Goal: Task Accomplishment & Management: Manage account settings

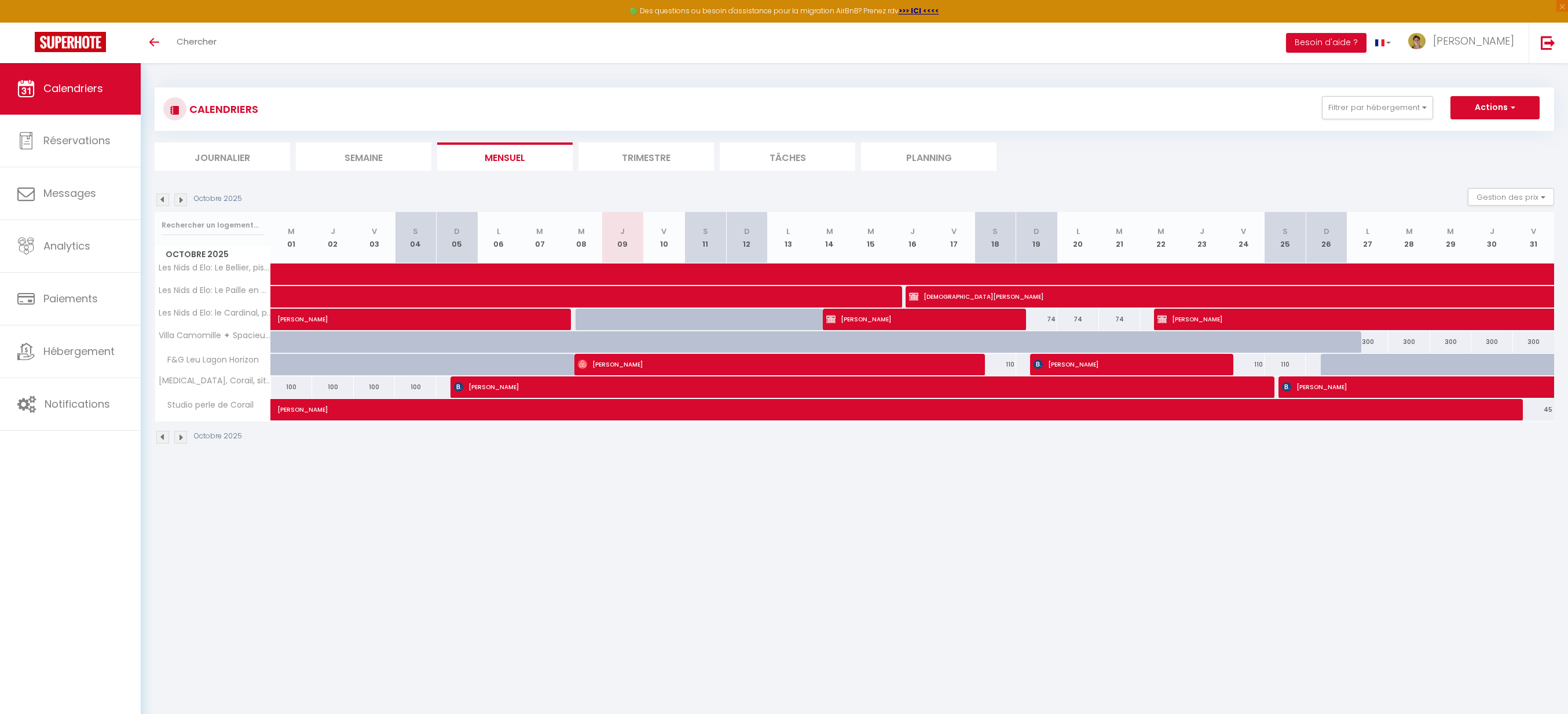
click at [177, 199] on img at bounding box center [181, 200] width 13 height 13
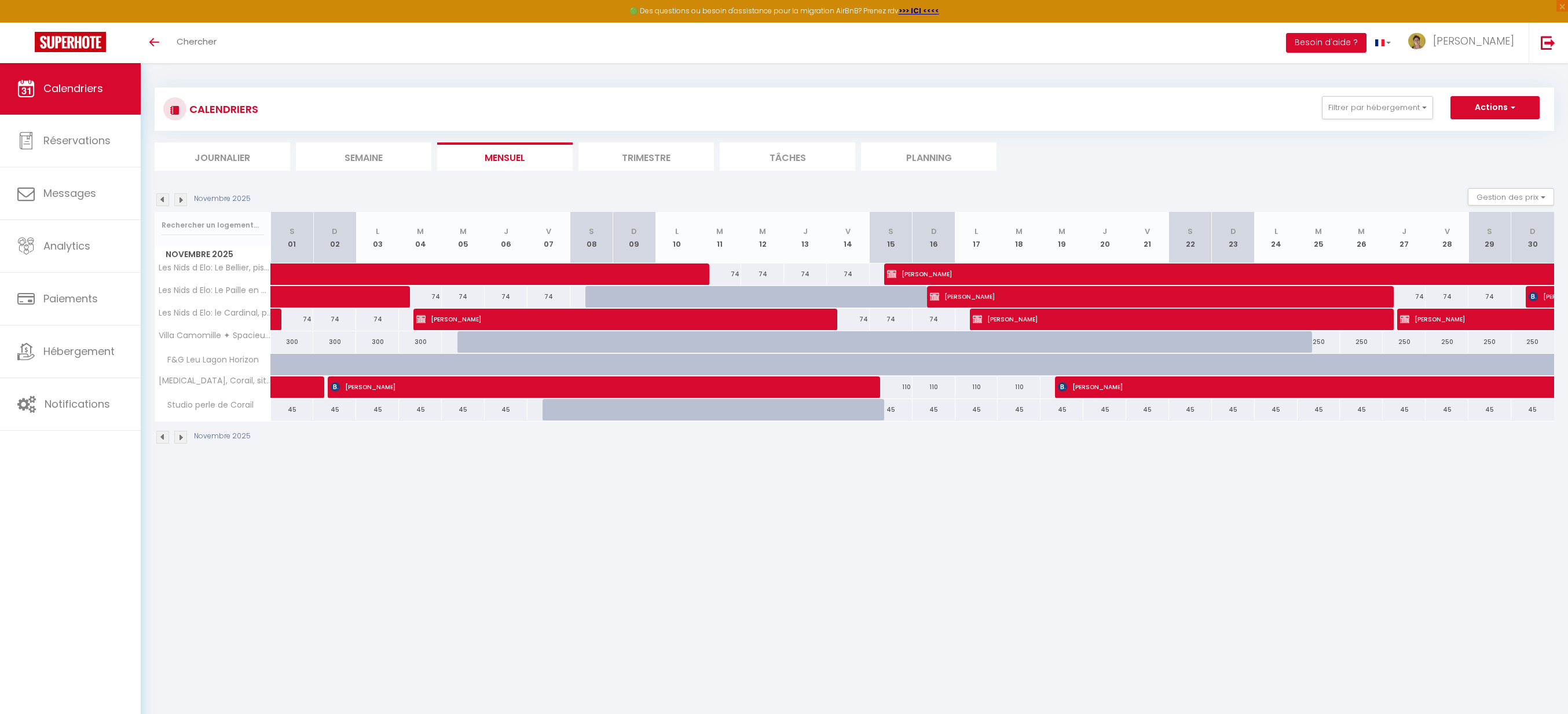
click at [177, 199] on img at bounding box center [181, 200] width 13 height 13
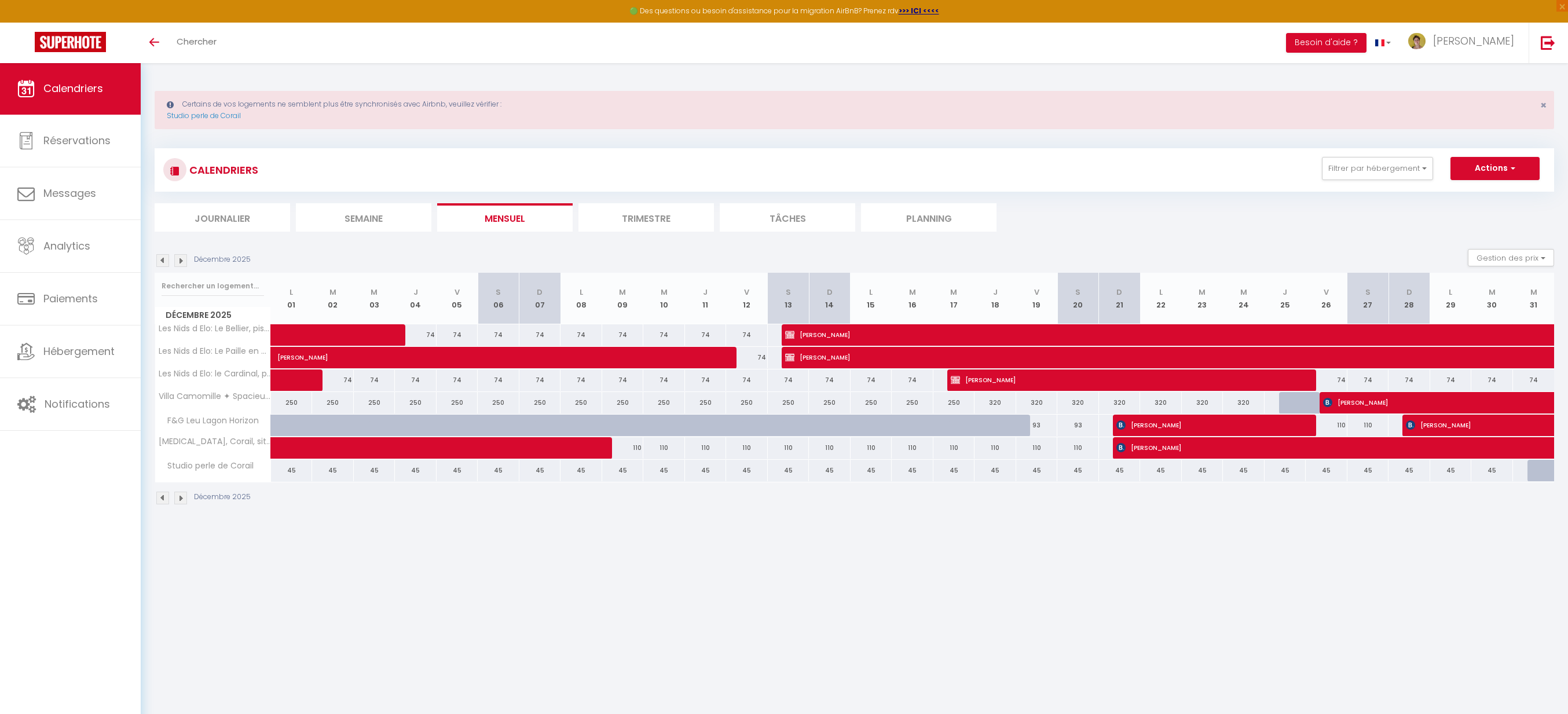
click at [293, 405] on div "250" at bounding box center [291, 402] width 42 height 21
type input "250"
type input "Lun 01 Décembre 2025"
type input "[DATE] Décembre 2025"
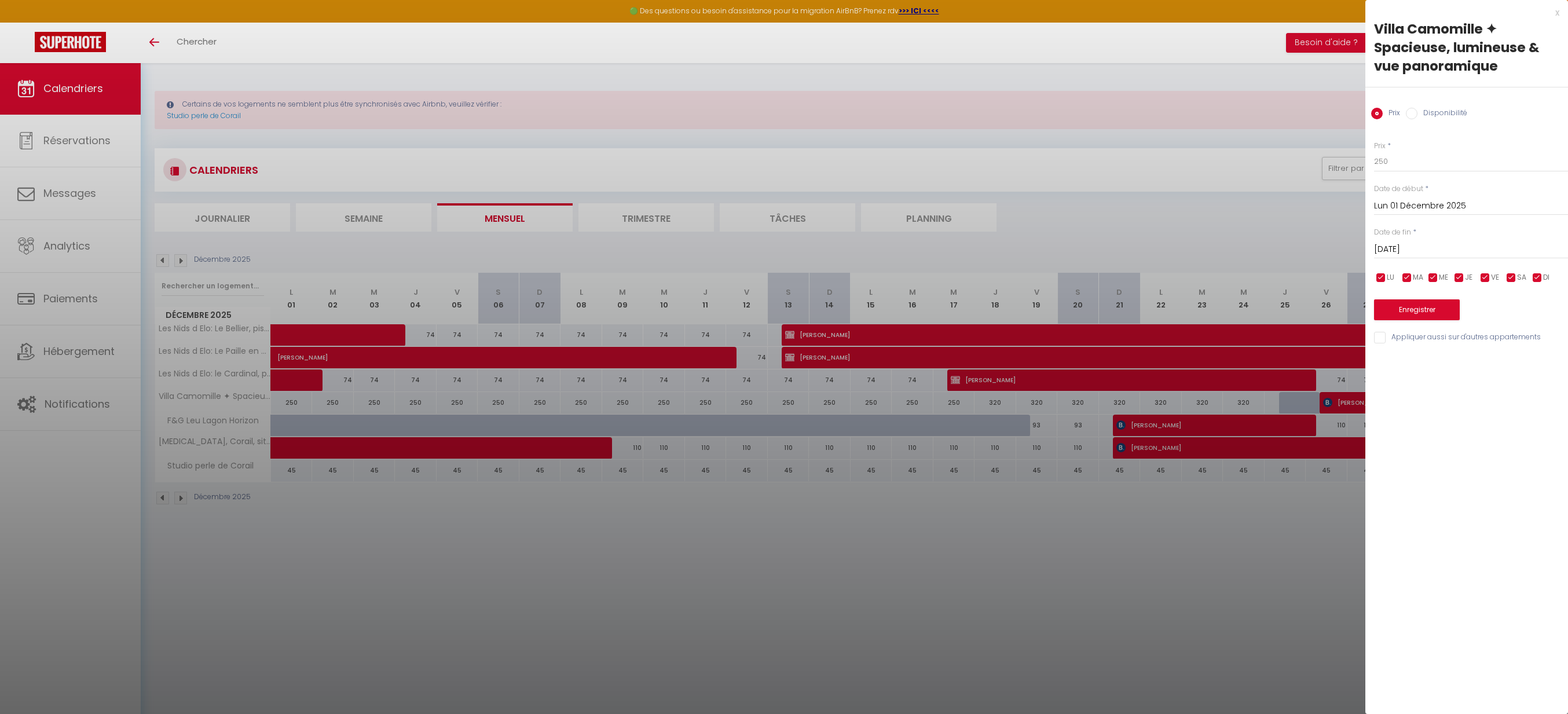
click at [507, 399] on div at bounding box center [784, 357] width 1568 height 714
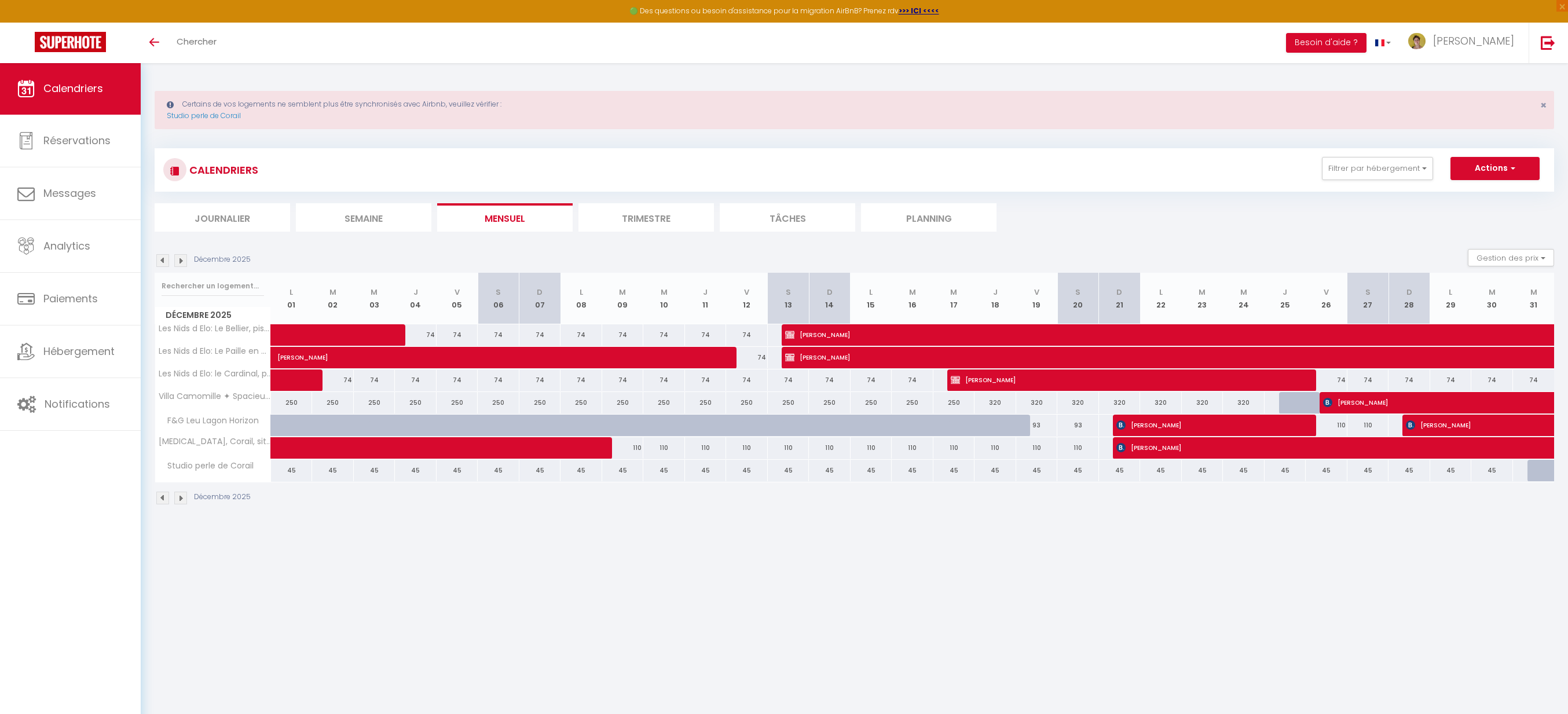
click at [301, 405] on div "250" at bounding box center [291, 402] width 42 height 21
type input "250"
type input "Lun 01 Décembre 2025"
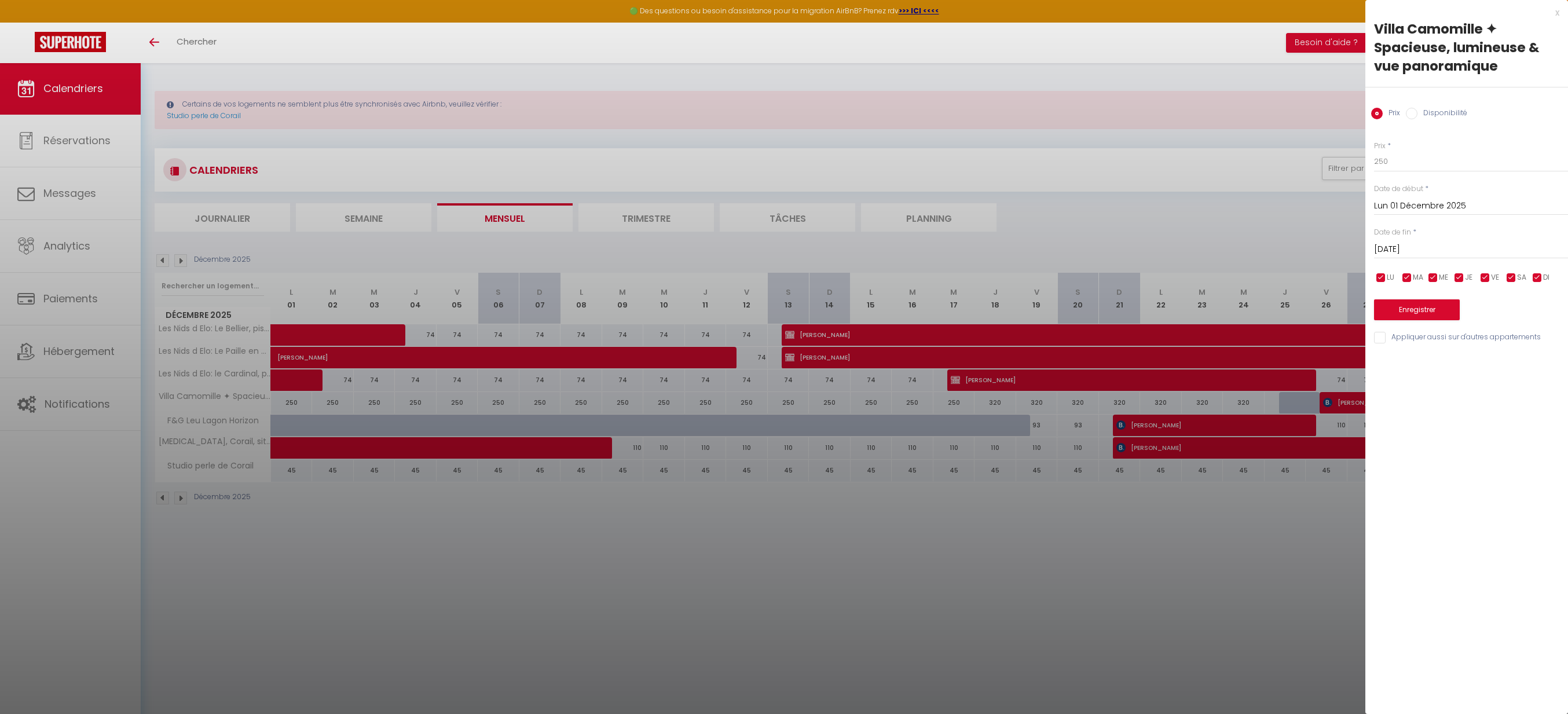
click at [1443, 247] on input "[DATE] Décembre 2025" at bounding box center [1471, 250] width 194 height 15
click at [1464, 366] on span "17" at bounding box center [1461, 362] width 25 height 23
type input "Mer 17 Décembre 2025"
click at [1418, 163] on input "250" at bounding box center [1471, 161] width 194 height 21
type input "230"
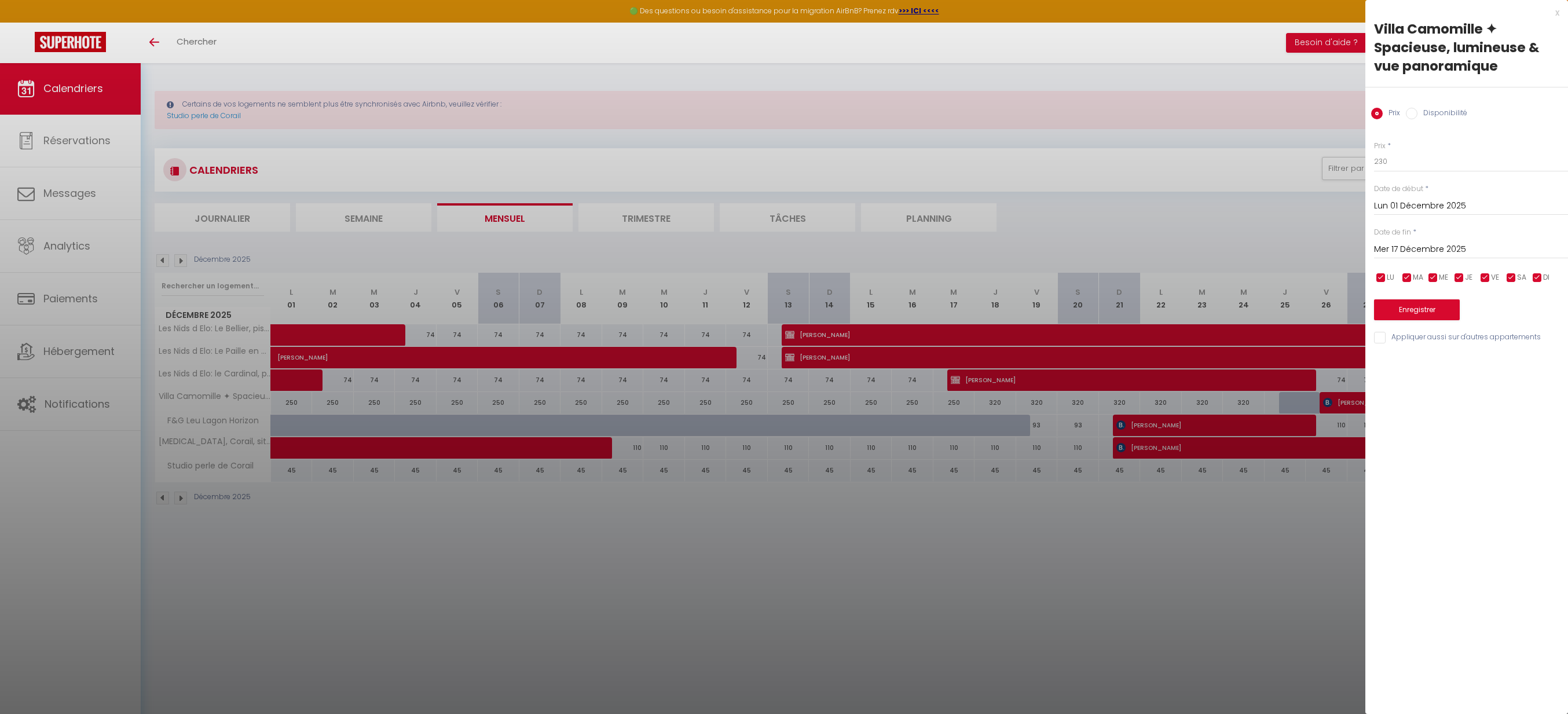
click at [1398, 311] on button "Enregistrer" at bounding box center [1417, 310] width 86 height 21
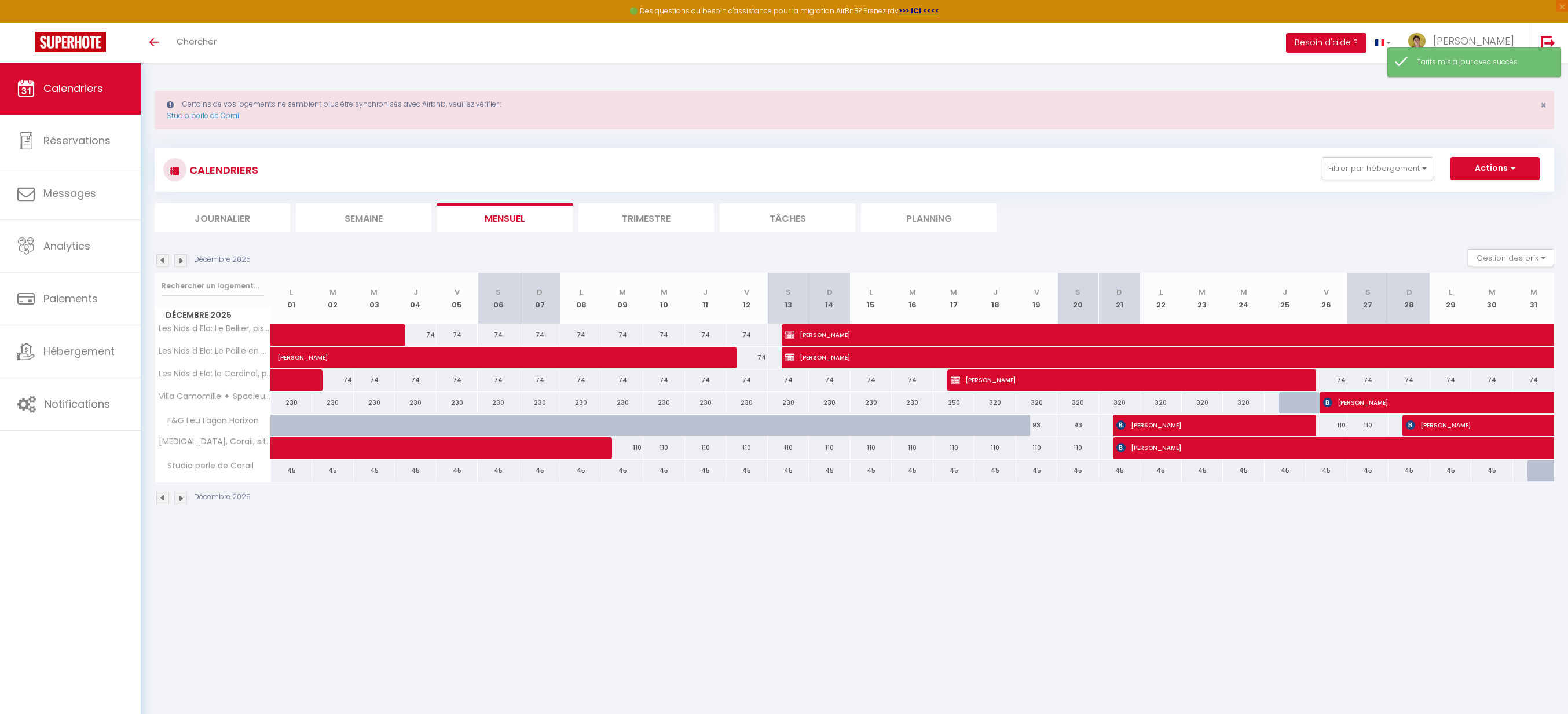
click at [994, 405] on div "320" at bounding box center [995, 402] width 42 height 21
type input "320"
type input "Jeu 18 Décembre 2025"
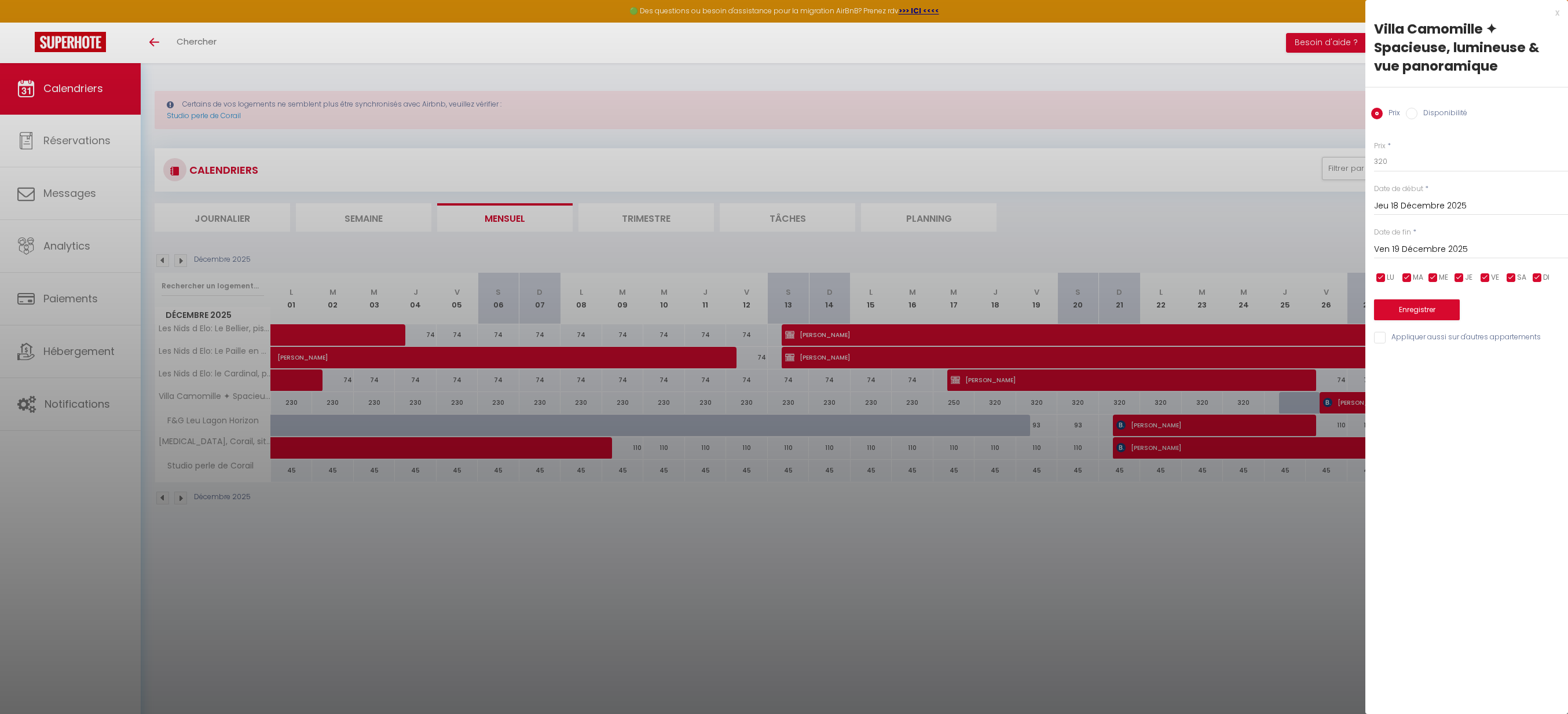
click at [1387, 247] on input "Ven 19 Décembre 2025" at bounding box center [1471, 250] width 194 height 15
click at [1466, 386] on span "24" at bounding box center [1461, 385] width 25 height 23
type input "Mer 24 Décembre 2025"
drag, startPoint x: 1414, startPoint y: 165, endPoint x: 1365, endPoint y: 161, distance: 49.2
click at [1365, 161] on body "🟢 Des questions ou besoin d'assistance pour la migration AirBnB? Prenez rdv >>>…" at bounding box center [784, 419] width 1568 height 714
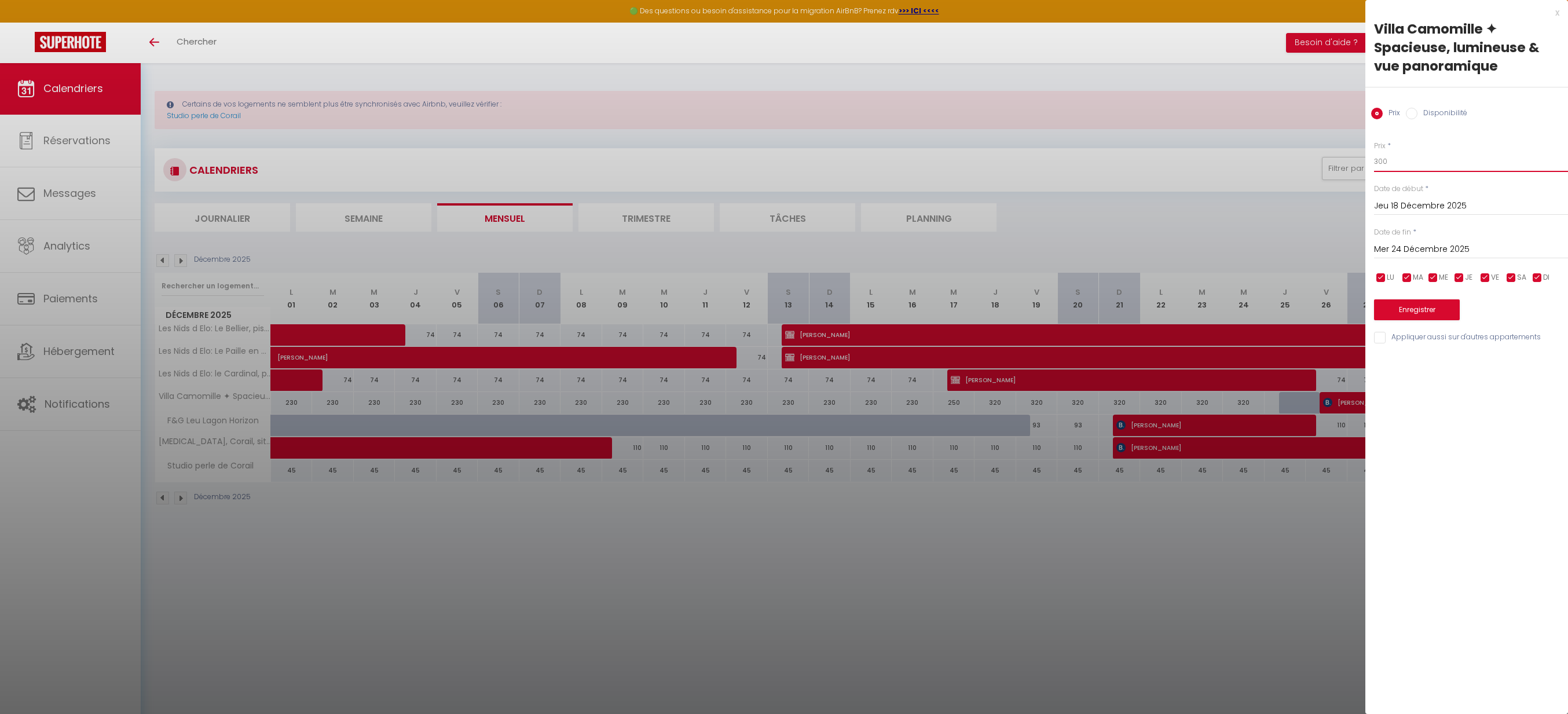
type input "300"
click at [1430, 306] on button "Enregistrer" at bounding box center [1417, 310] width 86 height 21
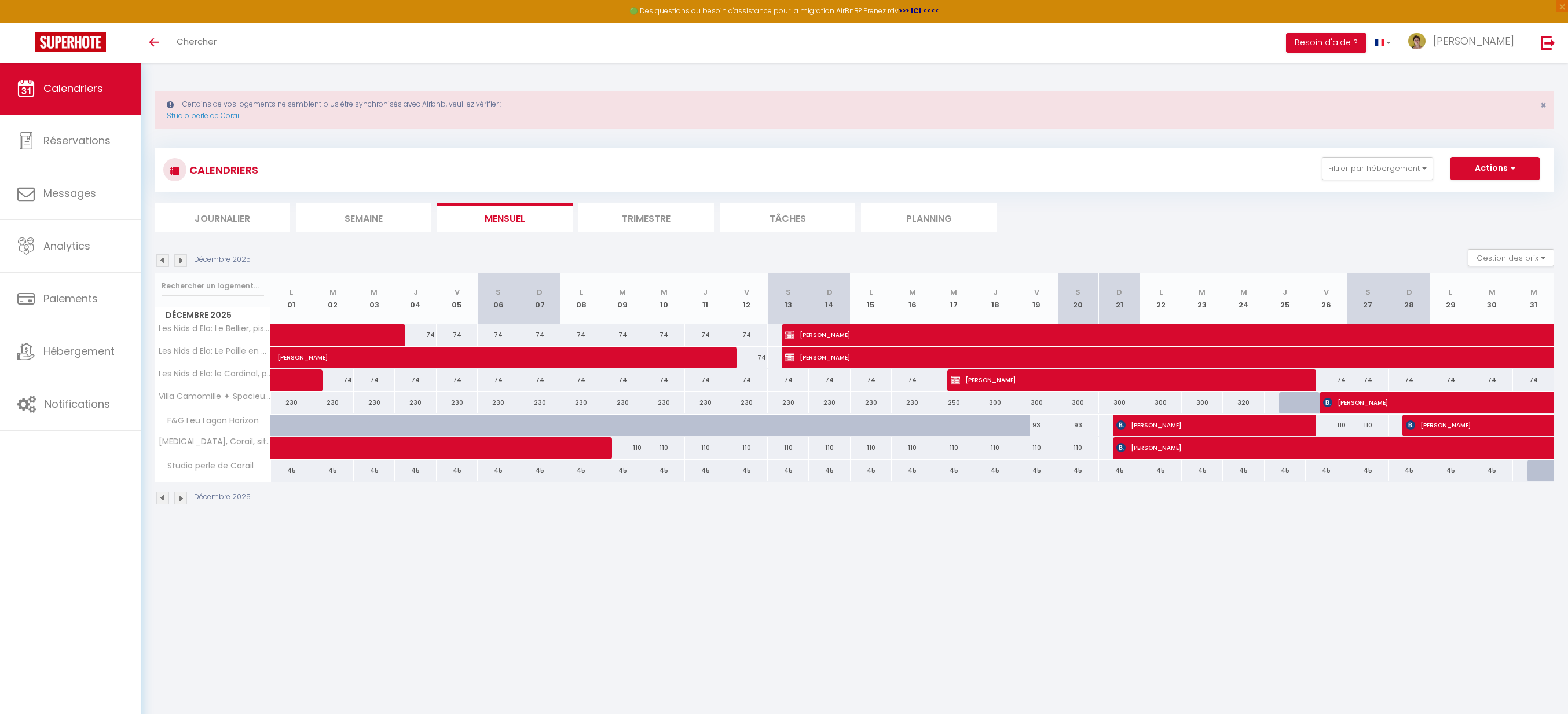
click at [182, 263] on img at bounding box center [181, 261] width 13 height 13
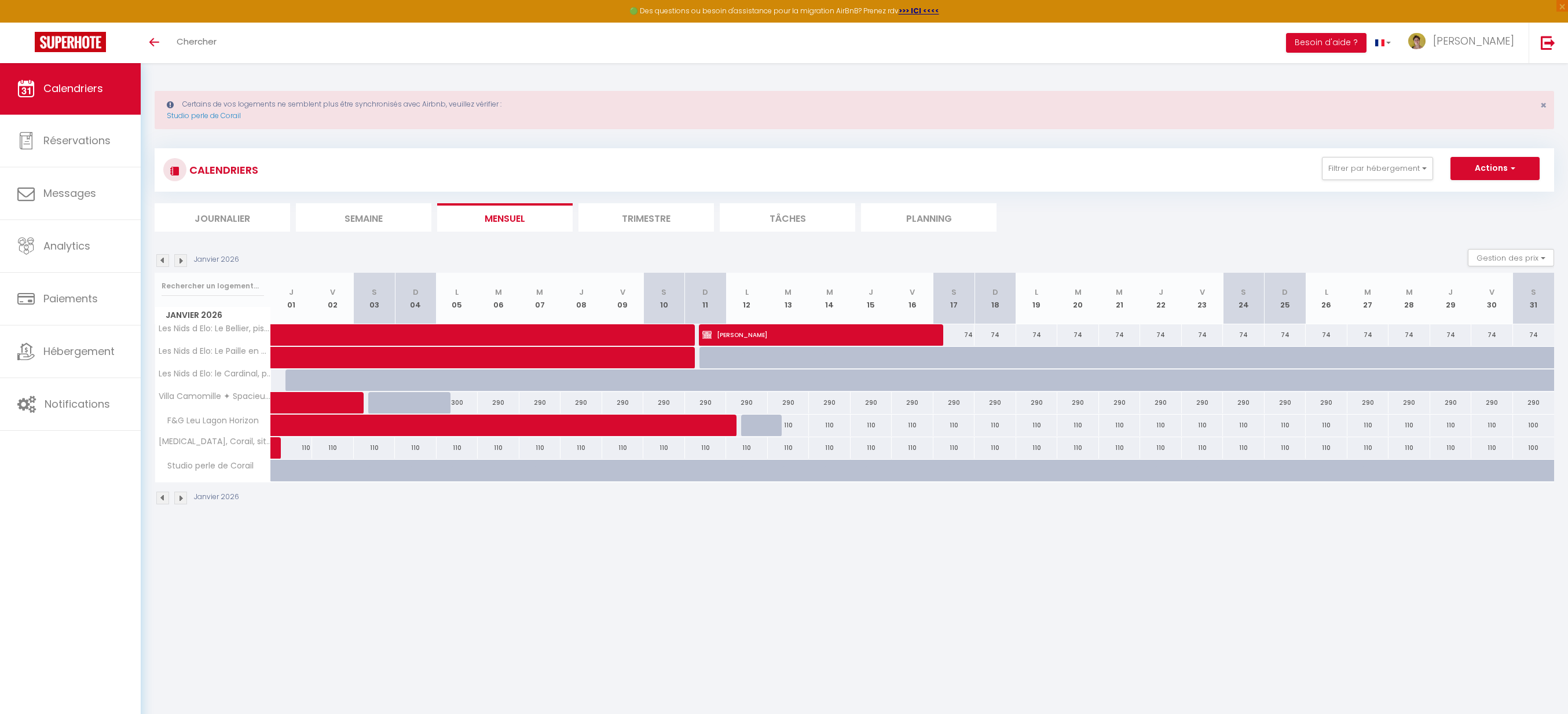
click at [165, 261] on img at bounding box center [163, 261] width 13 height 13
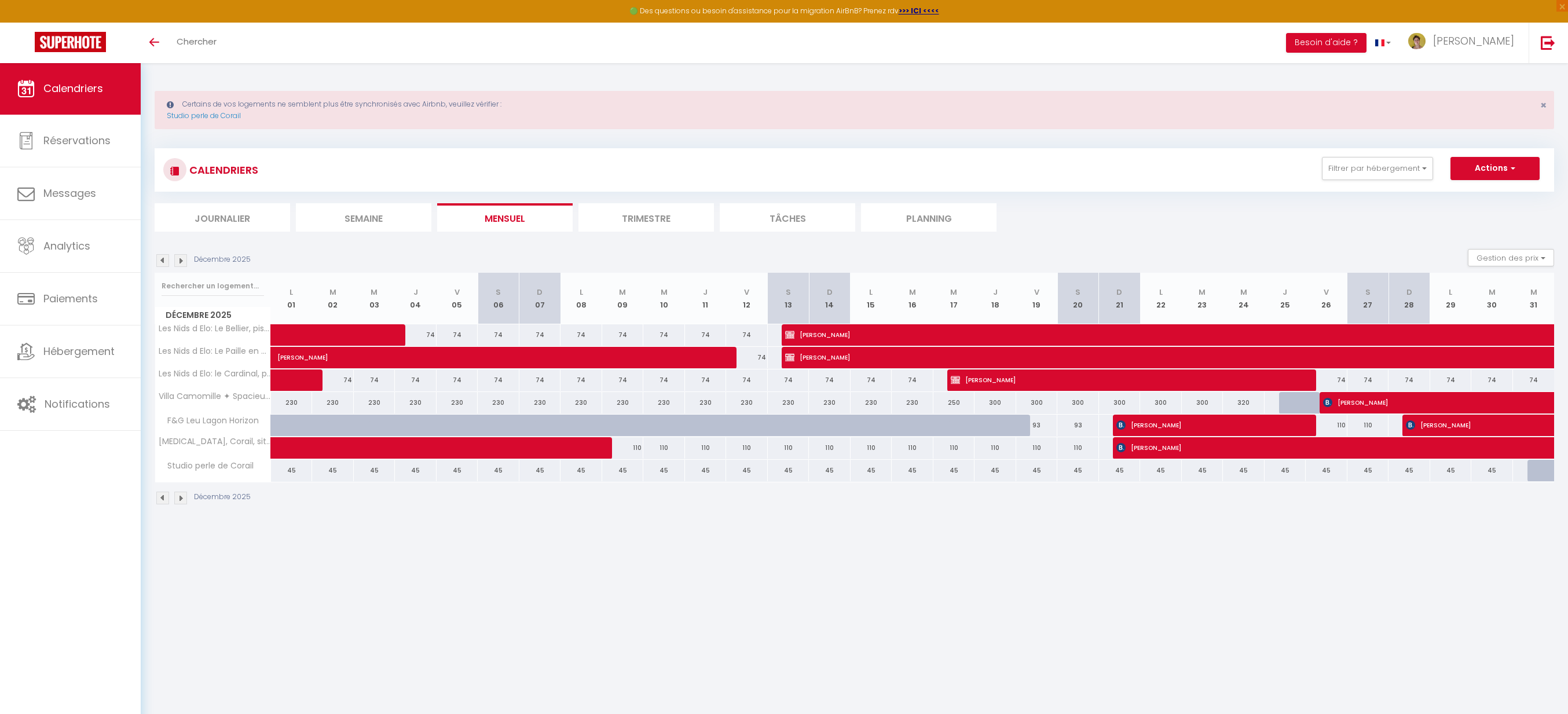
click at [183, 261] on img at bounding box center [181, 261] width 13 height 13
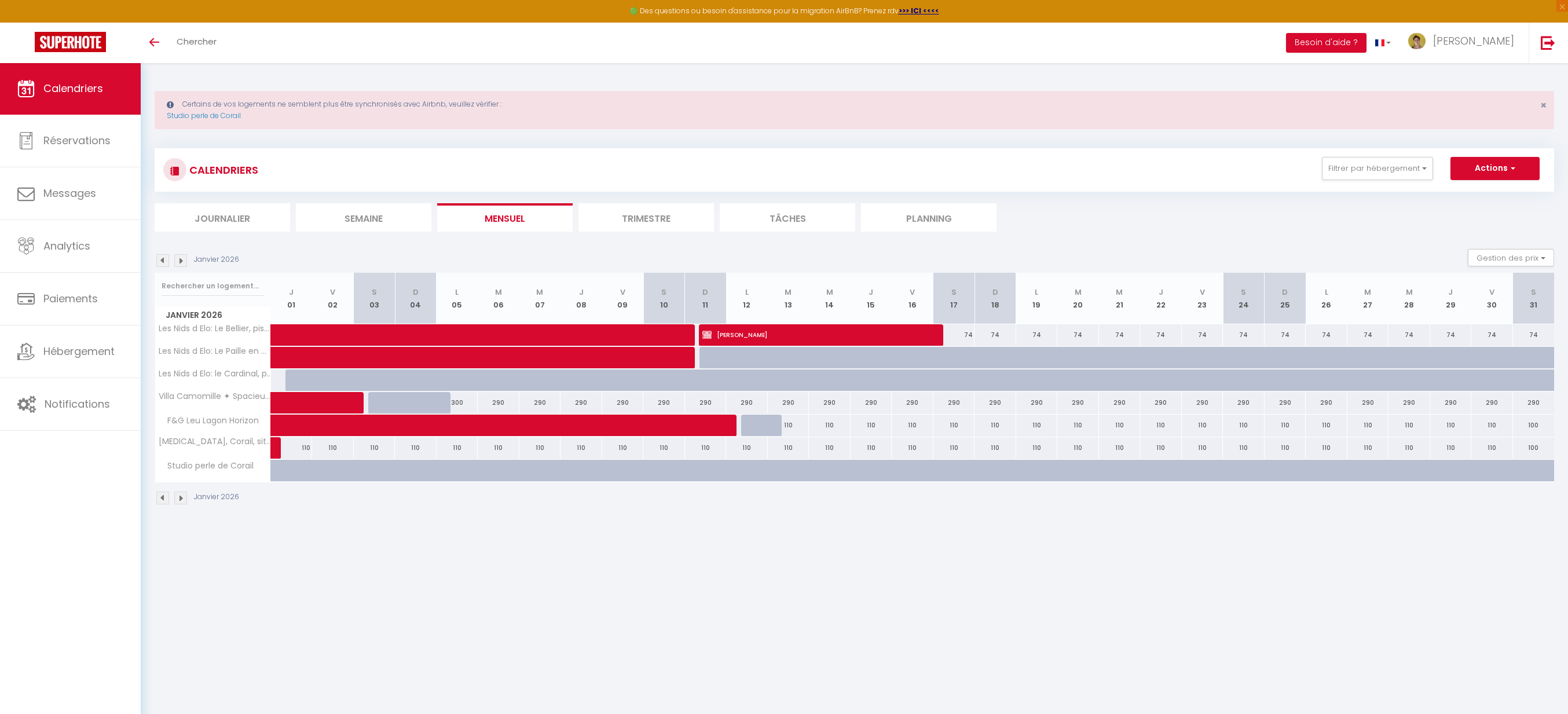
click at [497, 405] on div "290" at bounding box center [498, 402] width 42 height 21
type input "290"
type input "[DATE] Janvier 2026"
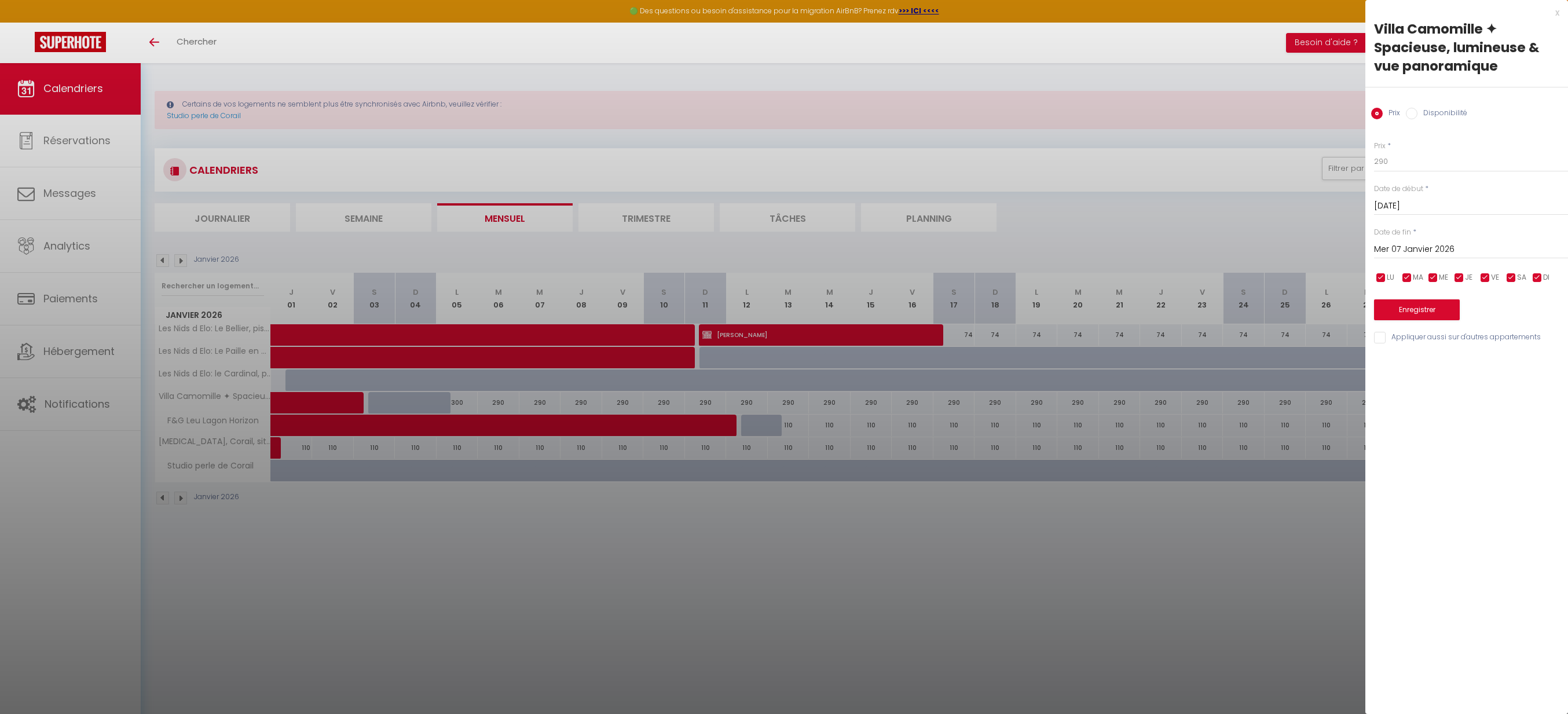
click at [1434, 250] on input "Mer 07 Janvier 2026" at bounding box center [1471, 250] width 194 height 15
click at [1526, 272] on span ">" at bounding box center [1535, 269] width 25 height 23
click at [1384, 272] on span "<" at bounding box center [1387, 269] width 25 height 23
click at [1517, 407] on span "30" at bounding box center [1510, 408] width 25 height 23
type input "Ven 30 Janvier 2026"
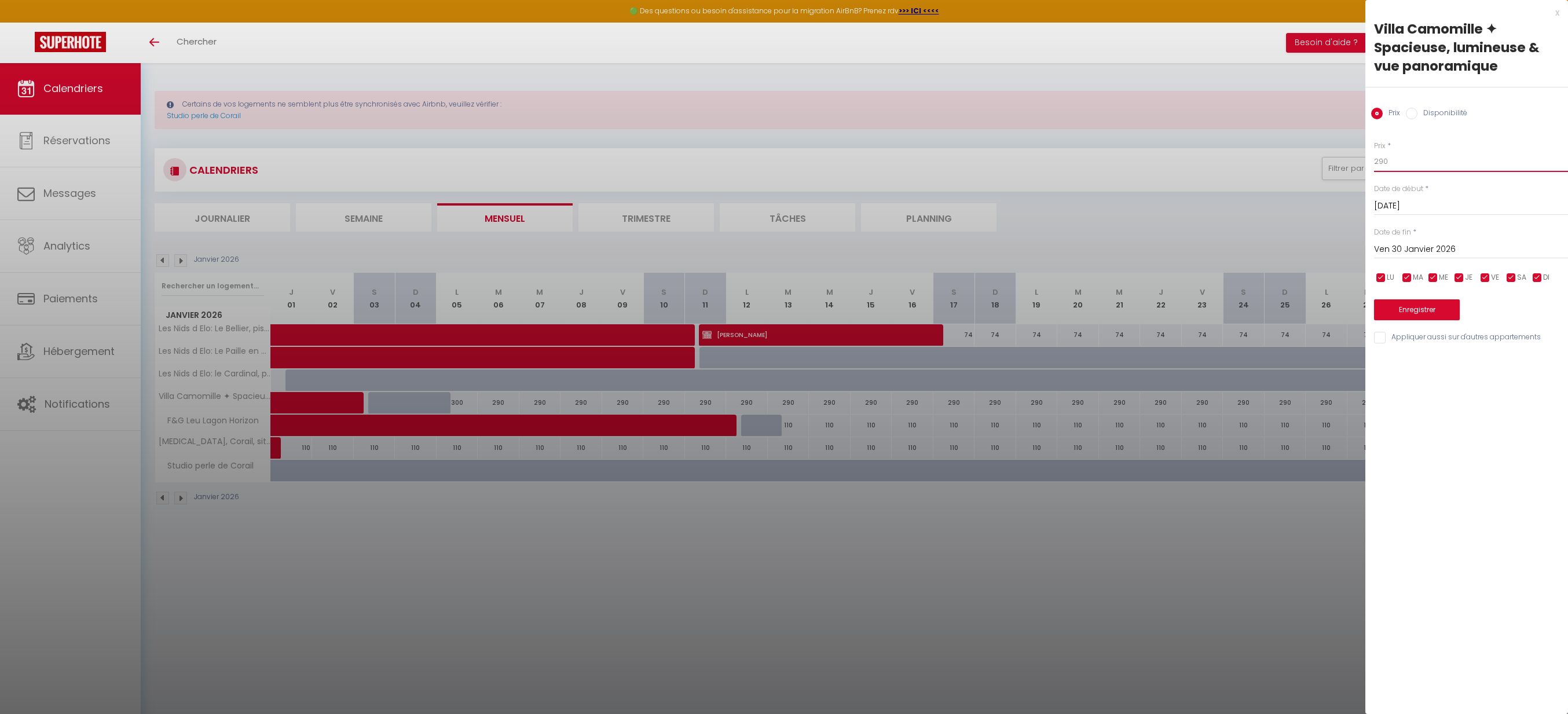
click at [1402, 164] on input "290" at bounding box center [1471, 161] width 194 height 21
type input "270"
click at [1430, 306] on button "Enregistrer" at bounding box center [1417, 310] width 86 height 21
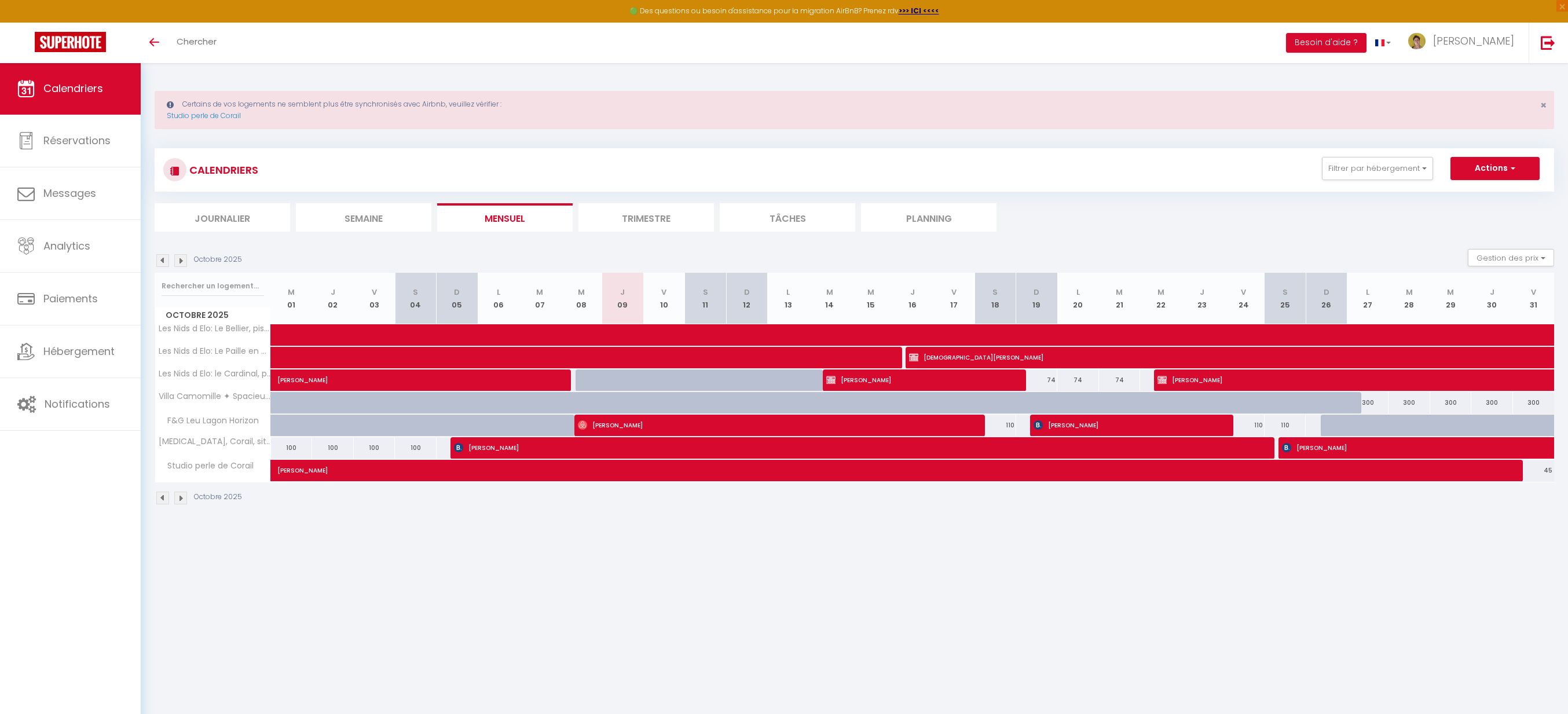
click at [179, 267] on div "Octobre 2025 Gestion des prix Nb Nuits minimum Règles Disponibilité" at bounding box center [854, 261] width 1400 height 24
click at [179, 263] on img at bounding box center [181, 261] width 13 height 13
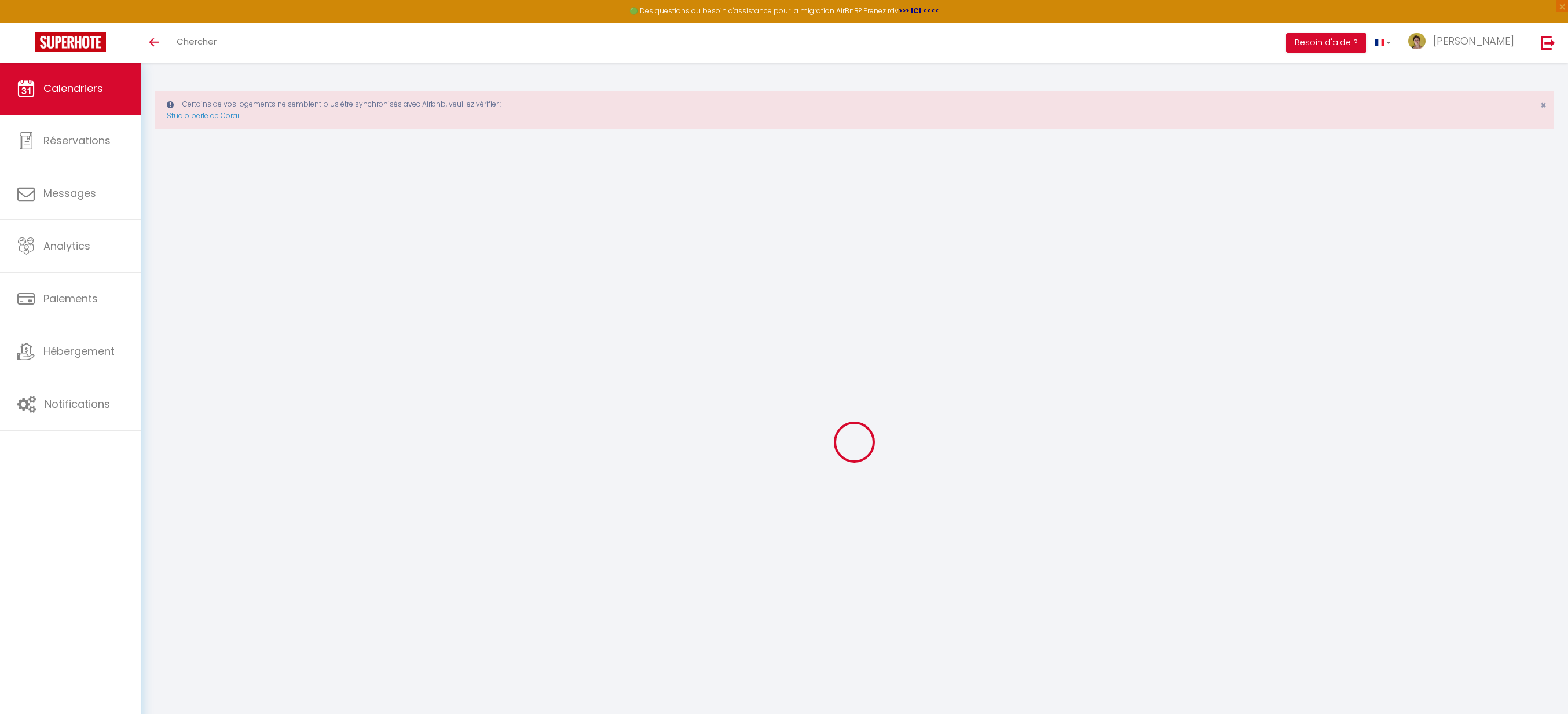
click at [179, 263] on div at bounding box center [854, 442] width 1400 height 610
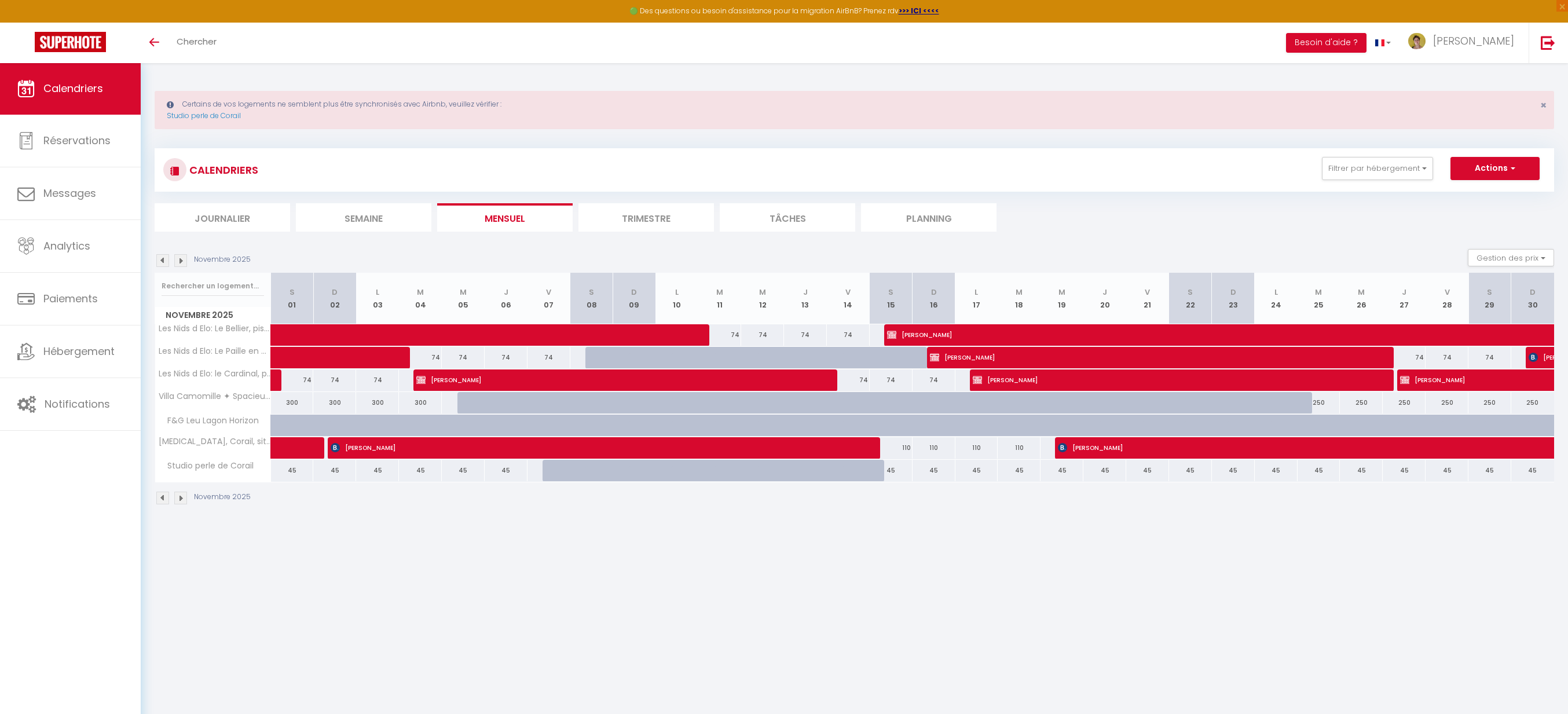
click at [180, 263] on img at bounding box center [181, 261] width 13 height 13
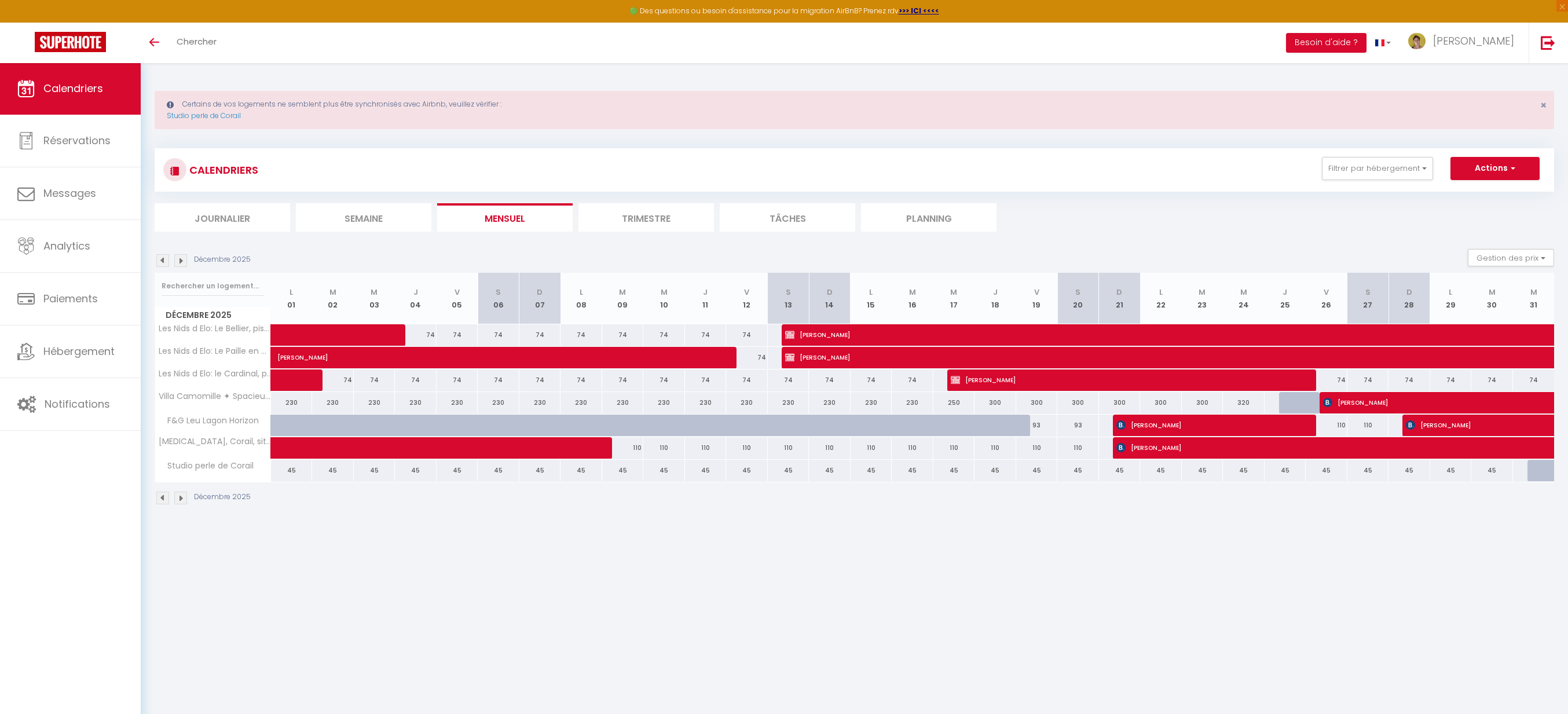
click at [1471, 183] on div "CALENDRIERS Filtrer par hébergement Laroche Gestion Locative Saisonnière Studio…" at bounding box center [854, 170] width 1400 height 44
click at [1486, 175] on button "Actions" at bounding box center [1494, 168] width 89 height 23
click at [1343, 202] on div "CALENDRIERS Filtrer par hébergement Laroche Gestion Locative Saisonnière Studio…" at bounding box center [854, 190] width 1400 height 83
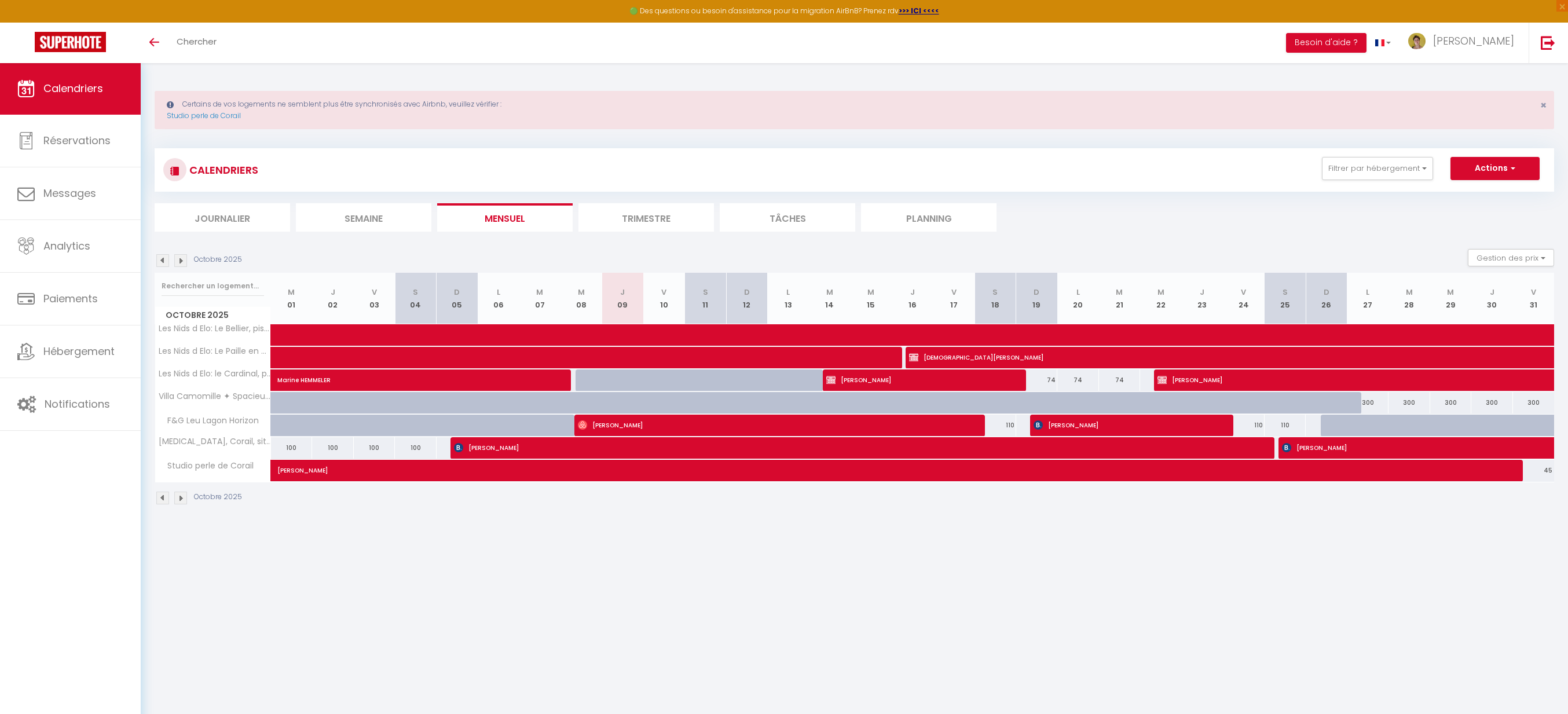
click at [180, 257] on img at bounding box center [181, 261] width 13 height 13
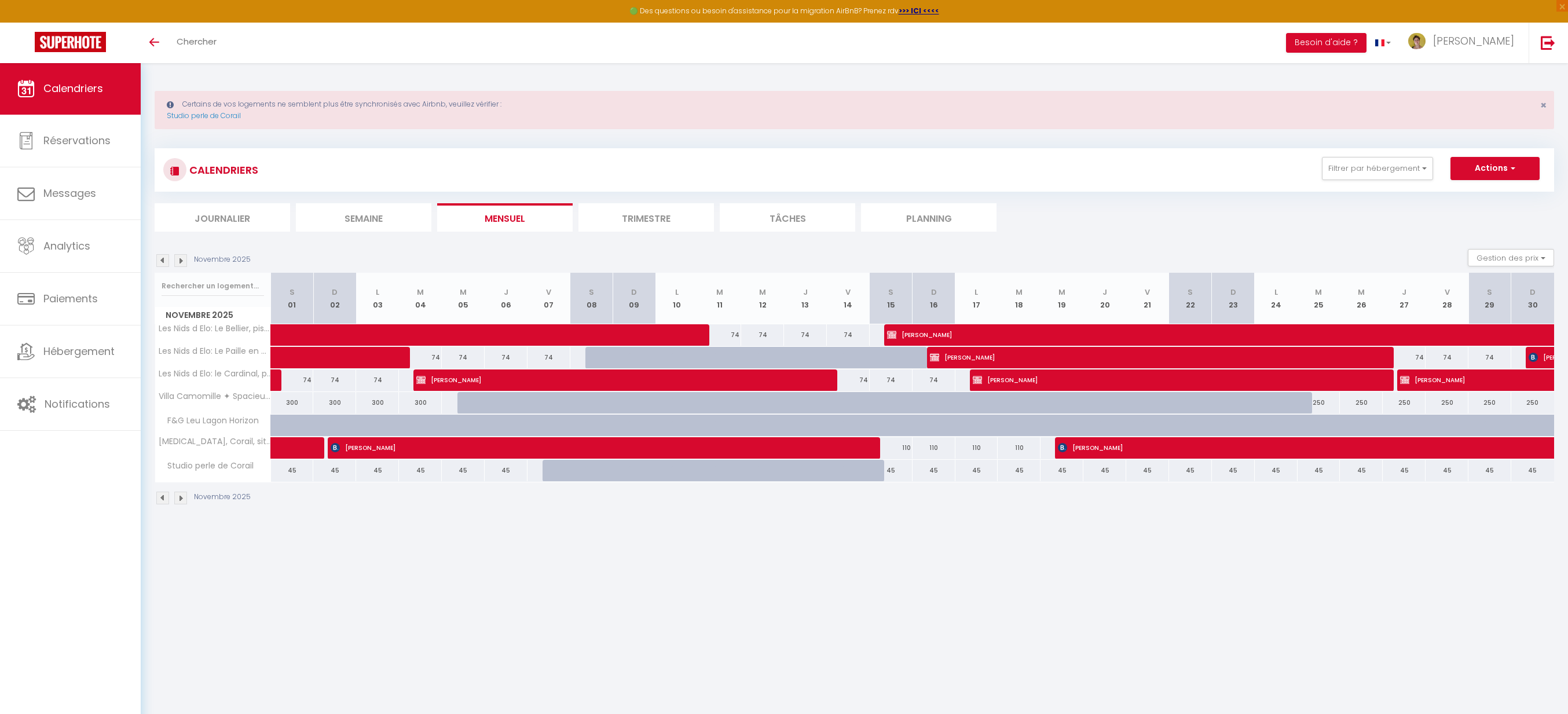
click at [180, 257] on img at bounding box center [181, 261] width 13 height 13
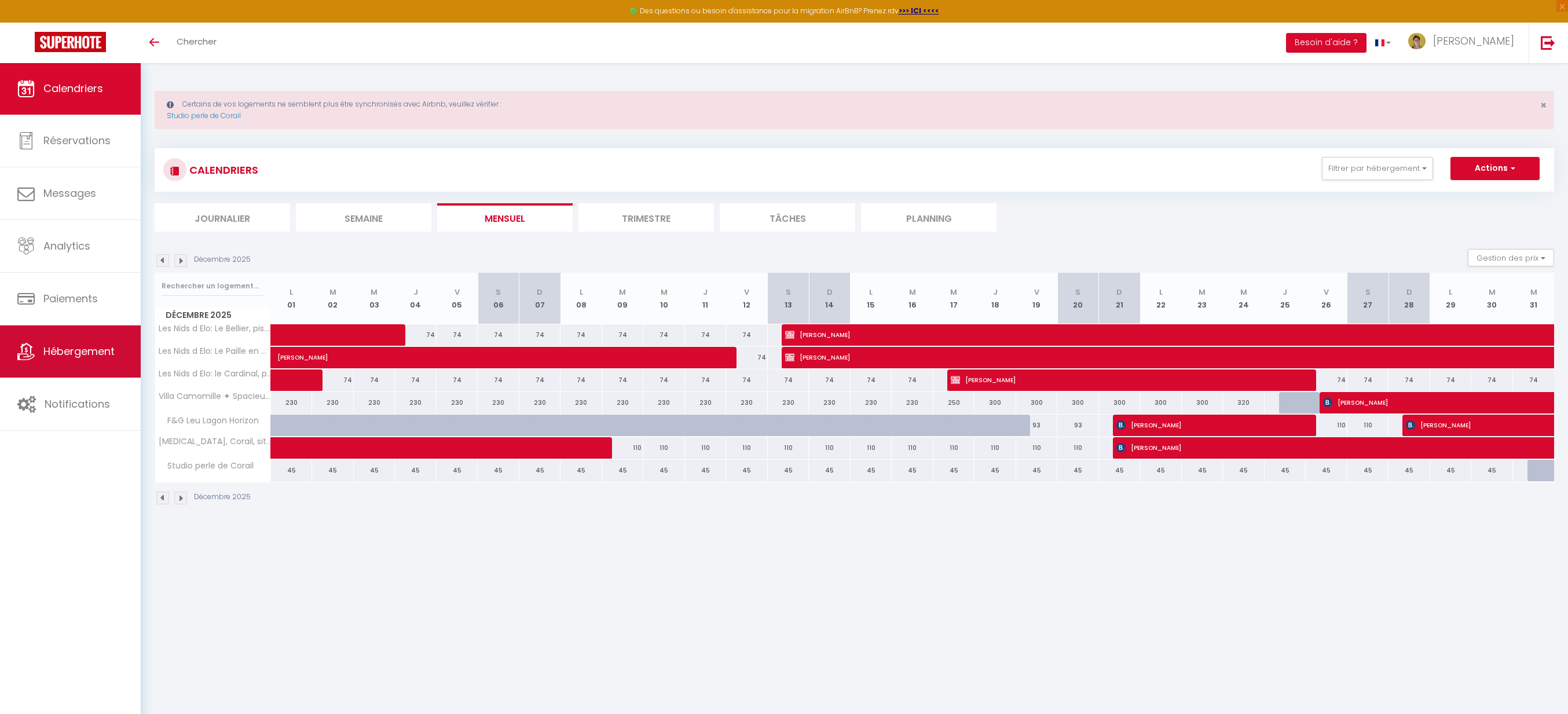
click at [69, 342] on link "Hébergement" at bounding box center [70, 351] width 141 height 52
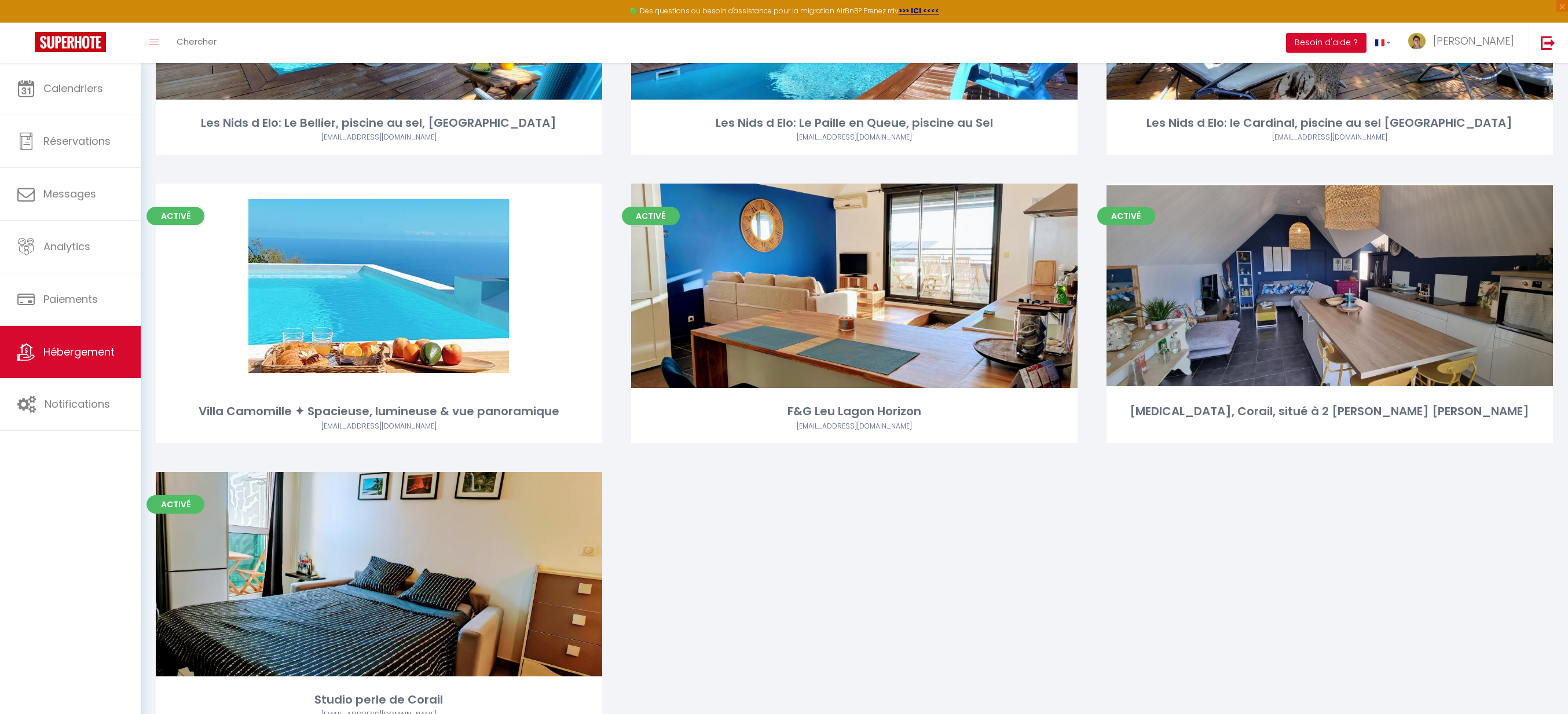
scroll to position [284, 0]
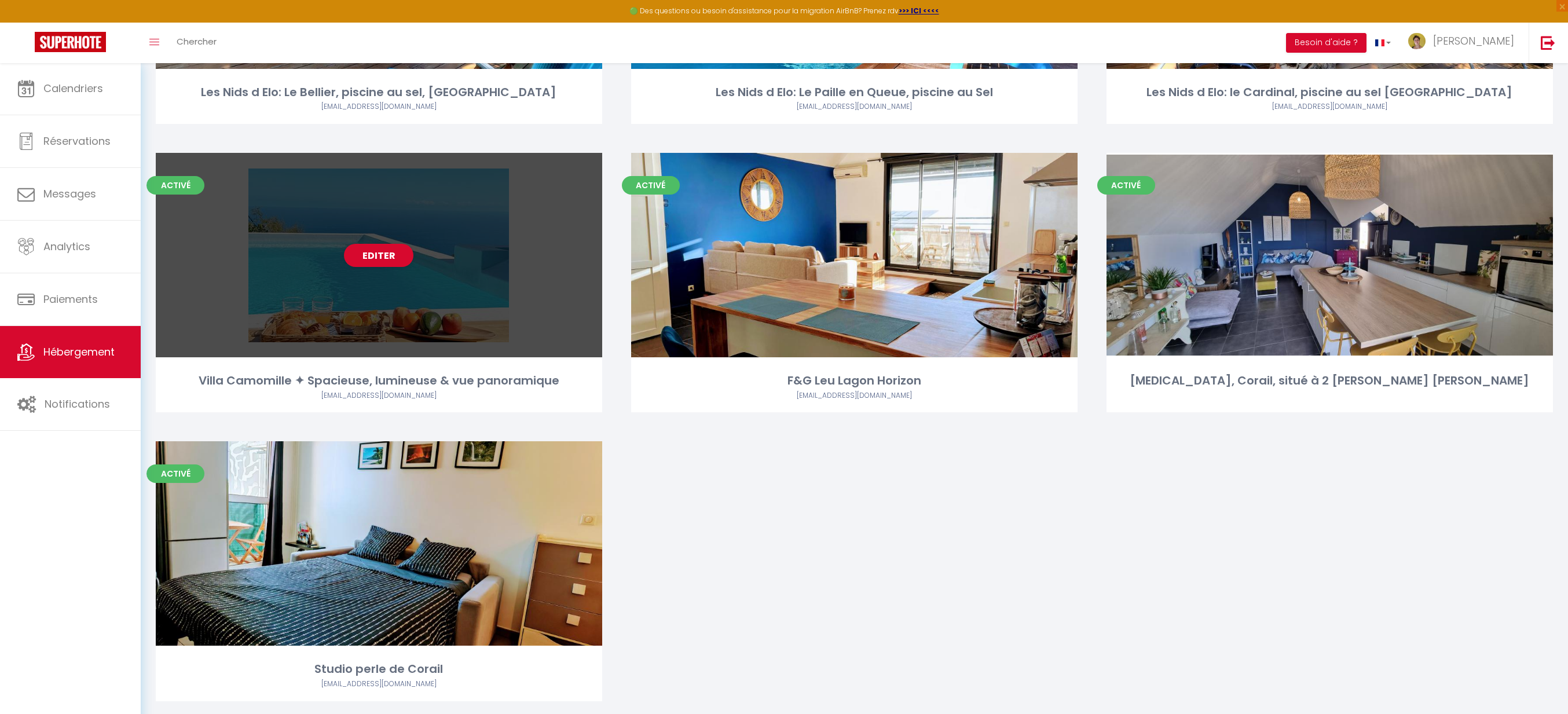
click at [437, 270] on div "Editer" at bounding box center [378, 255] width 446 height 204
click at [361, 256] on link "Editer" at bounding box center [378, 256] width 70 height 23
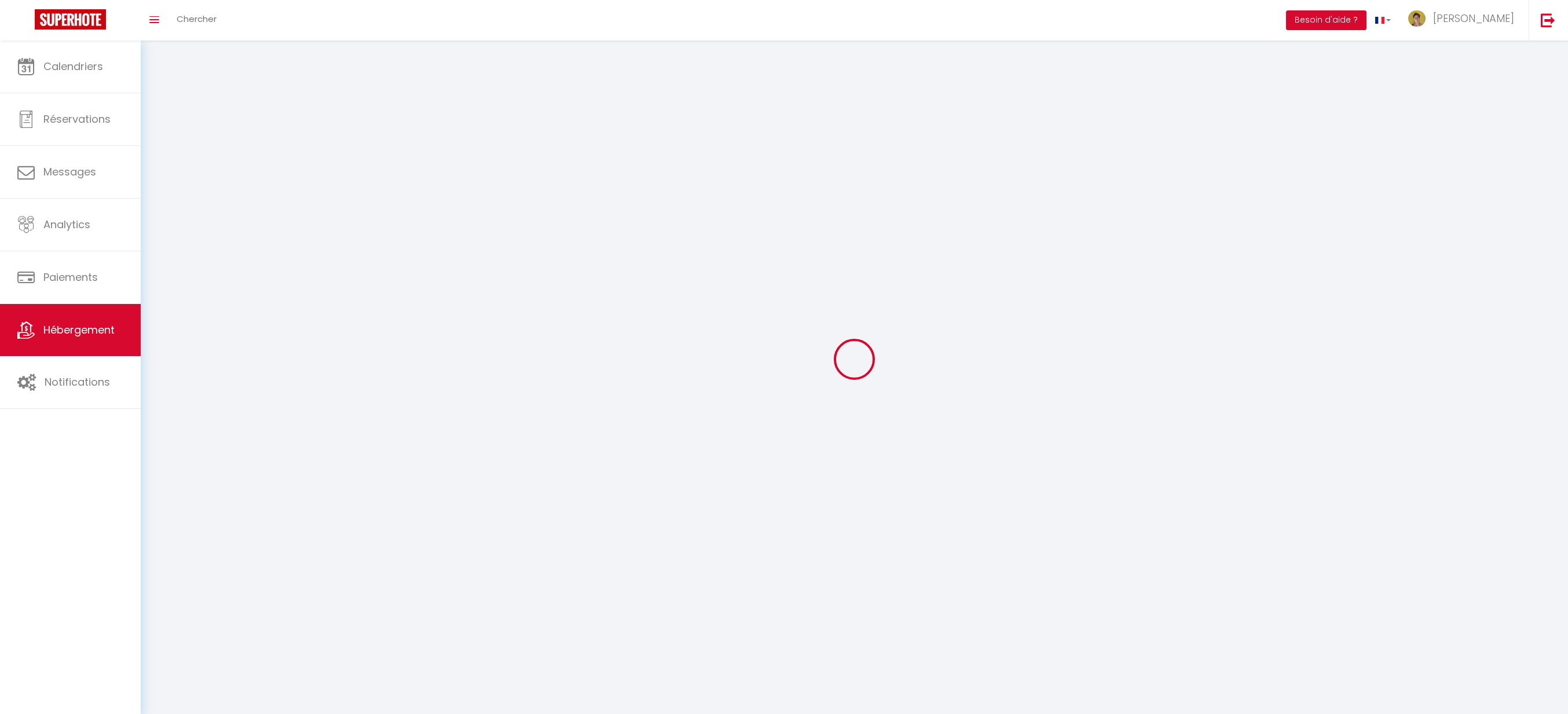
select select
select select "28"
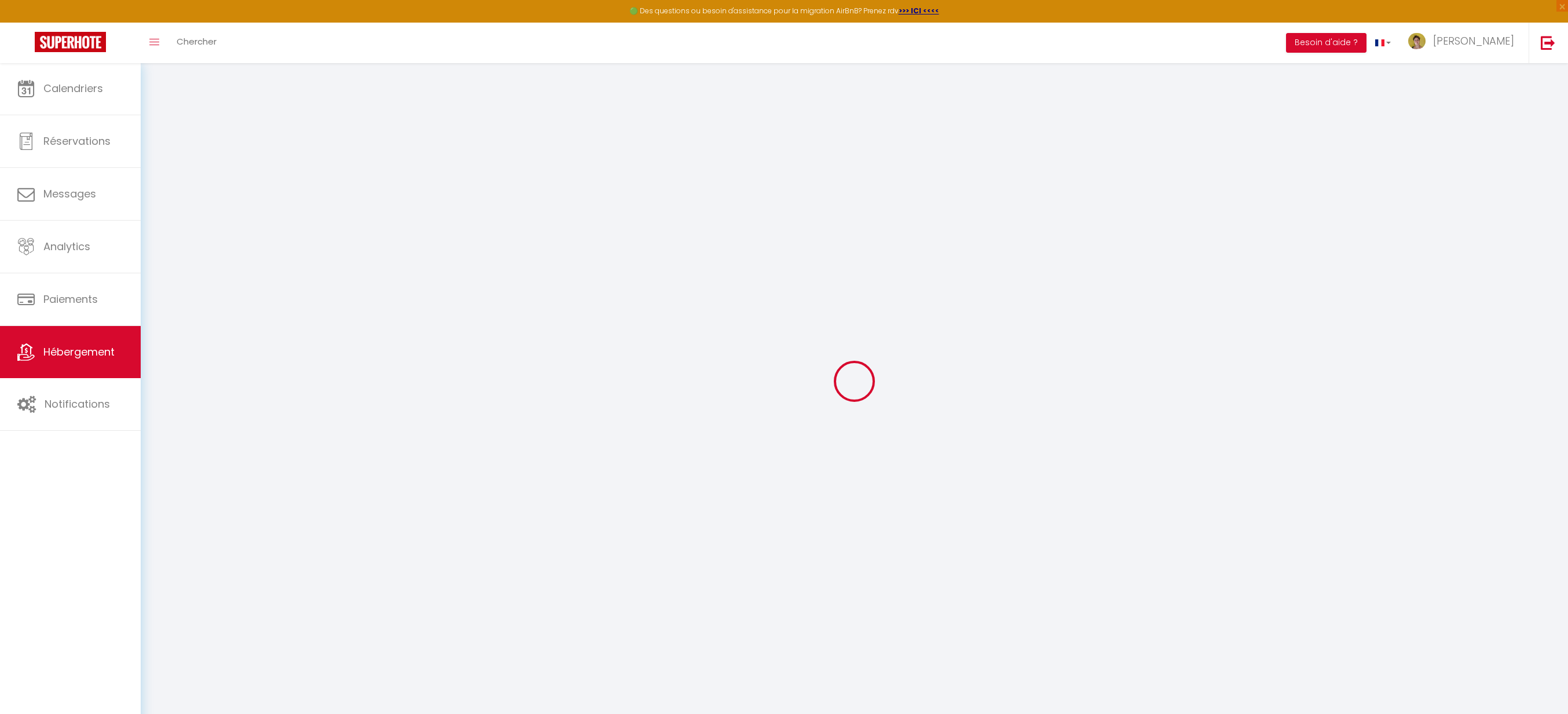
select select
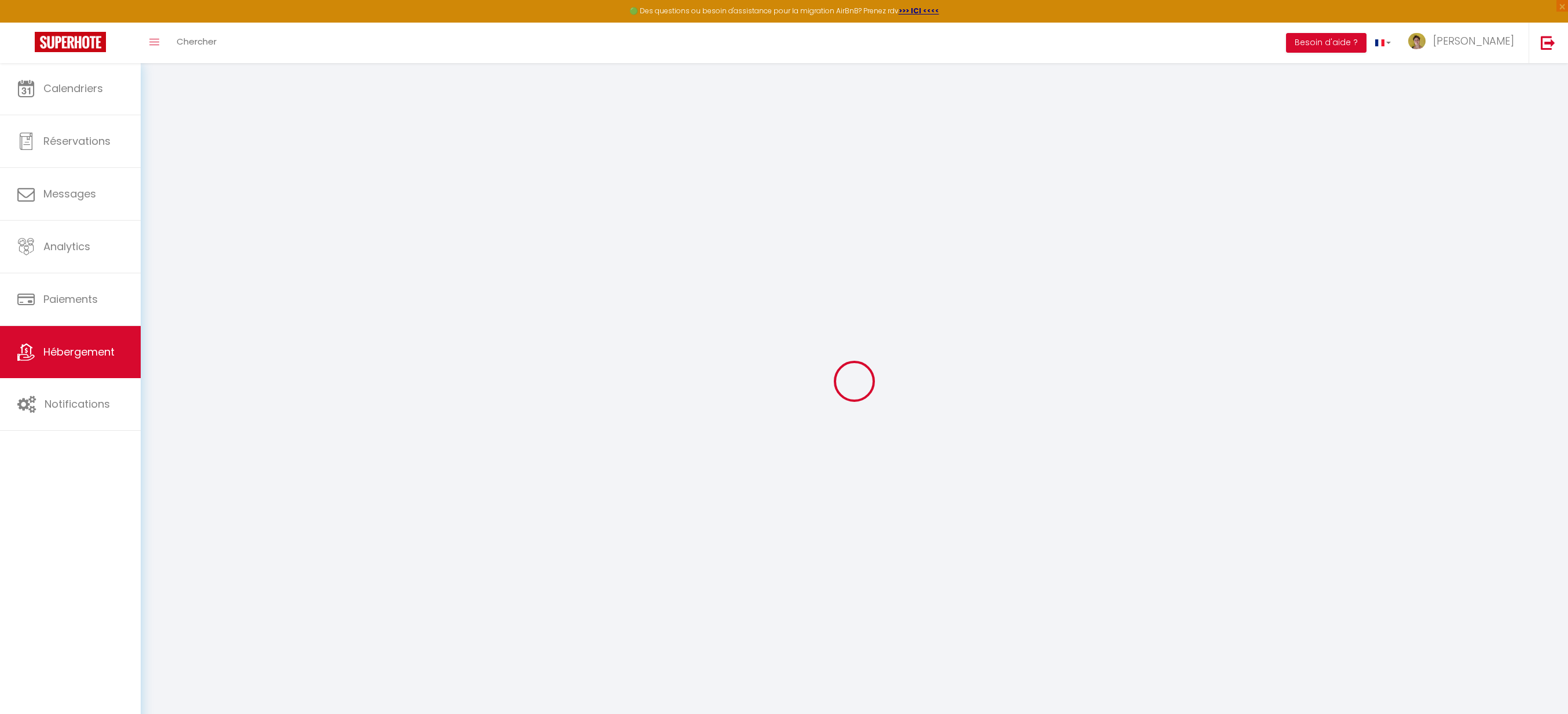
select select
checkbox input "false"
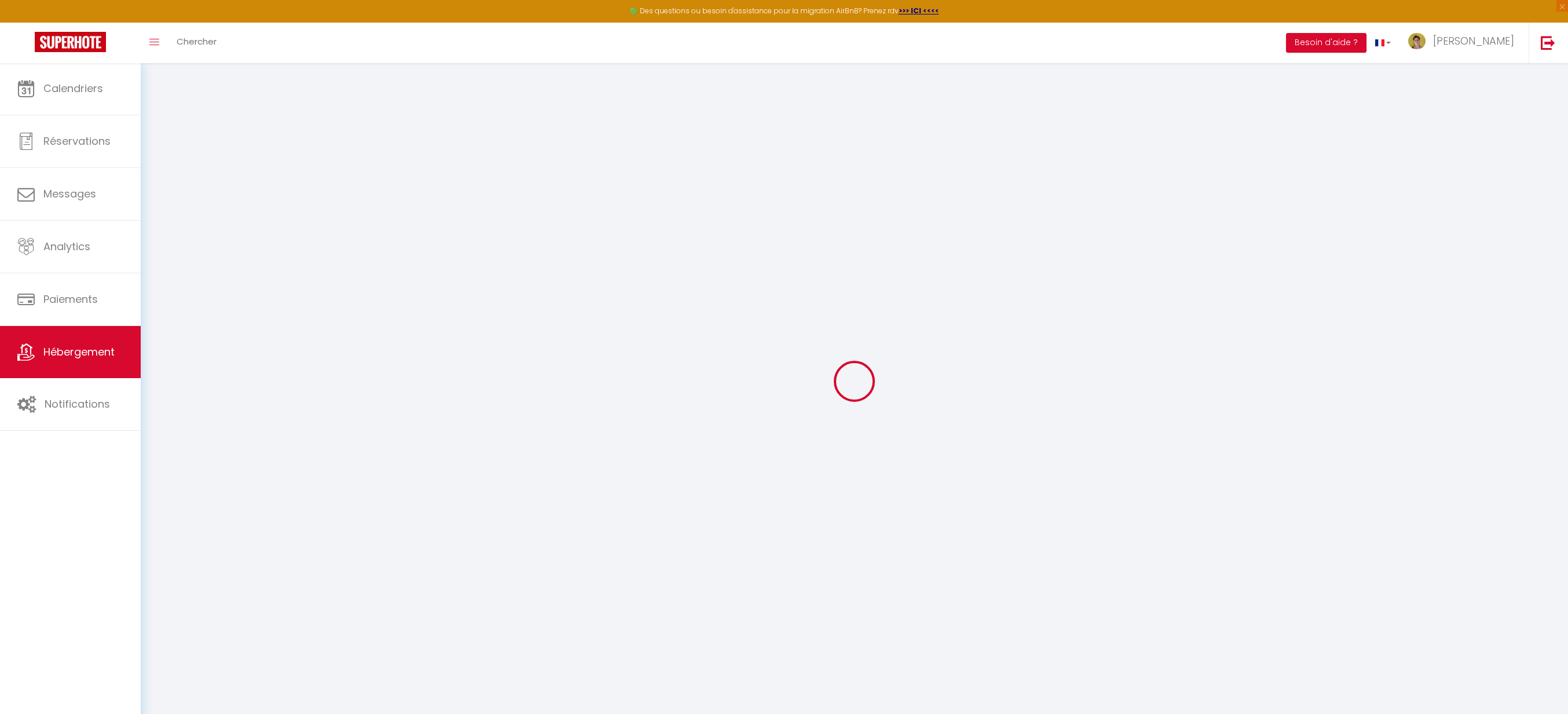
select select
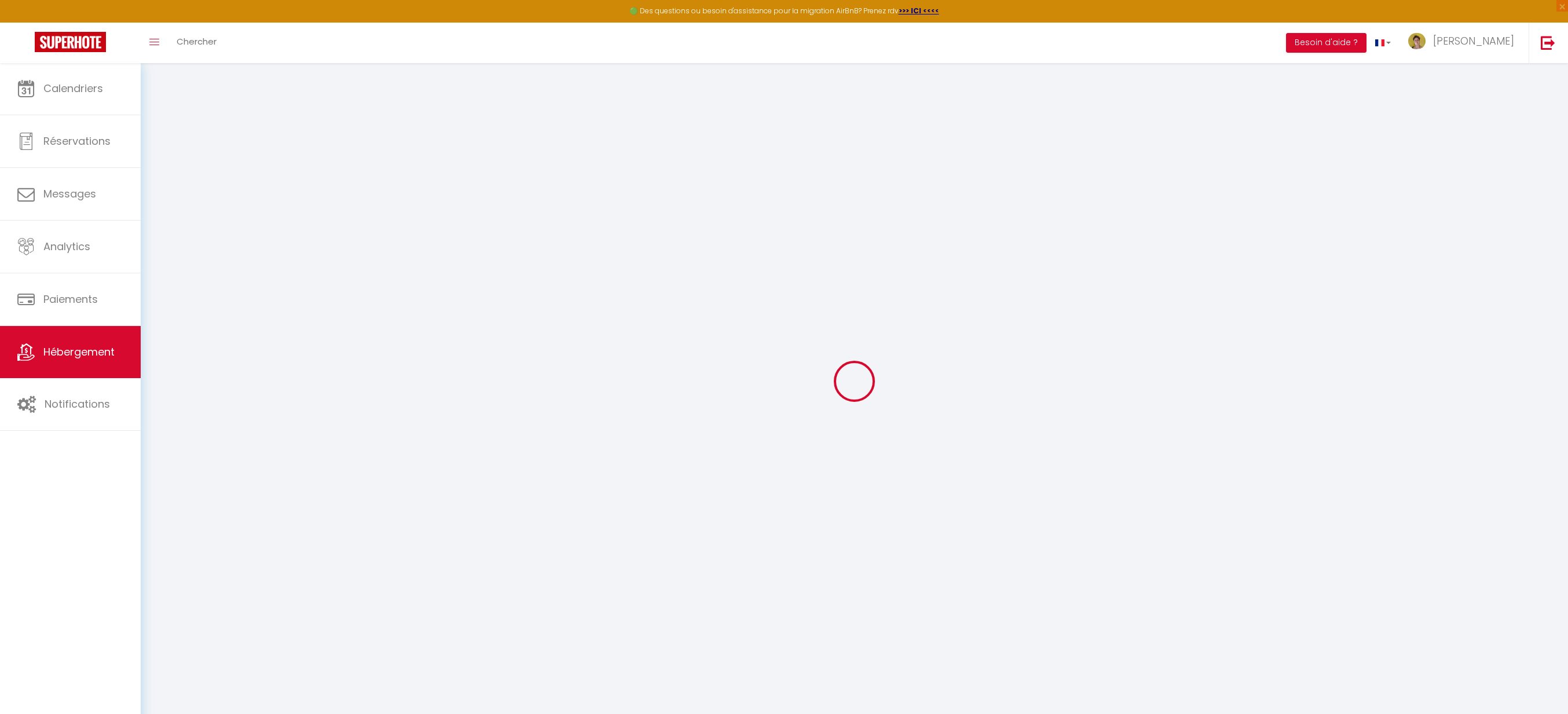
select select
checkbox input "false"
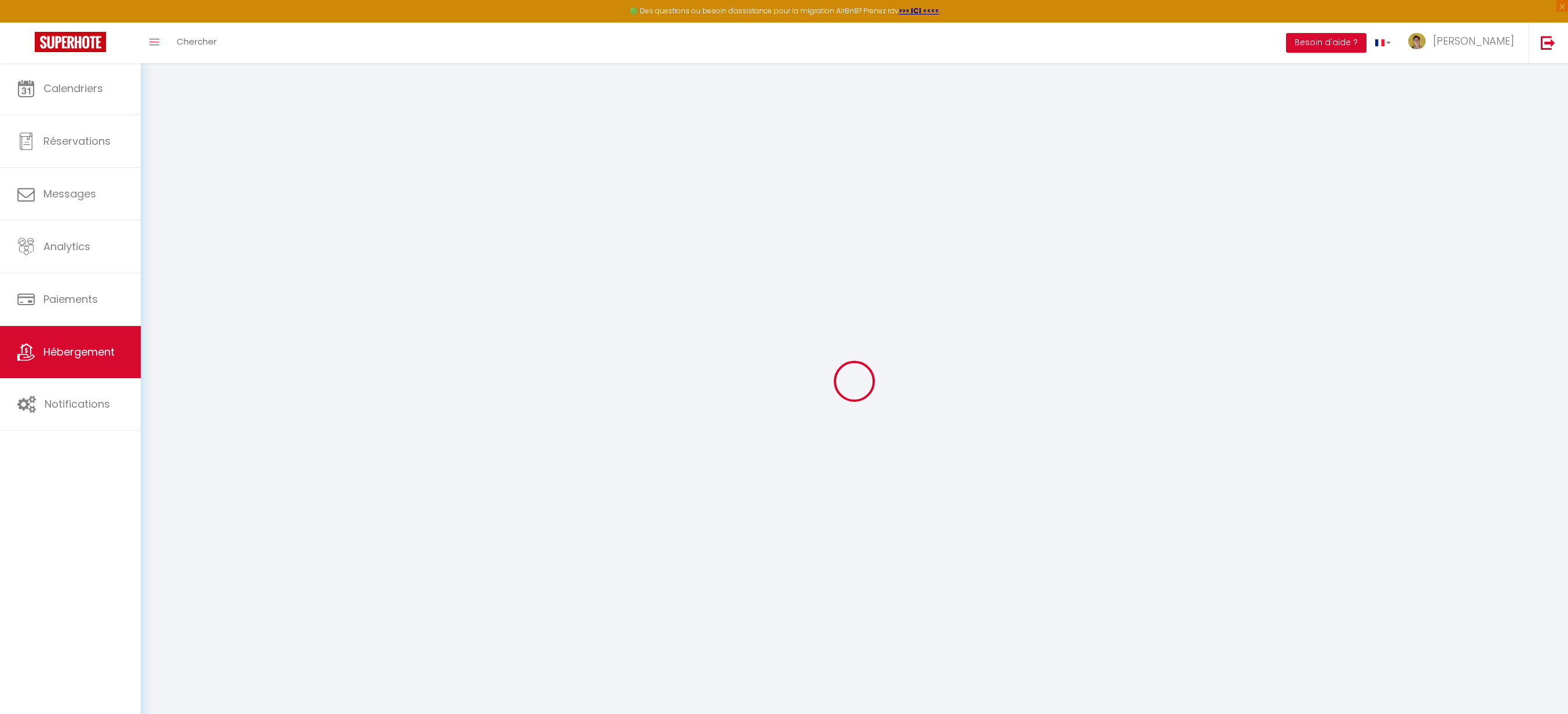
checkbox input "false"
select select
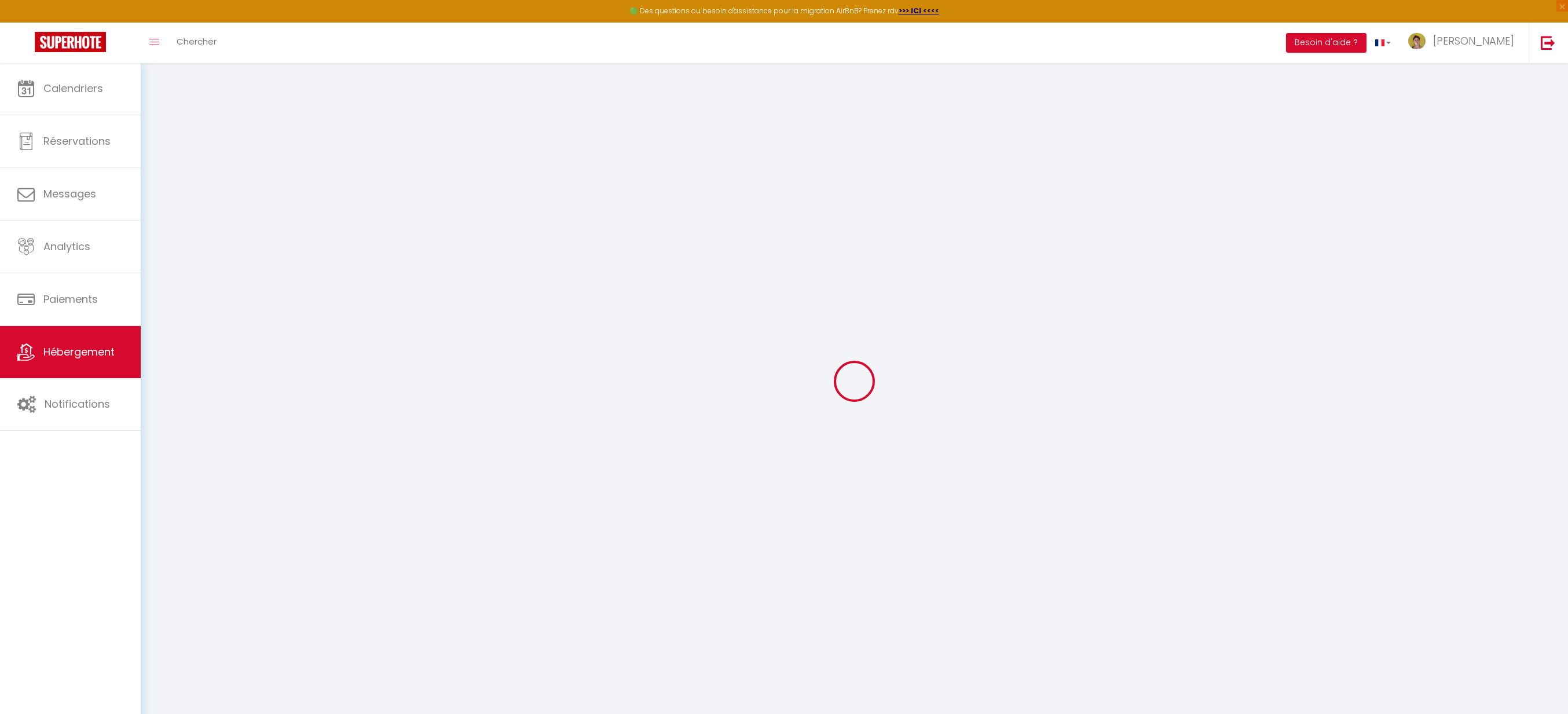
select select
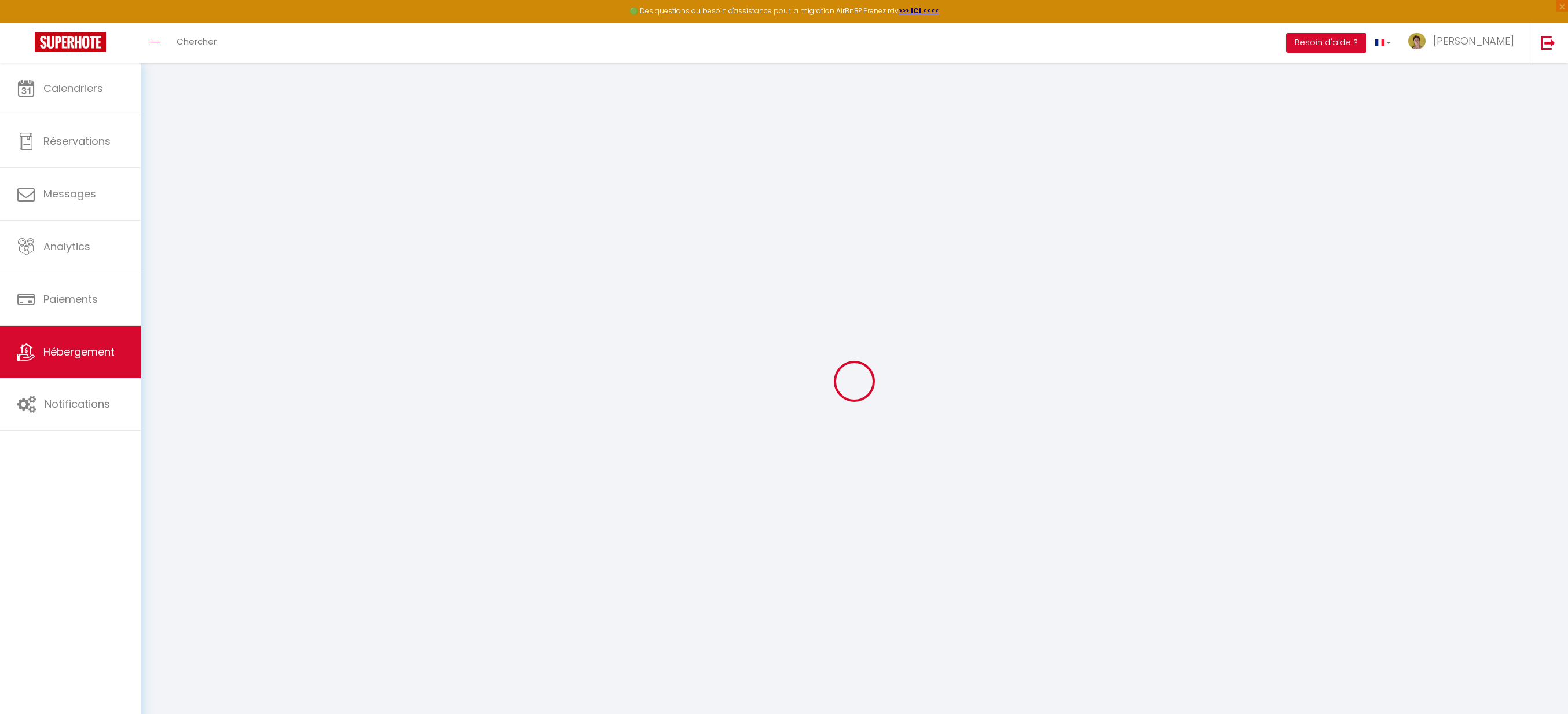
checkbox input "false"
select select
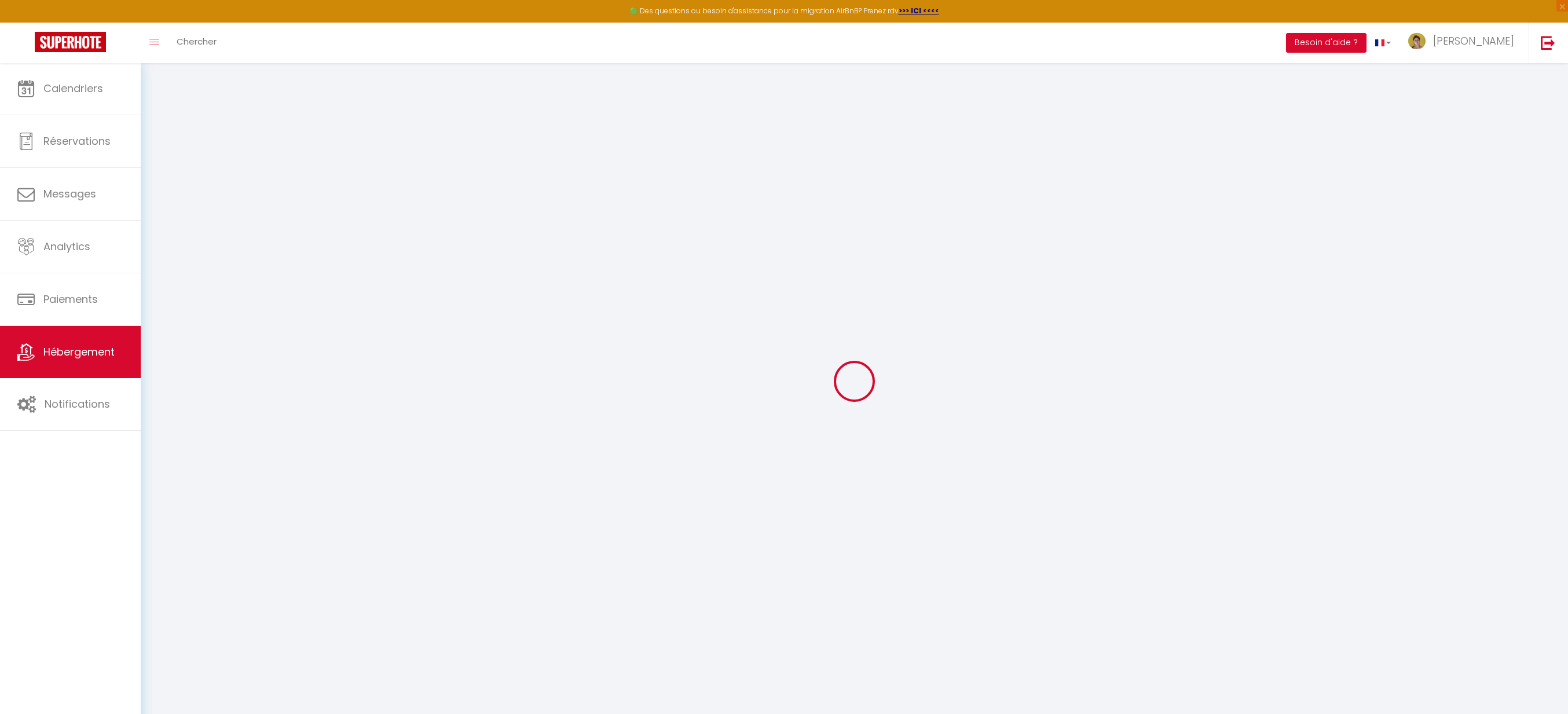
select select
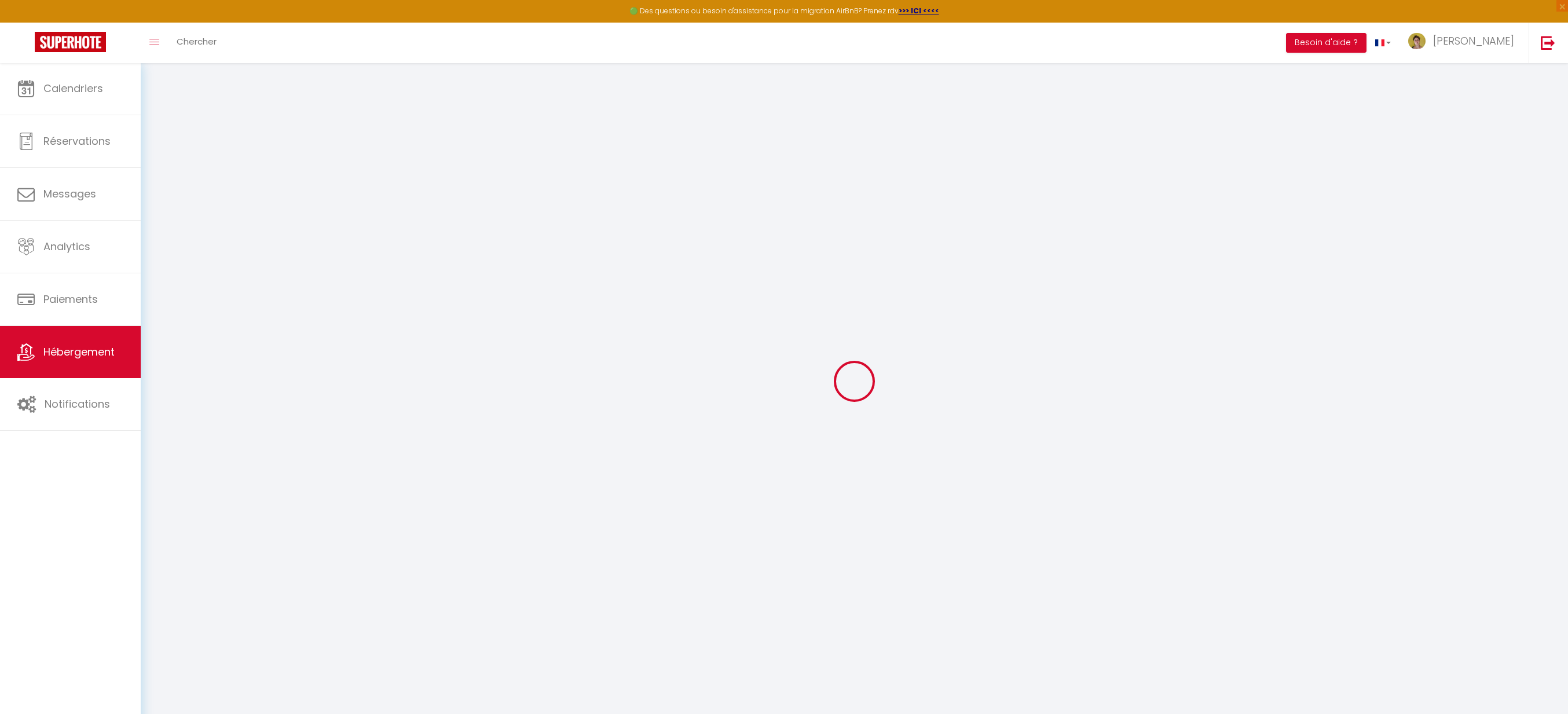
select select
checkbox input "false"
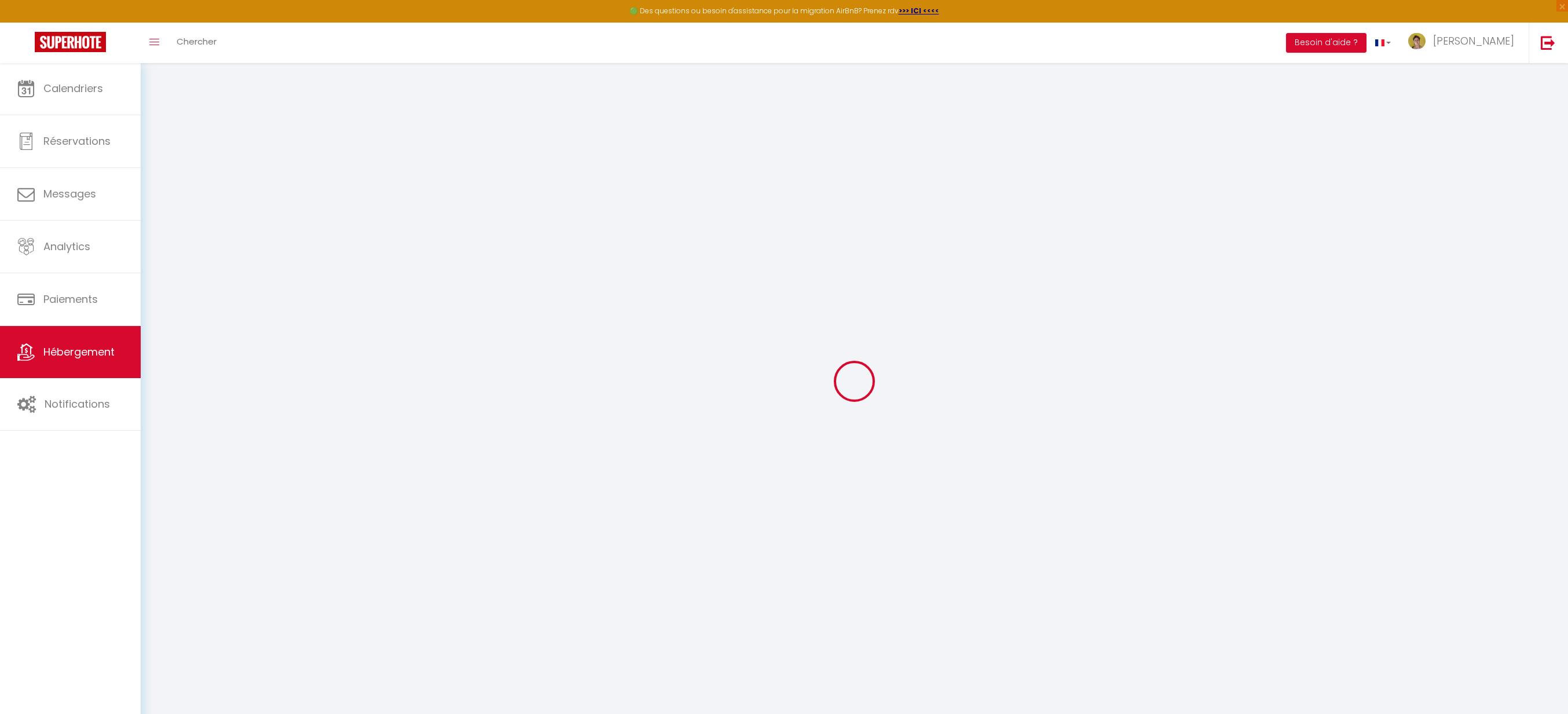
checkbox input "false"
select select
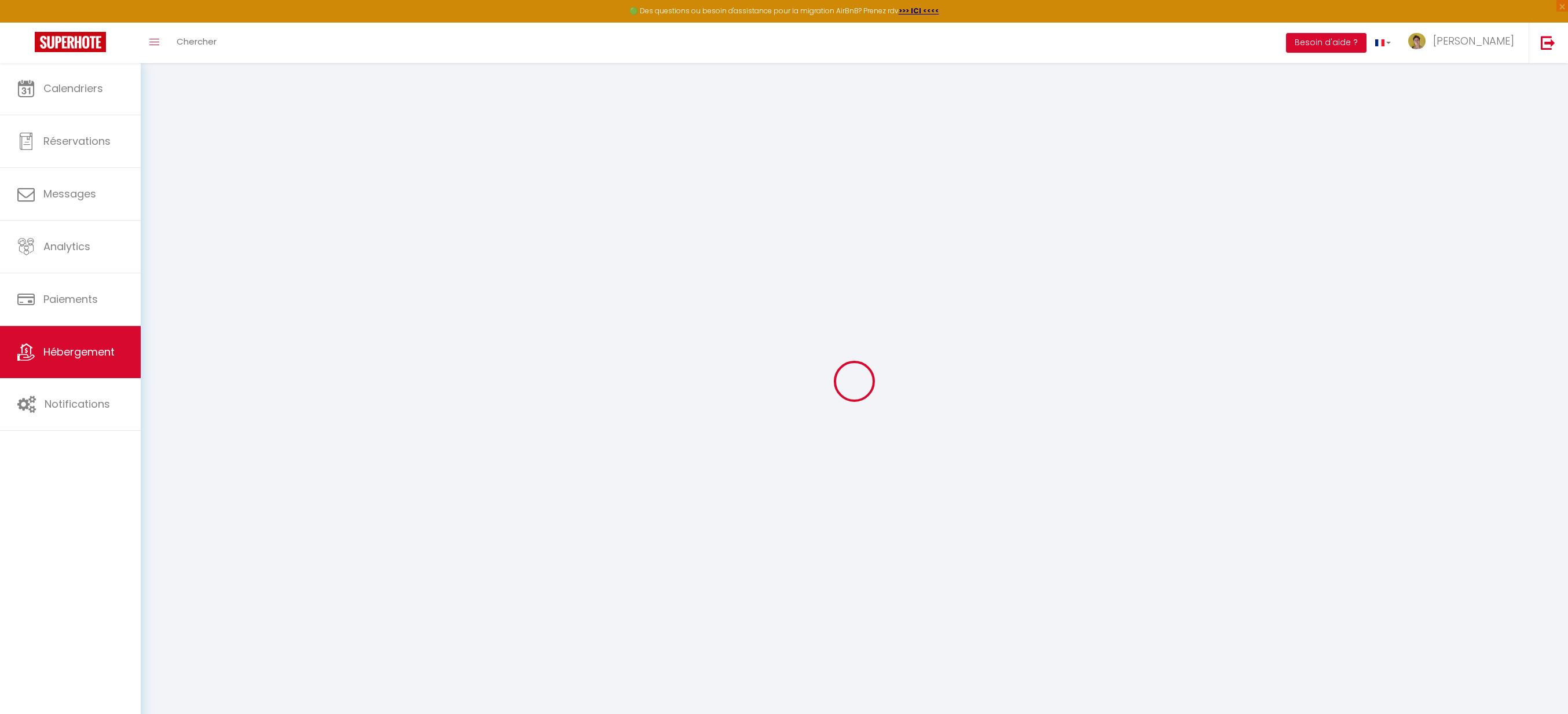
select select
checkbox input "false"
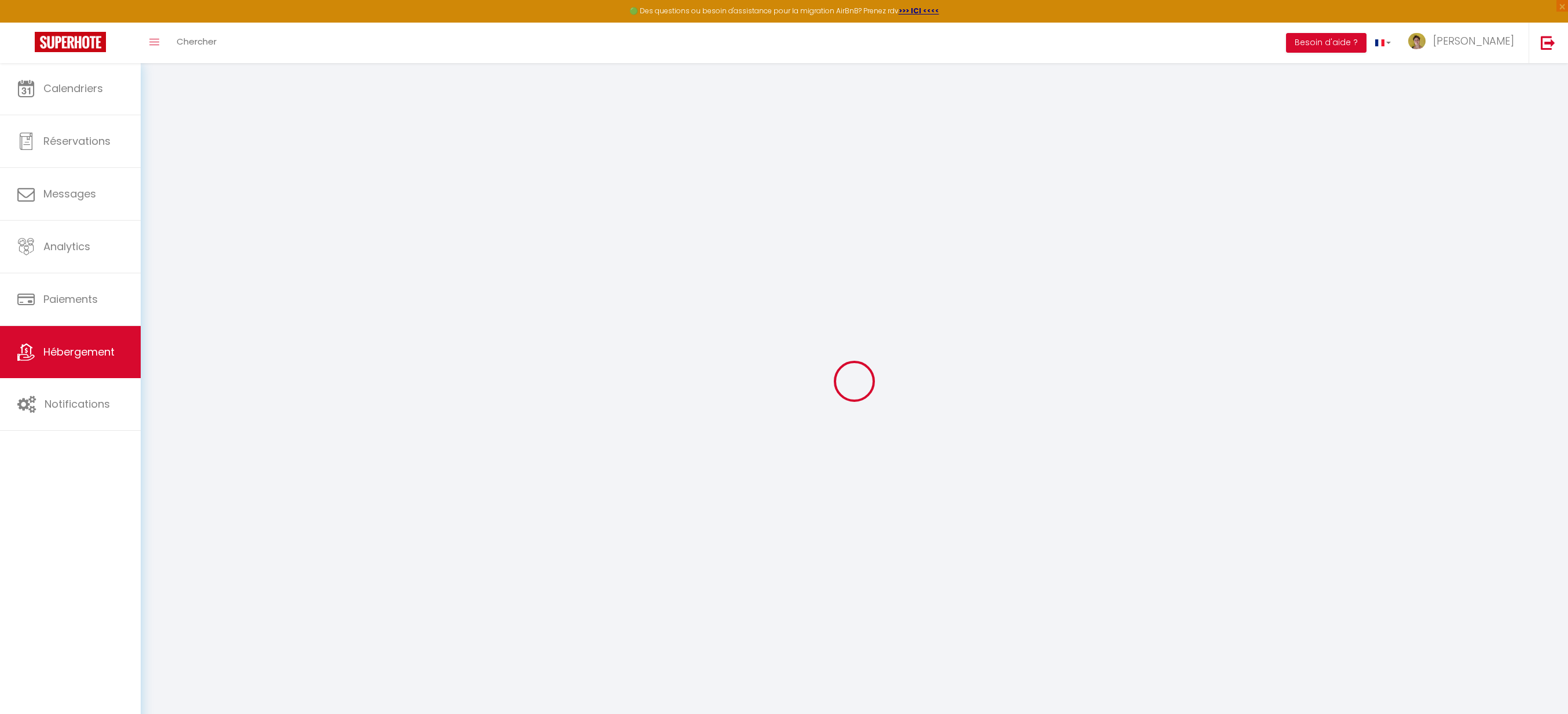
checkbox input "false"
select select
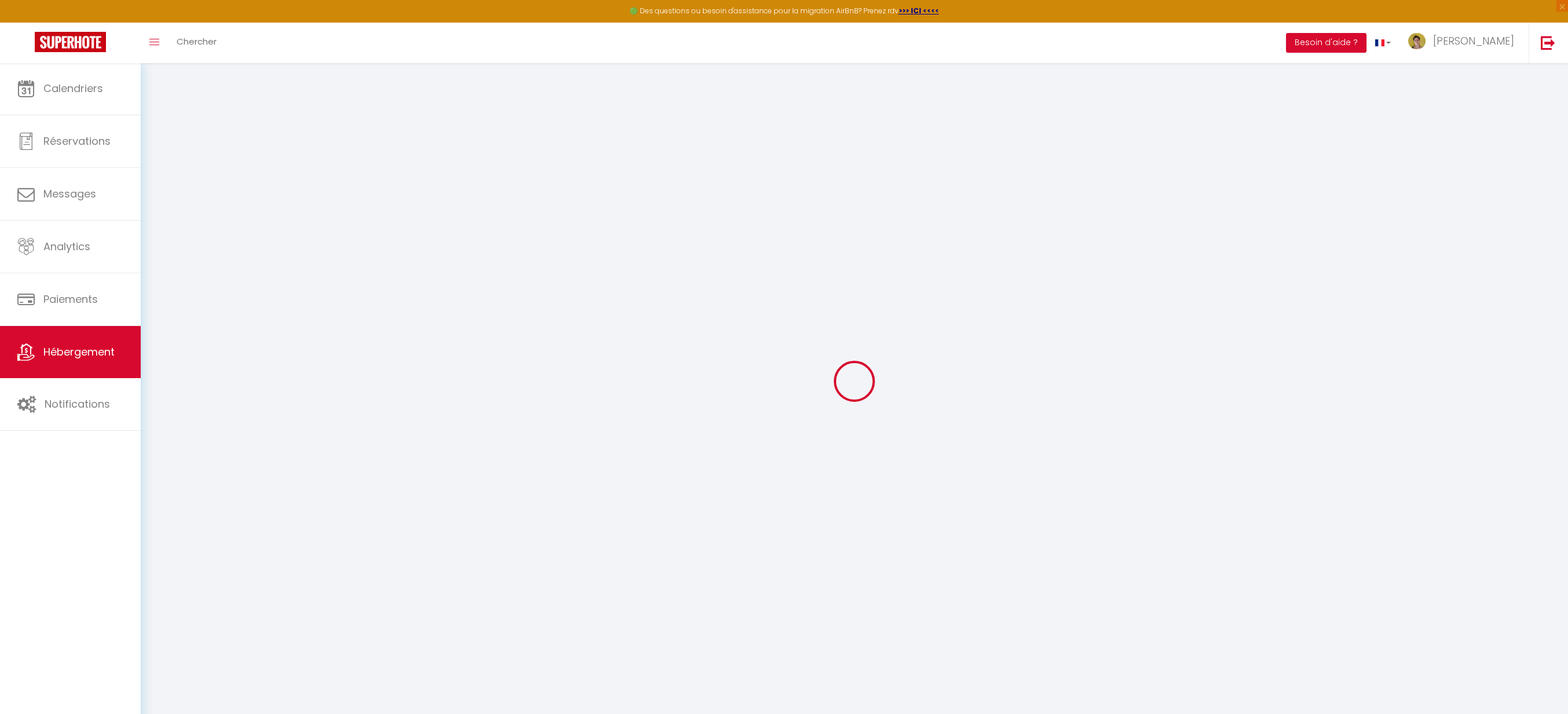
type input "Villa Camomille ✦ Spacieuse, lumineuse & vue panoramique"
type input "[PERSON_NAME]"
type input "[STREET_ADDRESS]"
type input "77590"
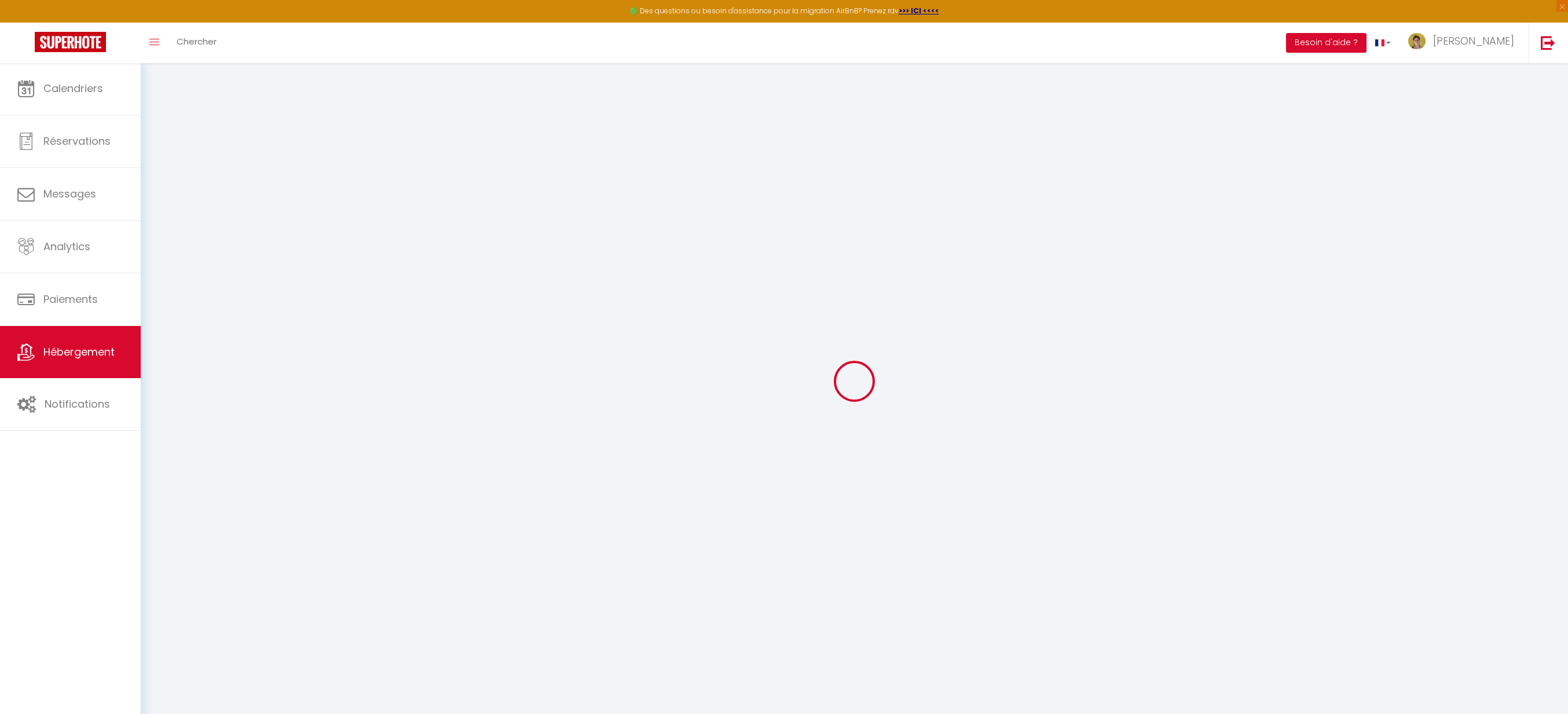
type input "[PERSON_NAME][GEOGRAPHIC_DATA]"
select select "houses"
select select "8"
select select "4"
select select "3"
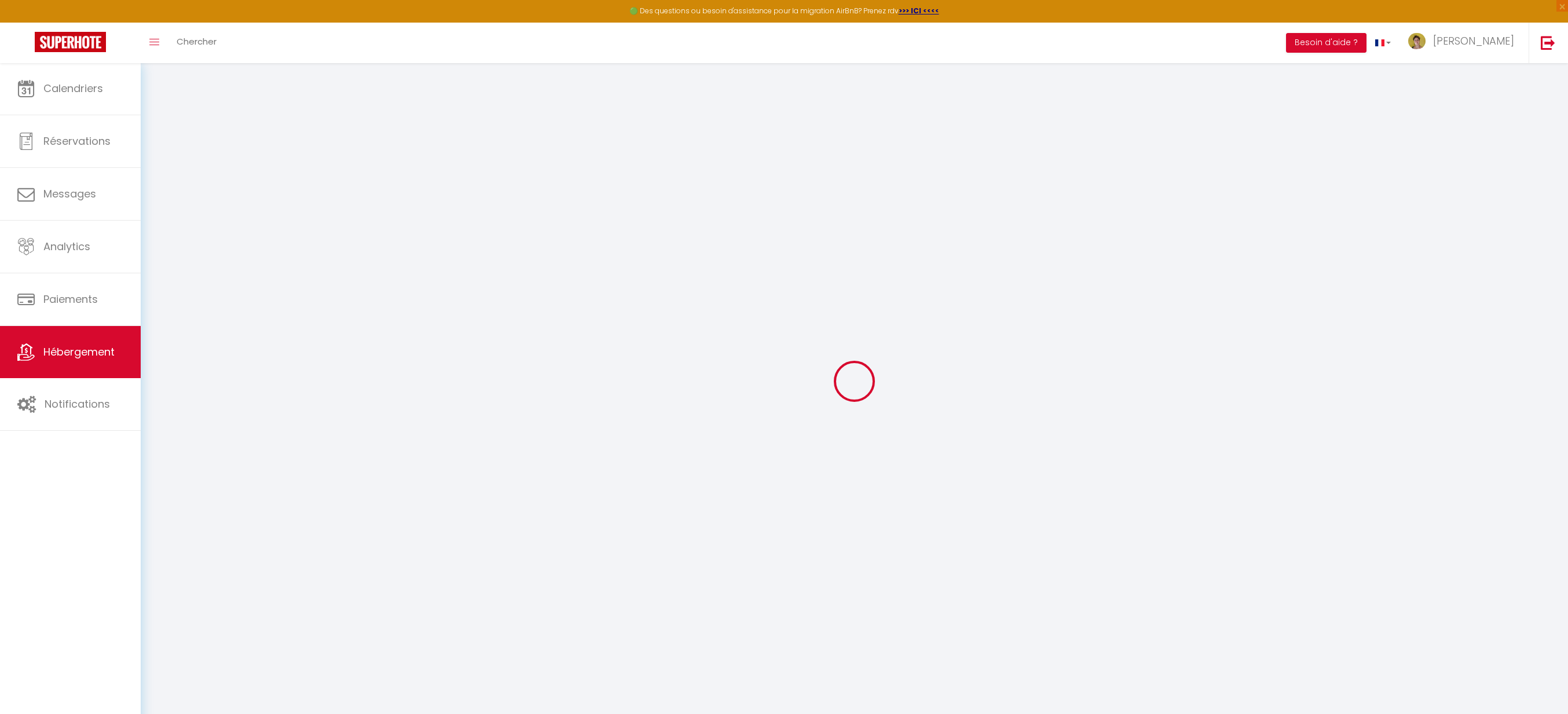
type input "300"
type input "280"
type input "1500"
select select
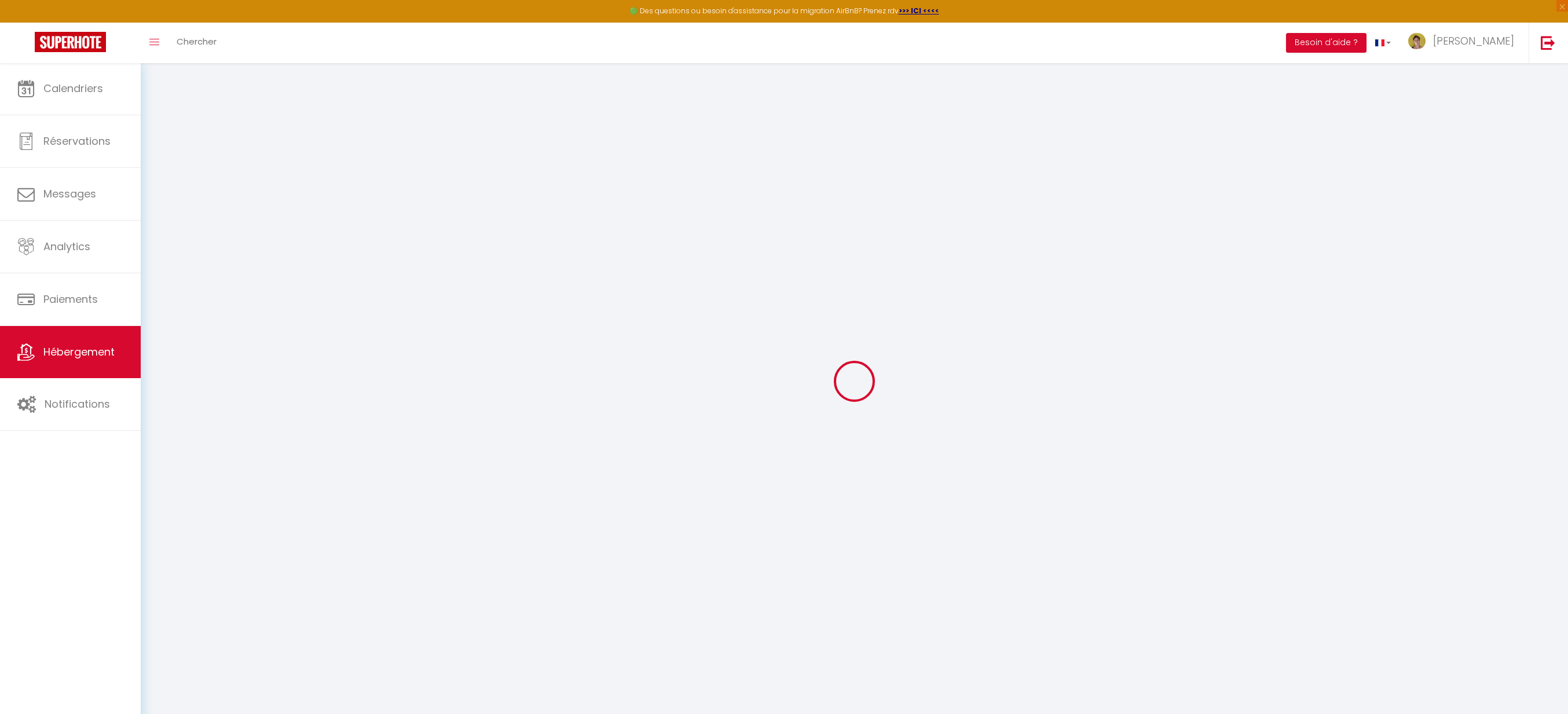
select select
type input "[STREET_ADDRESS]"
type input "97436"
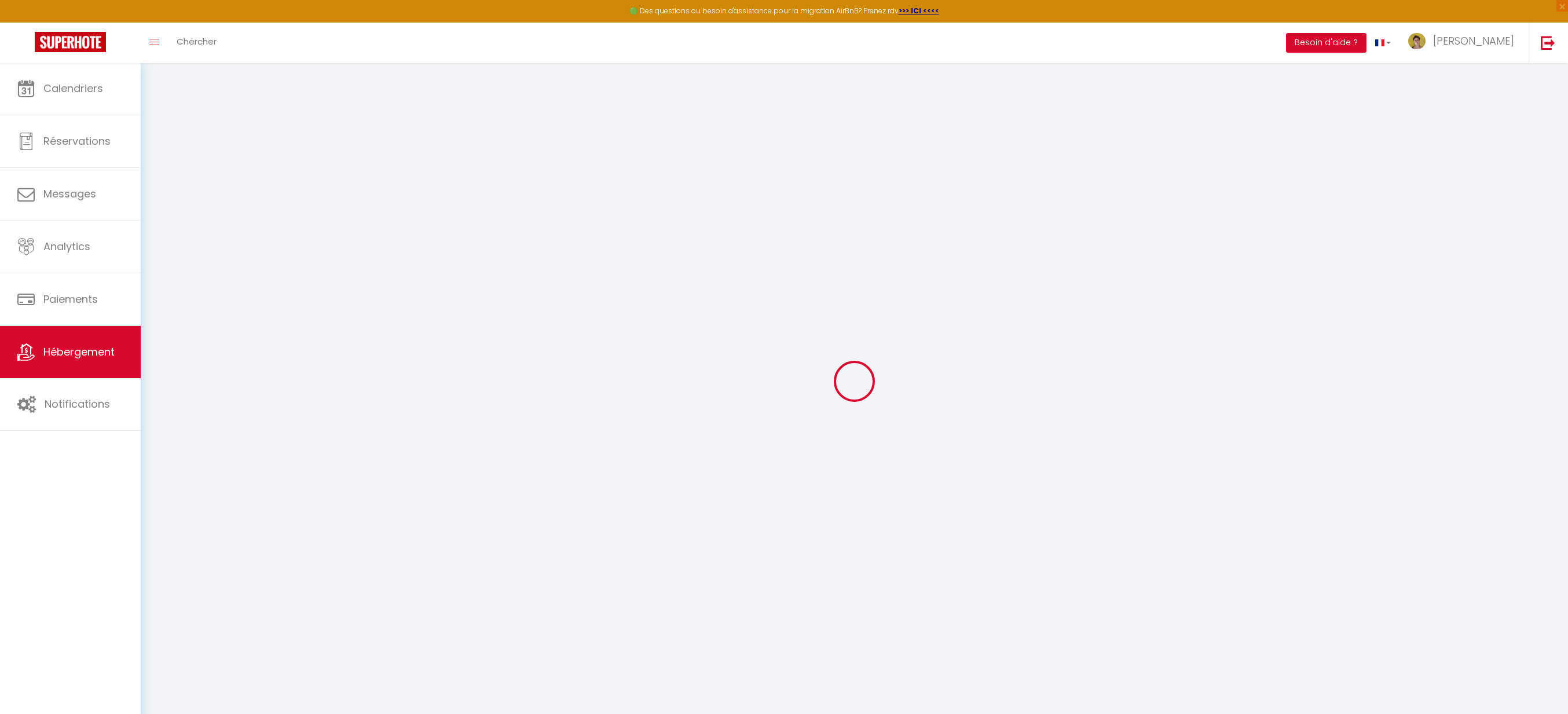
type input "[GEOGRAPHIC_DATA]"
select select "177"
type input "[PERSON_NAME][EMAIL_ADDRESS][DOMAIN_NAME]"
select select
checkbox input "false"
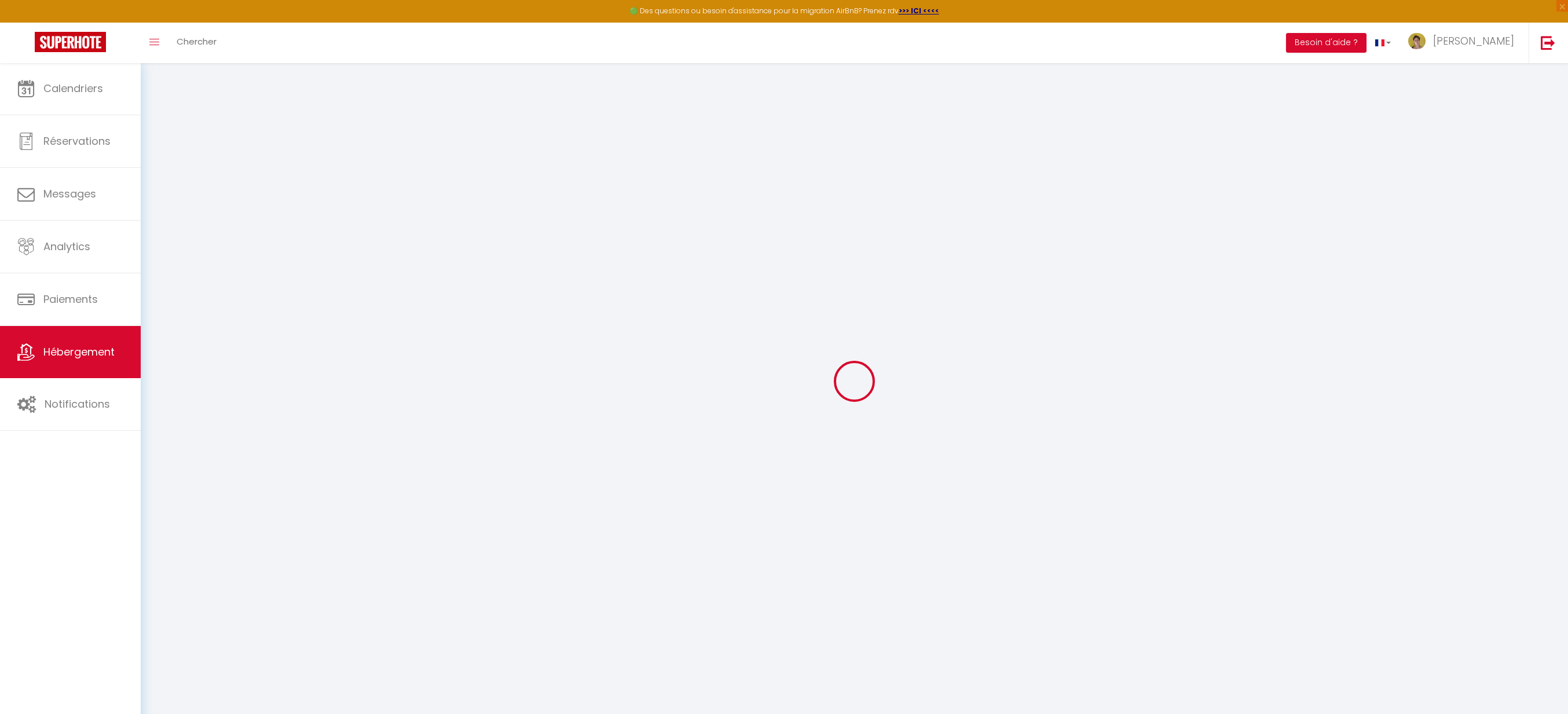
checkbox input "false"
type input "0"
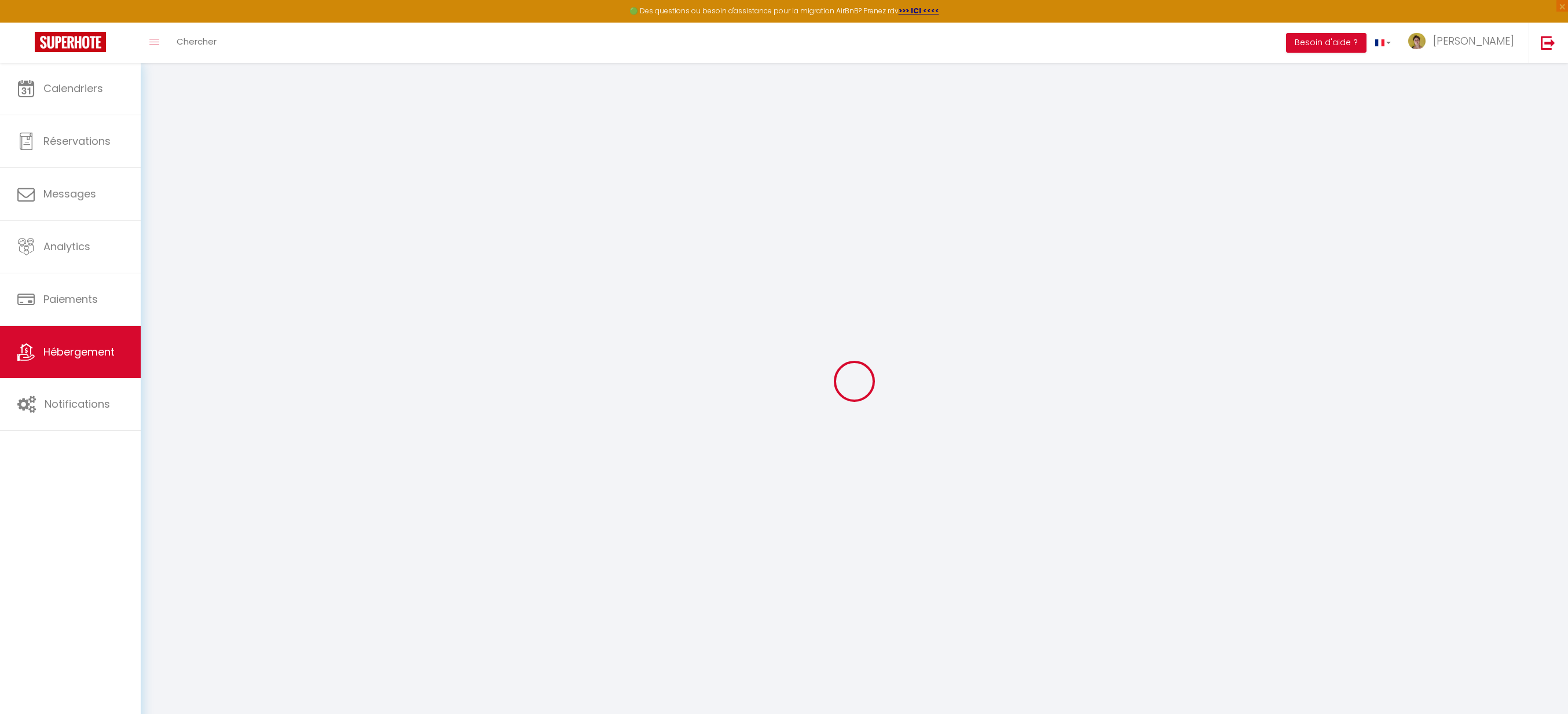
type input "0"
select select "+ 17 %"
select select
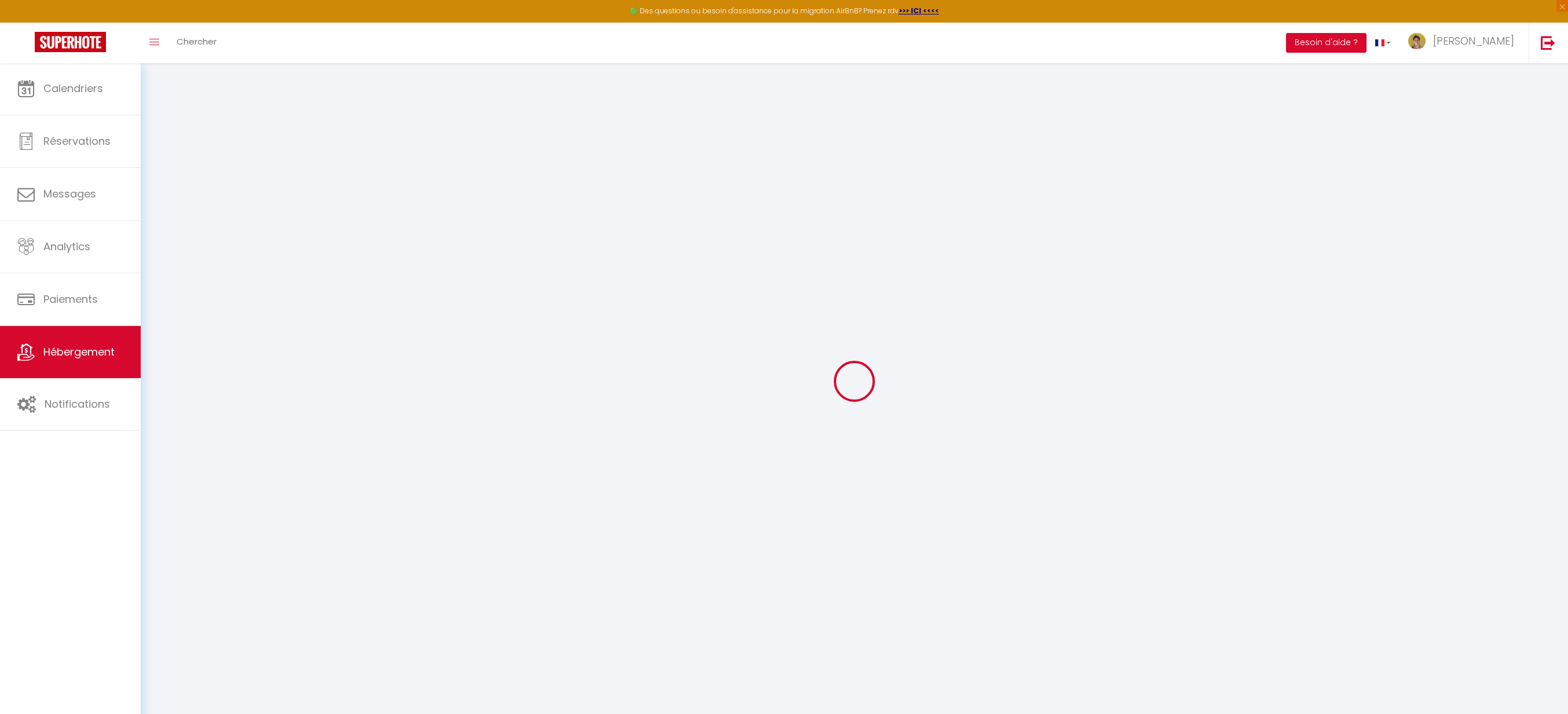
checkbox input "false"
select select "1"
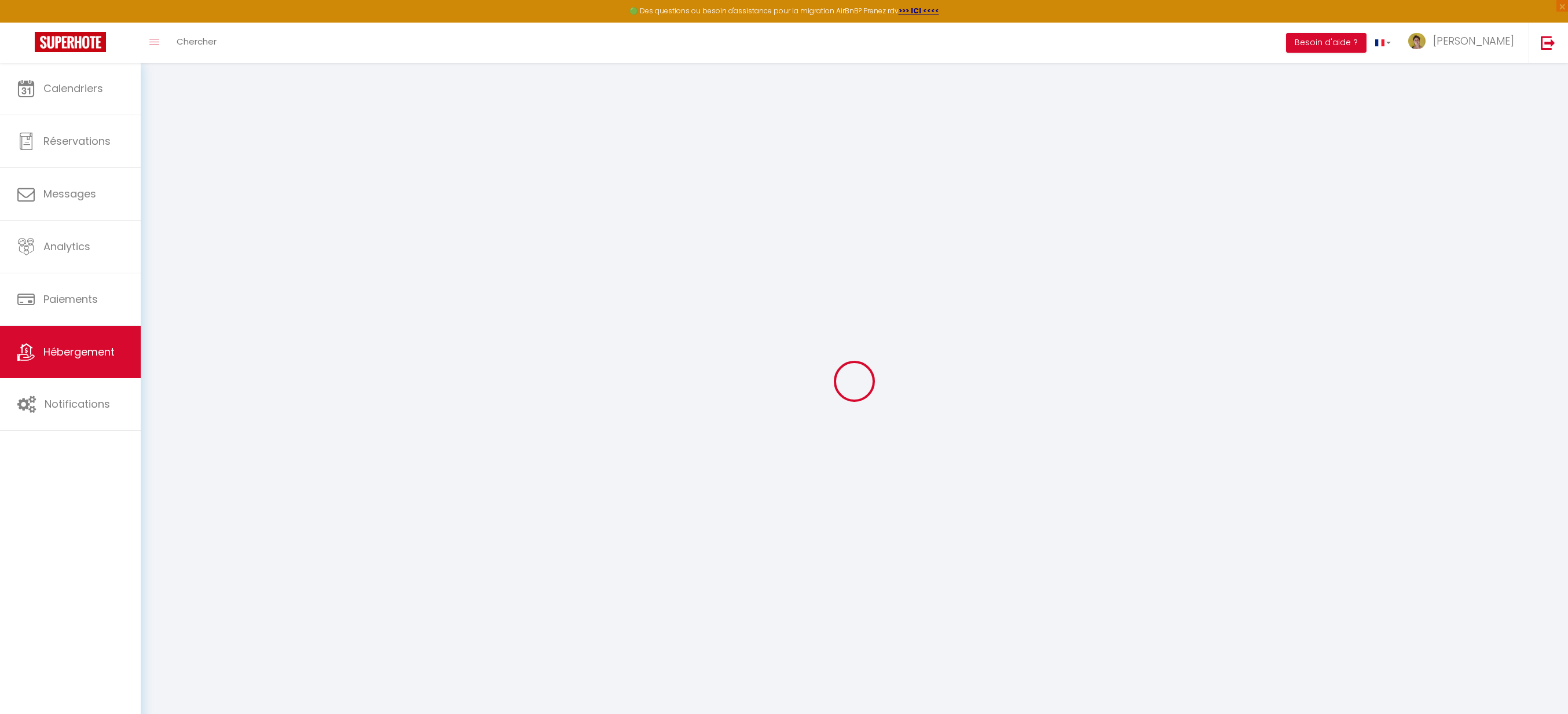
select select "EUR"
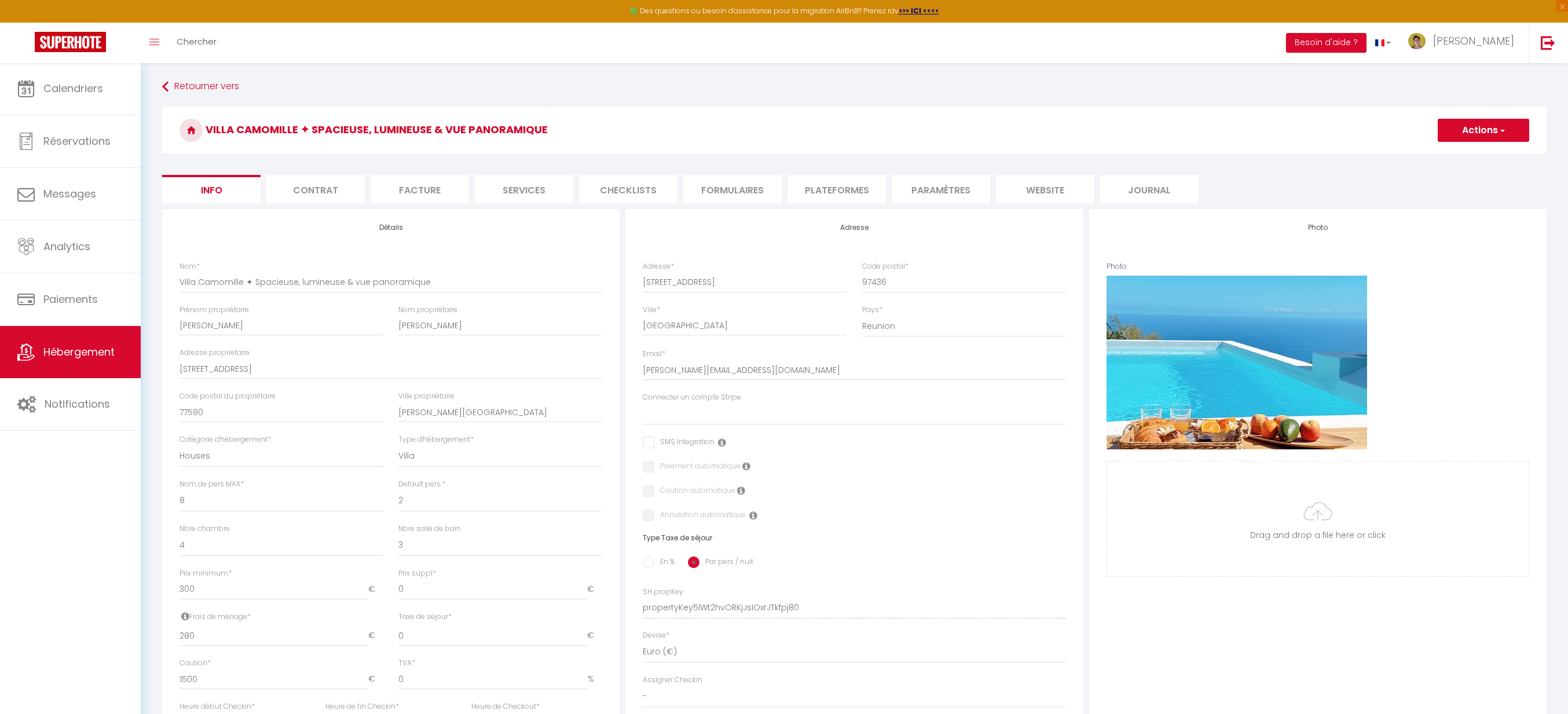
click at [1040, 192] on li "website" at bounding box center [1045, 189] width 99 height 28
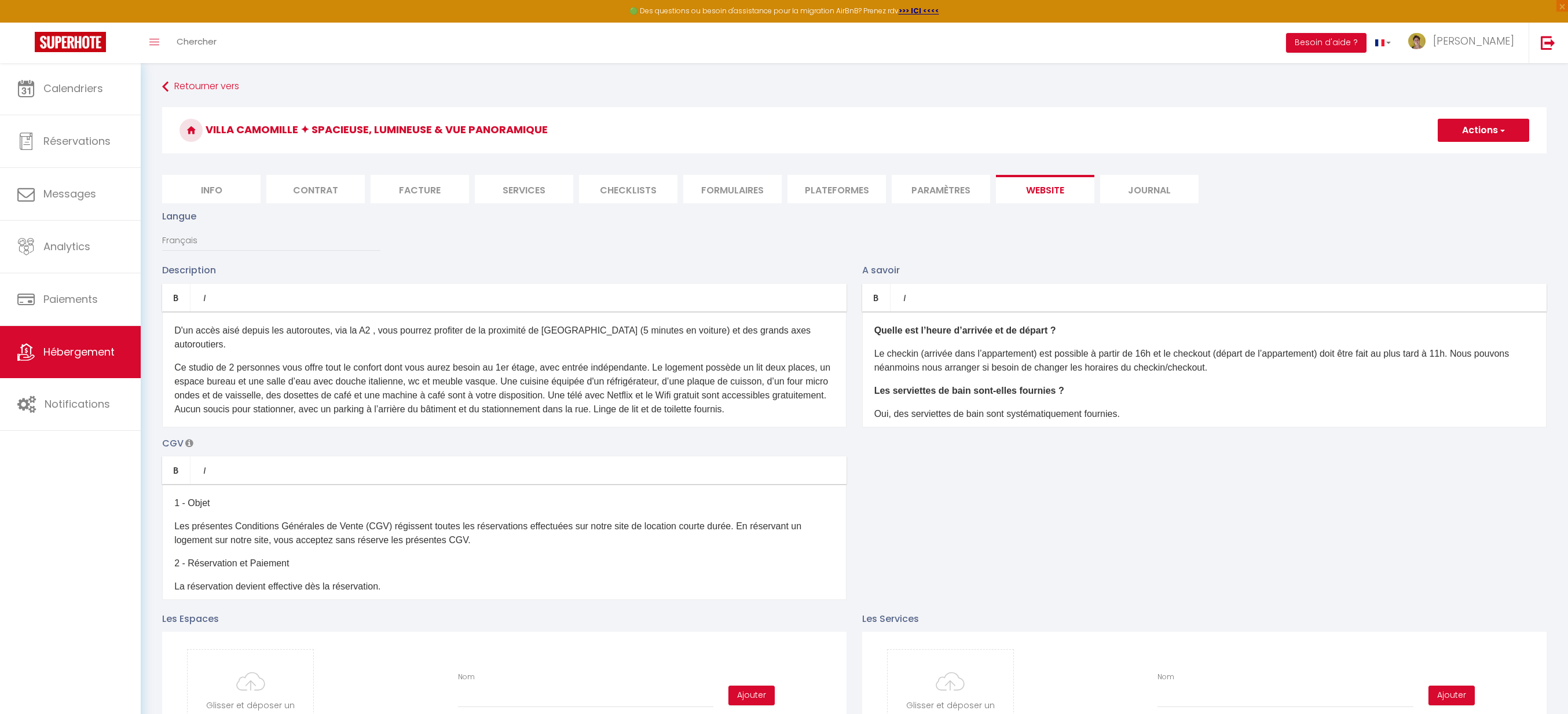
click at [948, 194] on li "Paramètres" at bounding box center [941, 189] width 99 height 28
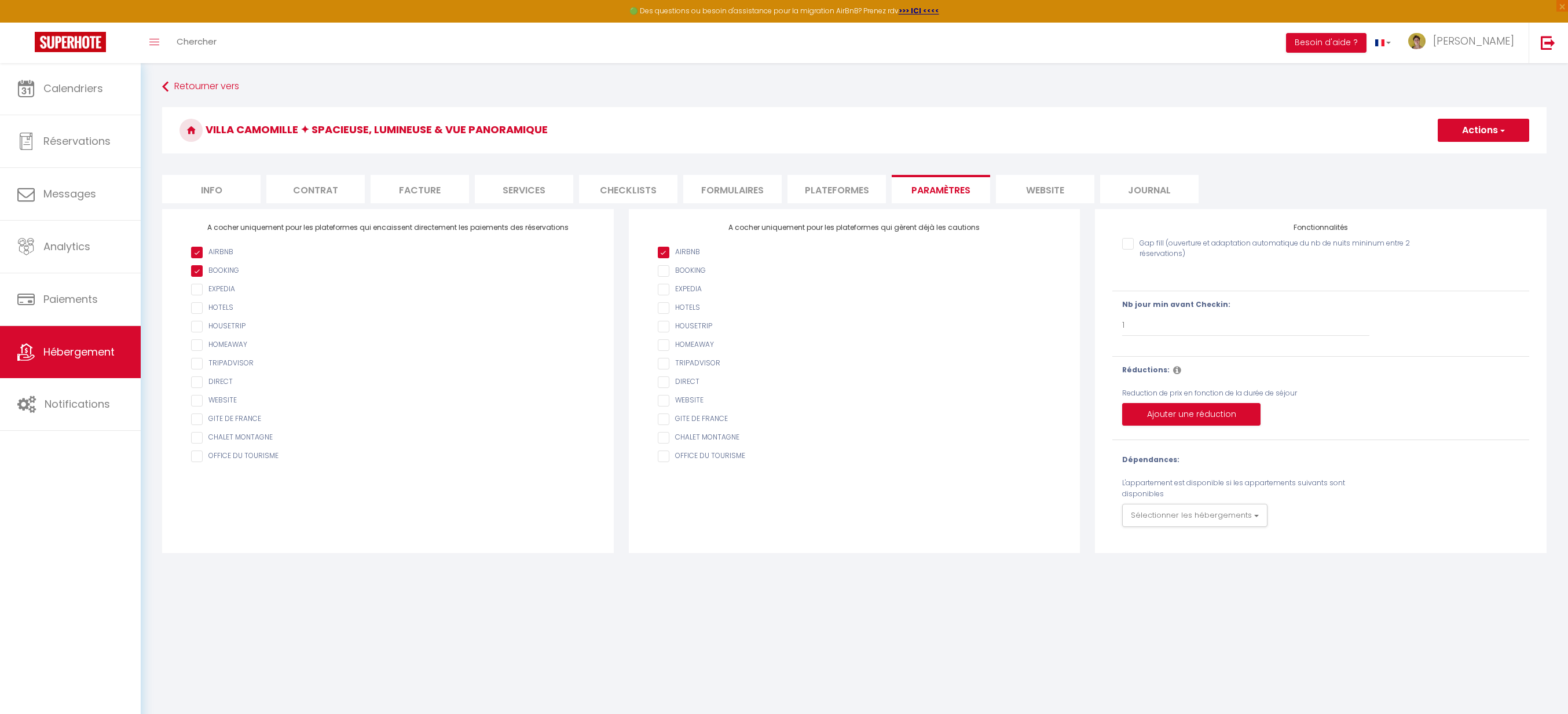
click at [833, 193] on li "Plateformes" at bounding box center [837, 189] width 99 height 28
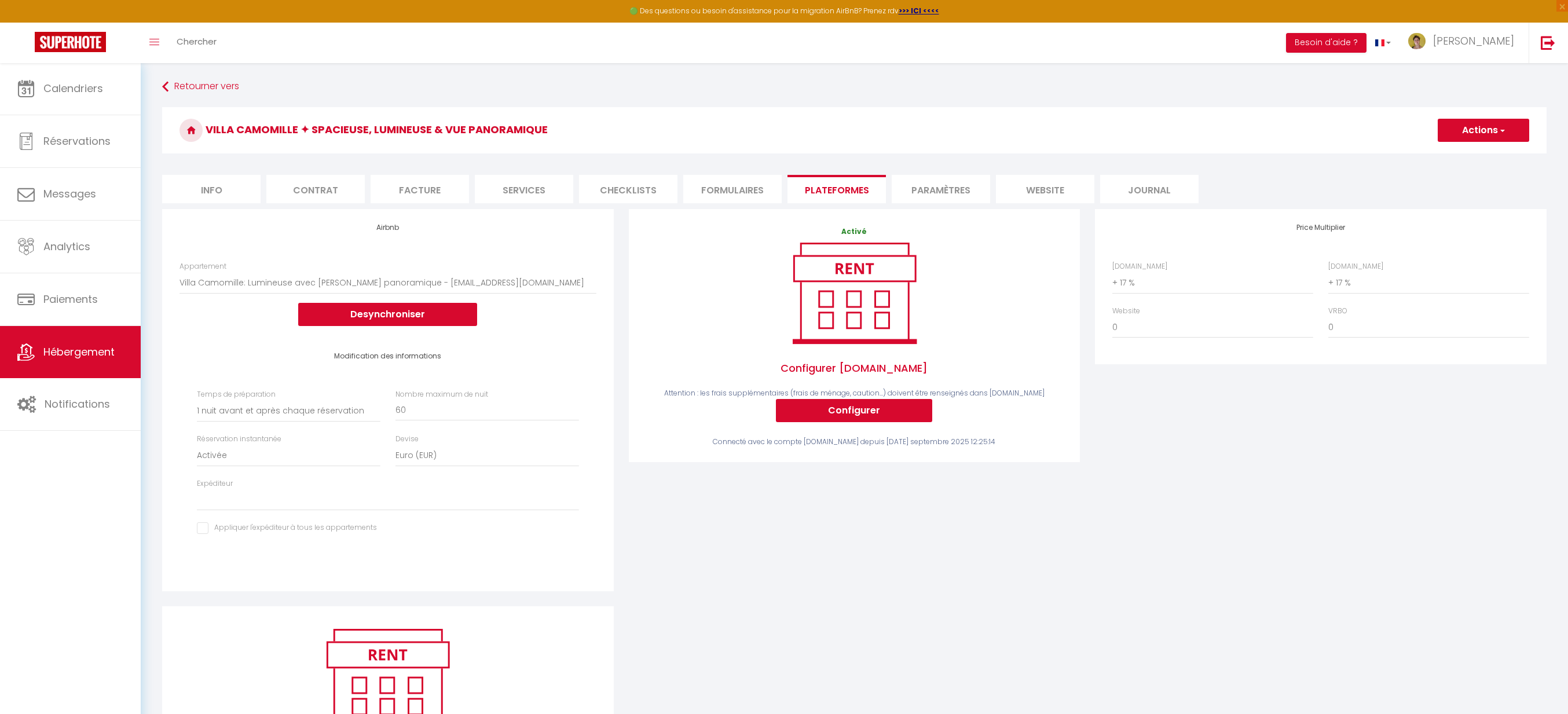
select select
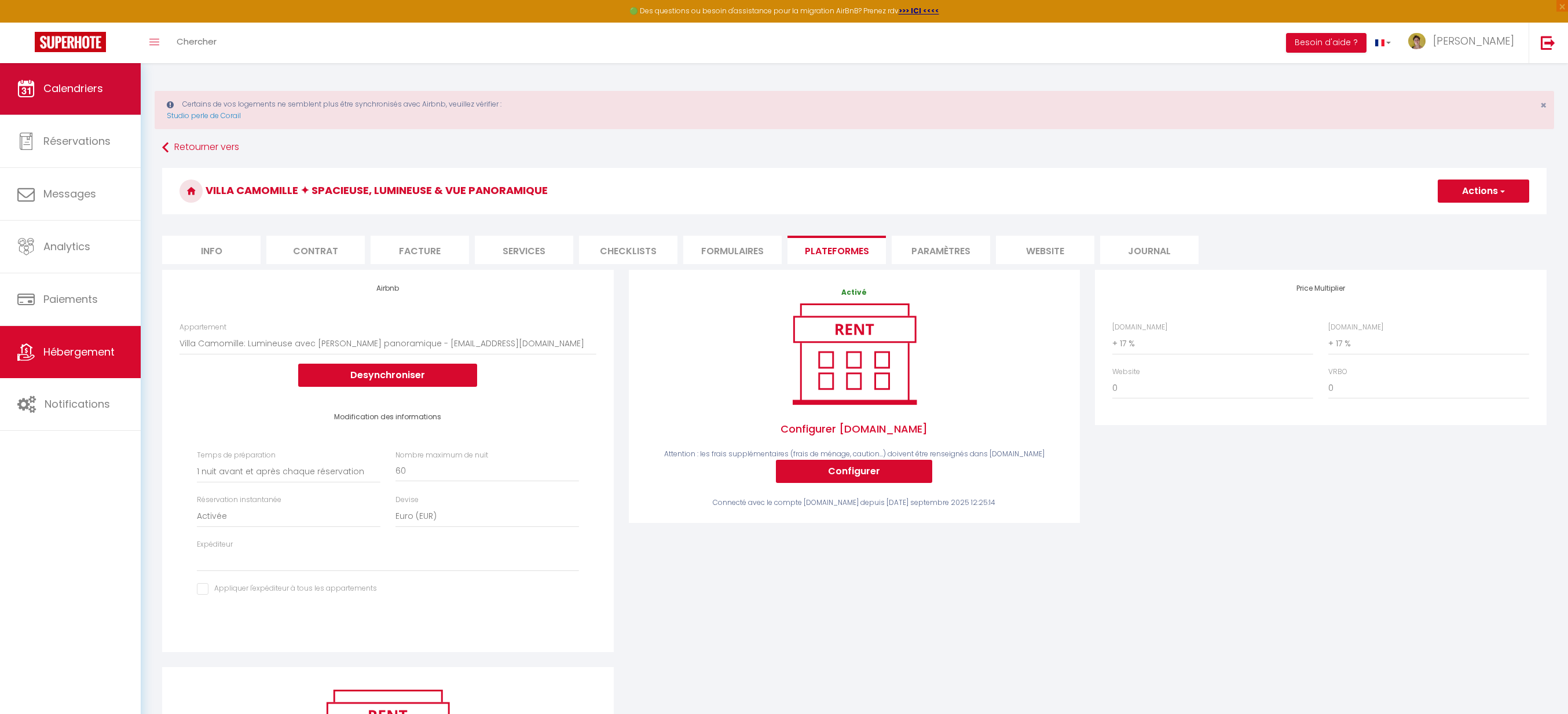
click at [53, 89] on span "Calendriers" at bounding box center [73, 88] width 60 height 15
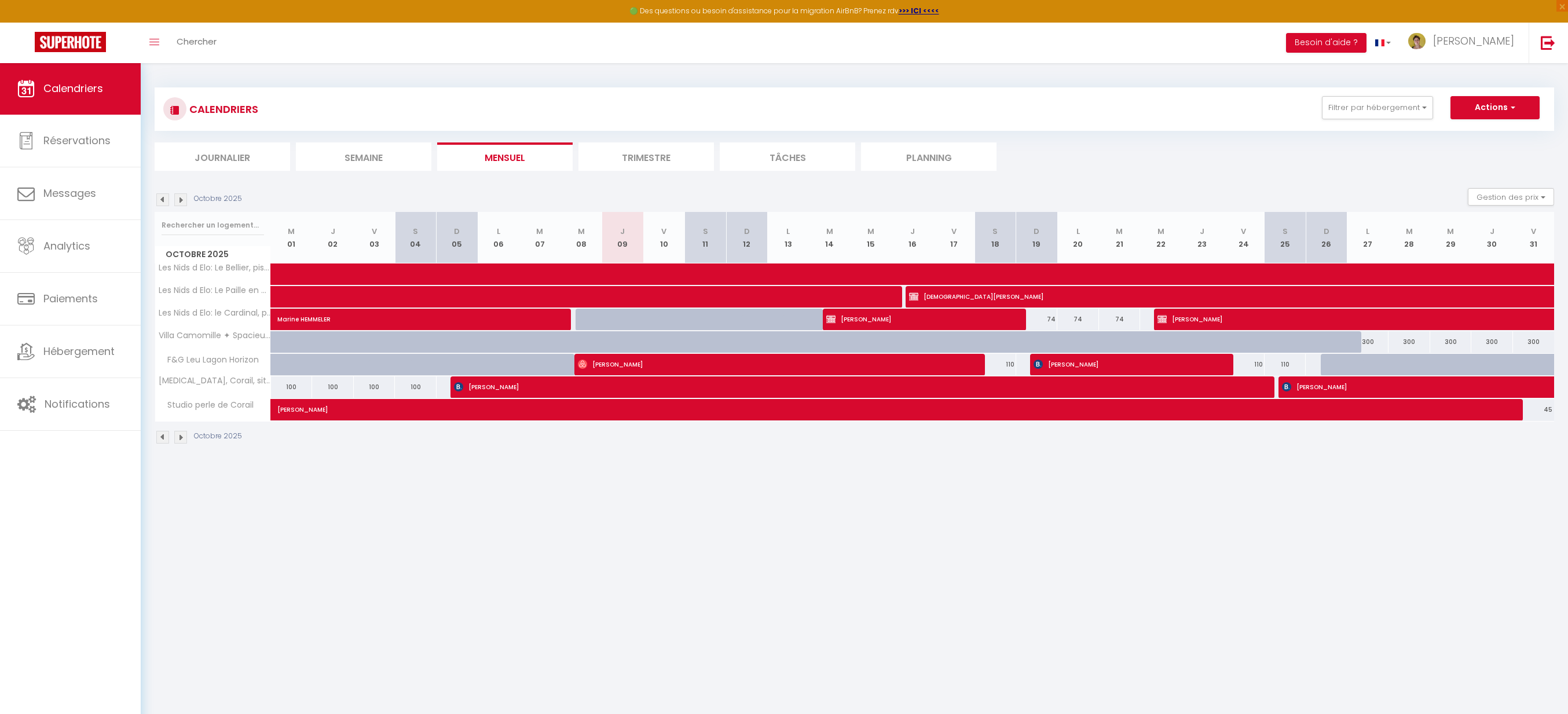
click at [184, 200] on img at bounding box center [181, 200] width 13 height 13
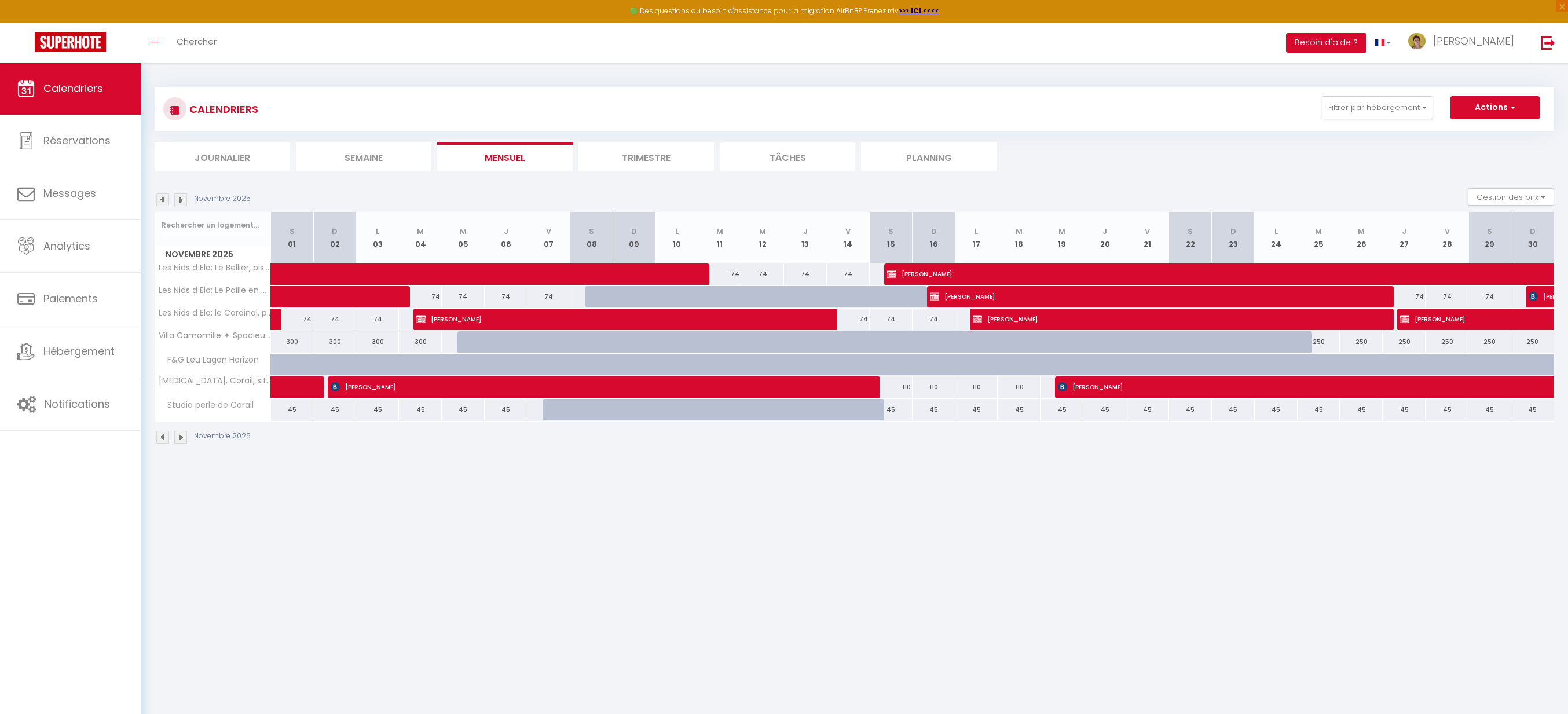
click at [184, 200] on img at bounding box center [181, 200] width 13 height 13
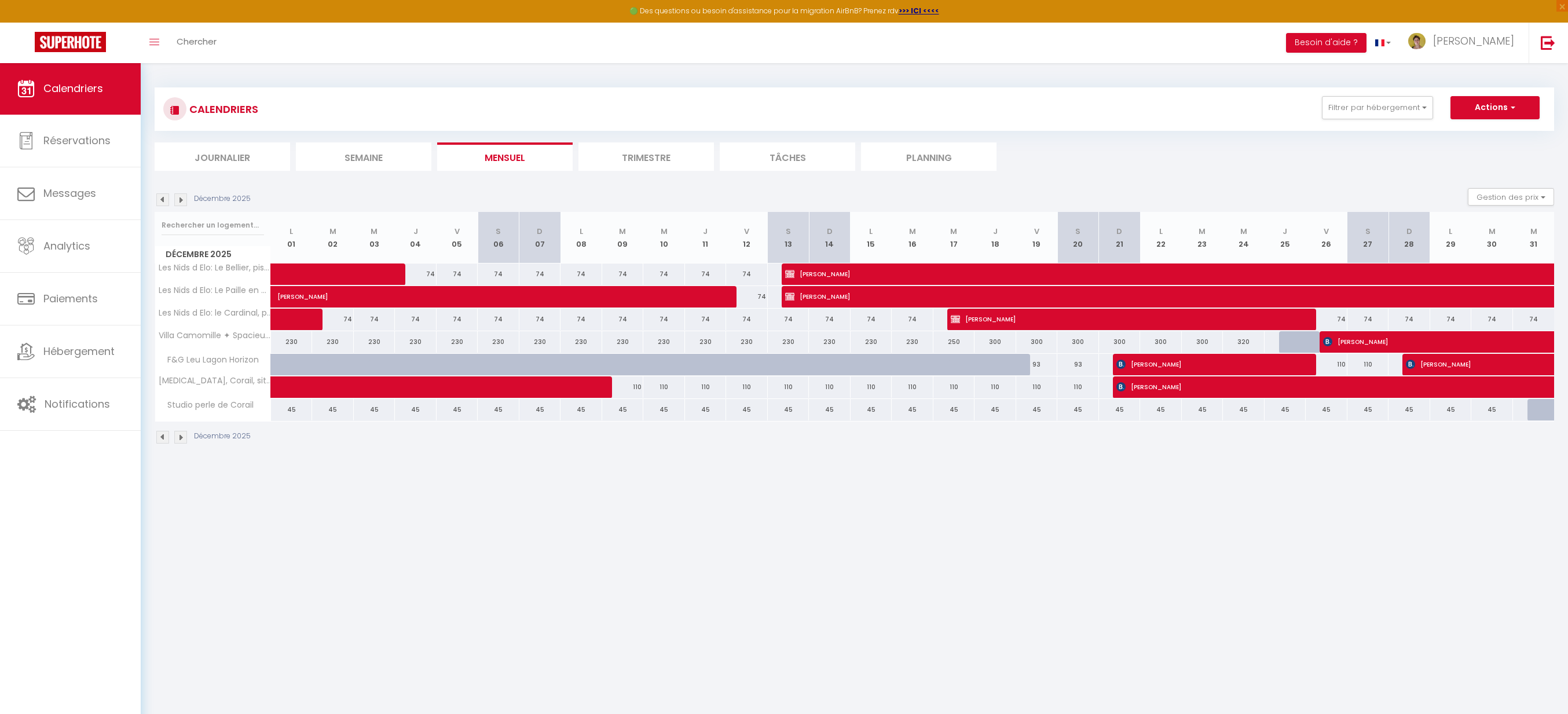
click at [294, 343] on div "230" at bounding box center [291, 341] width 42 height 21
type input "230"
type input "Lun 01 Décembre 2025"
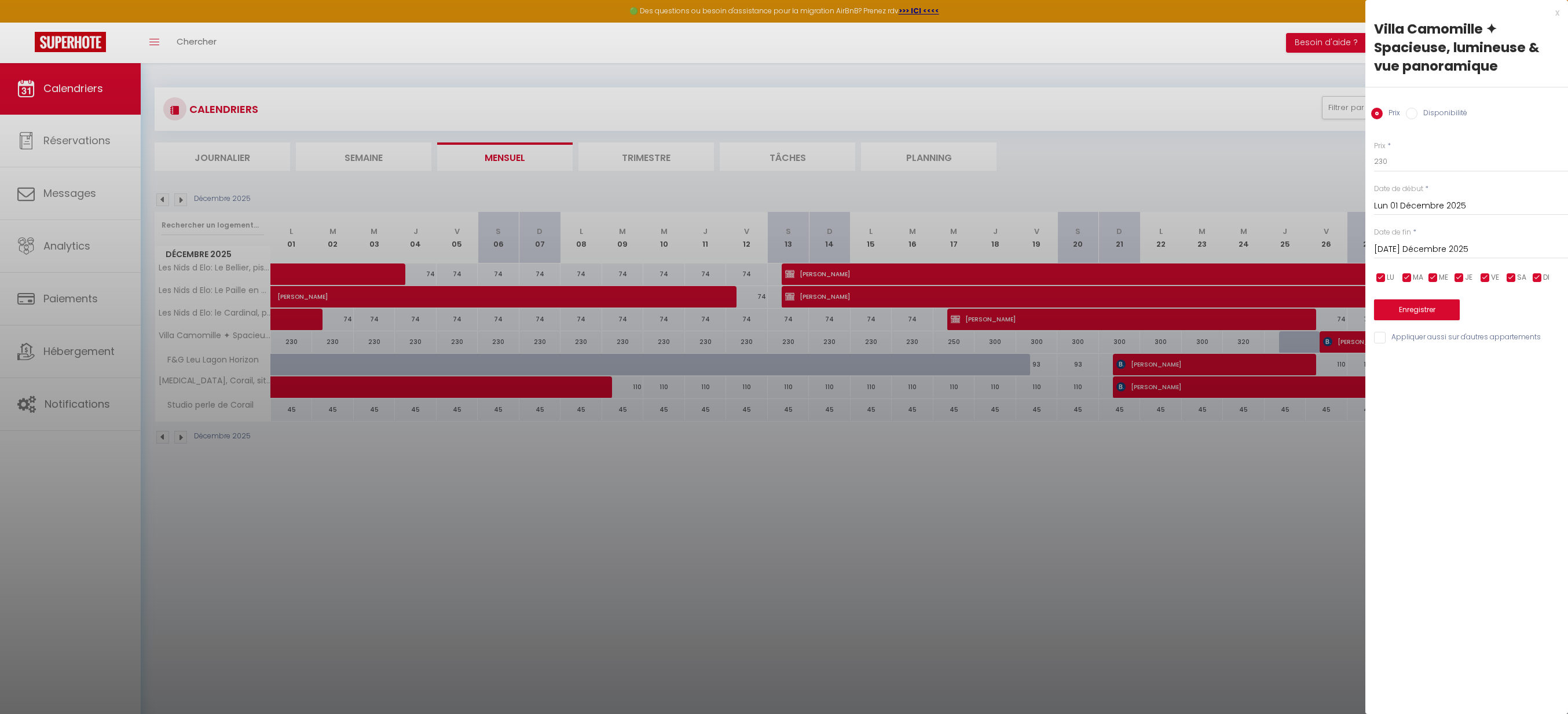
click at [1423, 250] on input "[DATE] Décembre 2025" at bounding box center [1471, 250] width 194 height 15
click at [1489, 366] on span "18" at bounding box center [1485, 362] width 25 height 23
type input "Jeu 18 Décembre 2025"
click at [1421, 163] on input "230" at bounding box center [1471, 161] width 194 height 21
type input "220"
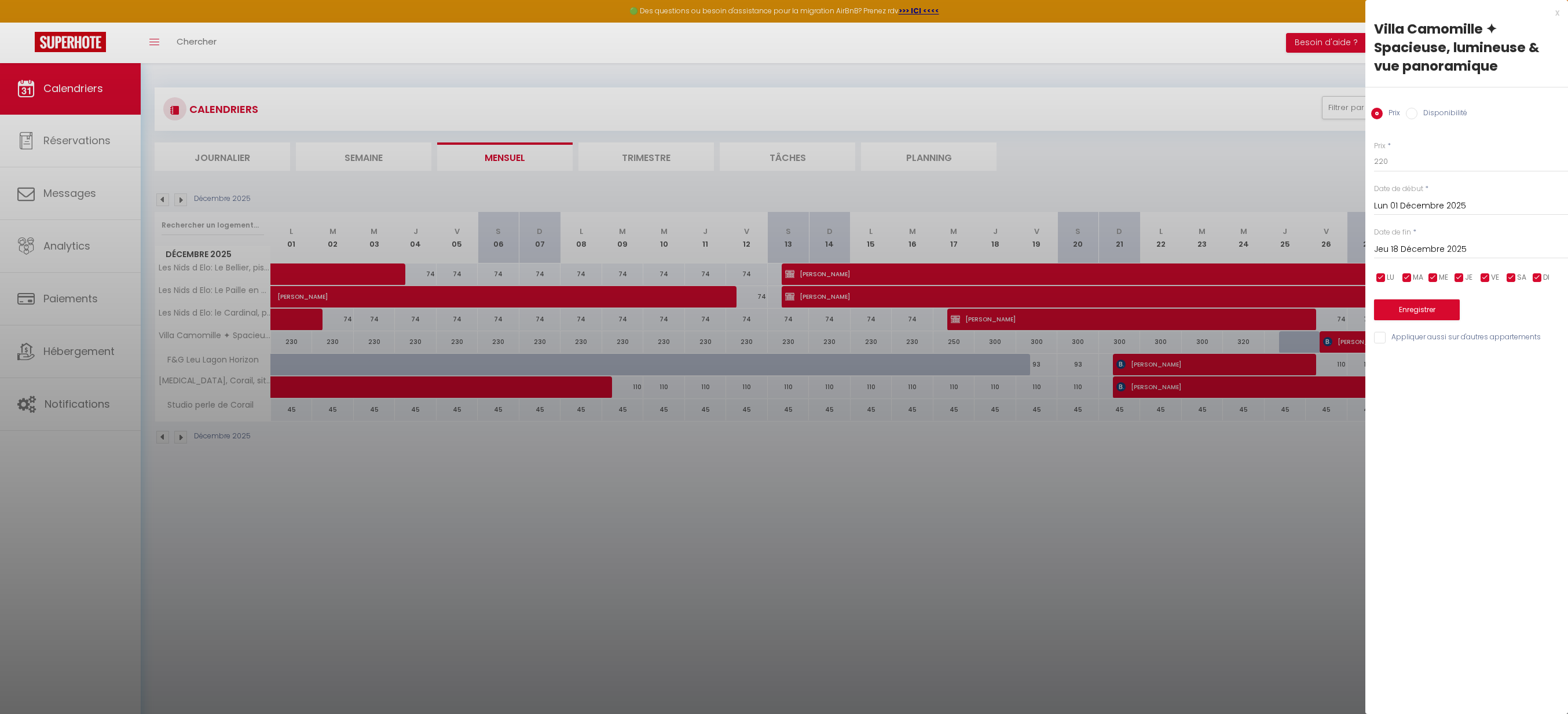
click at [1419, 308] on button "Enregistrer" at bounding box center [1417, 310] width 86 height 21
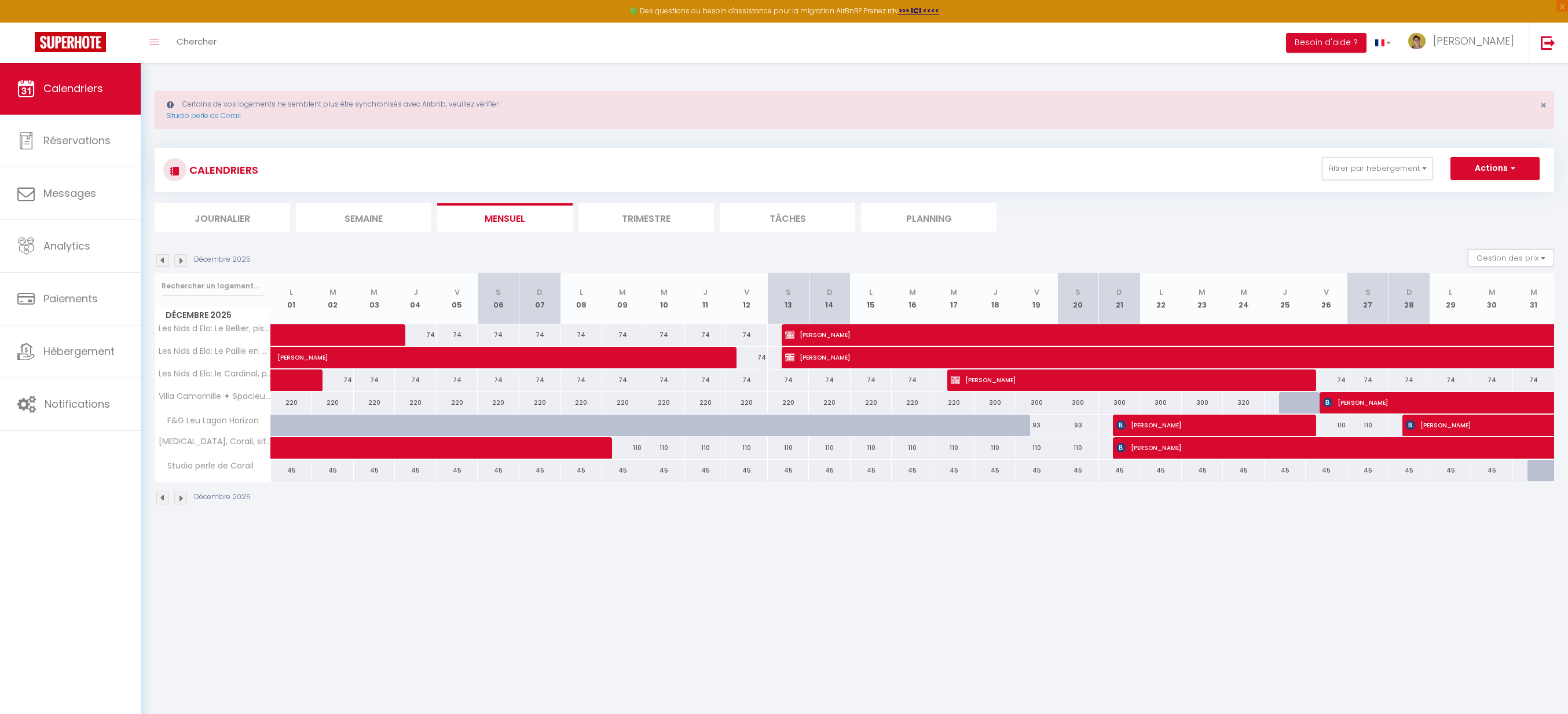
click at [1005, 406] on div "300" at bounding box center [995, 402] width 42 height 21
type input "300"
type input "Jeu 18 Décembre 2025"
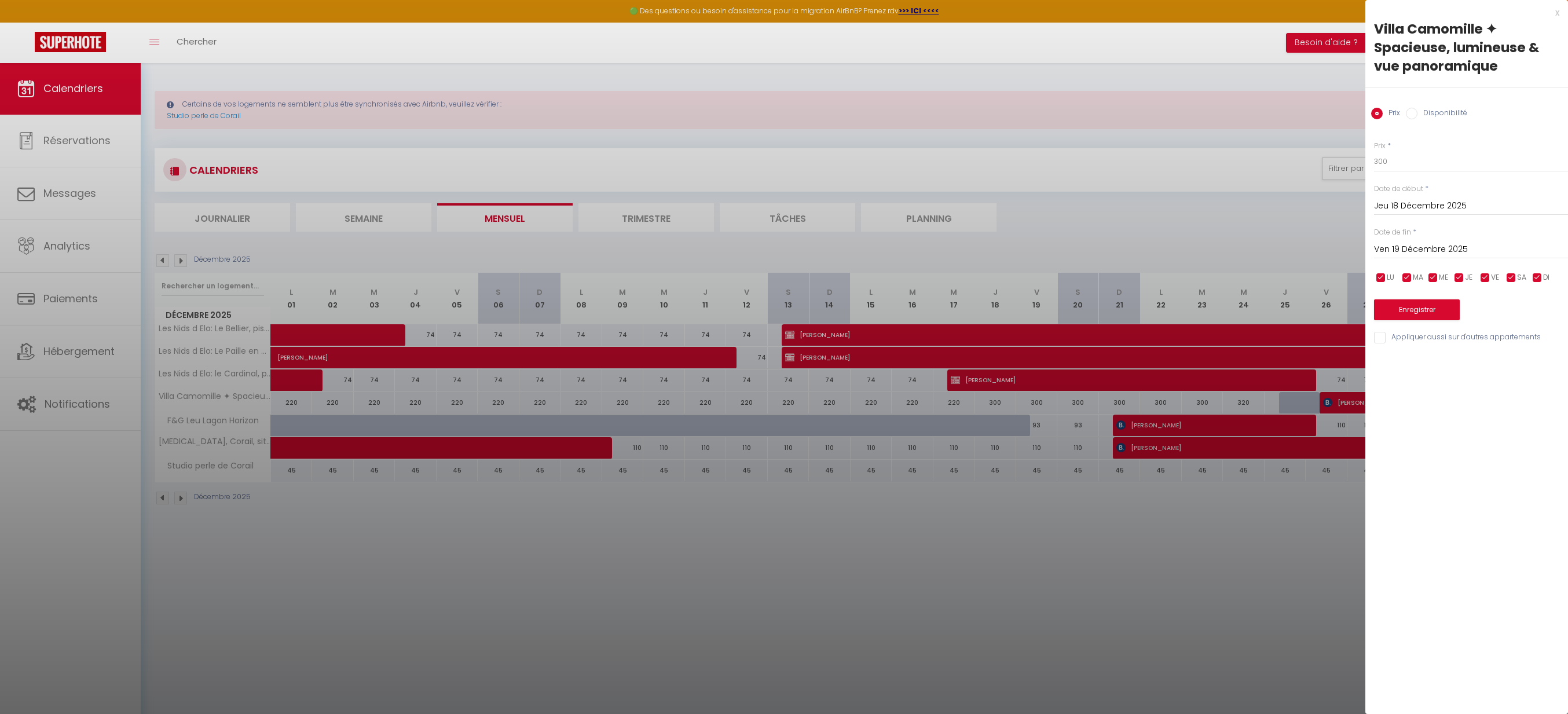
click at [1448, 247] on input "Ven 19 Décembre 2025" at bounding box center [1471, 250] width 194 height 15
click at [1488, 386] on span "25" at bounding box center [1485, 385] width 25 height 23
type input "Jeu 25 Décembre 2025"
click at [1425, 158] on input "300" at bounding box center [1471, 161] width 194 height 21
click at [1424, 312] on button "Enregistrer" at bounding box center [1417, 310] width 86 height 21
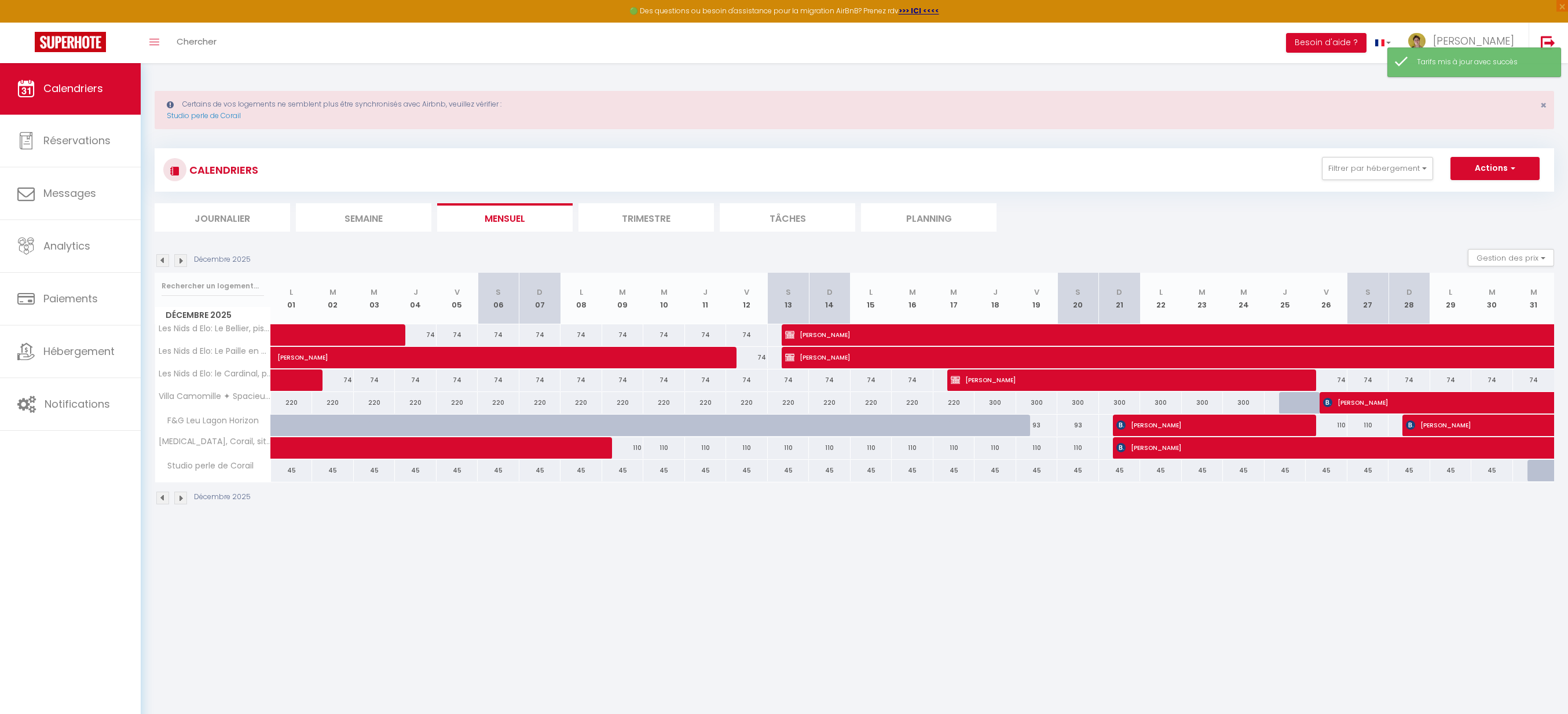
click at [182, 261] on img at bounding box center [181, 261] width 13 height 13
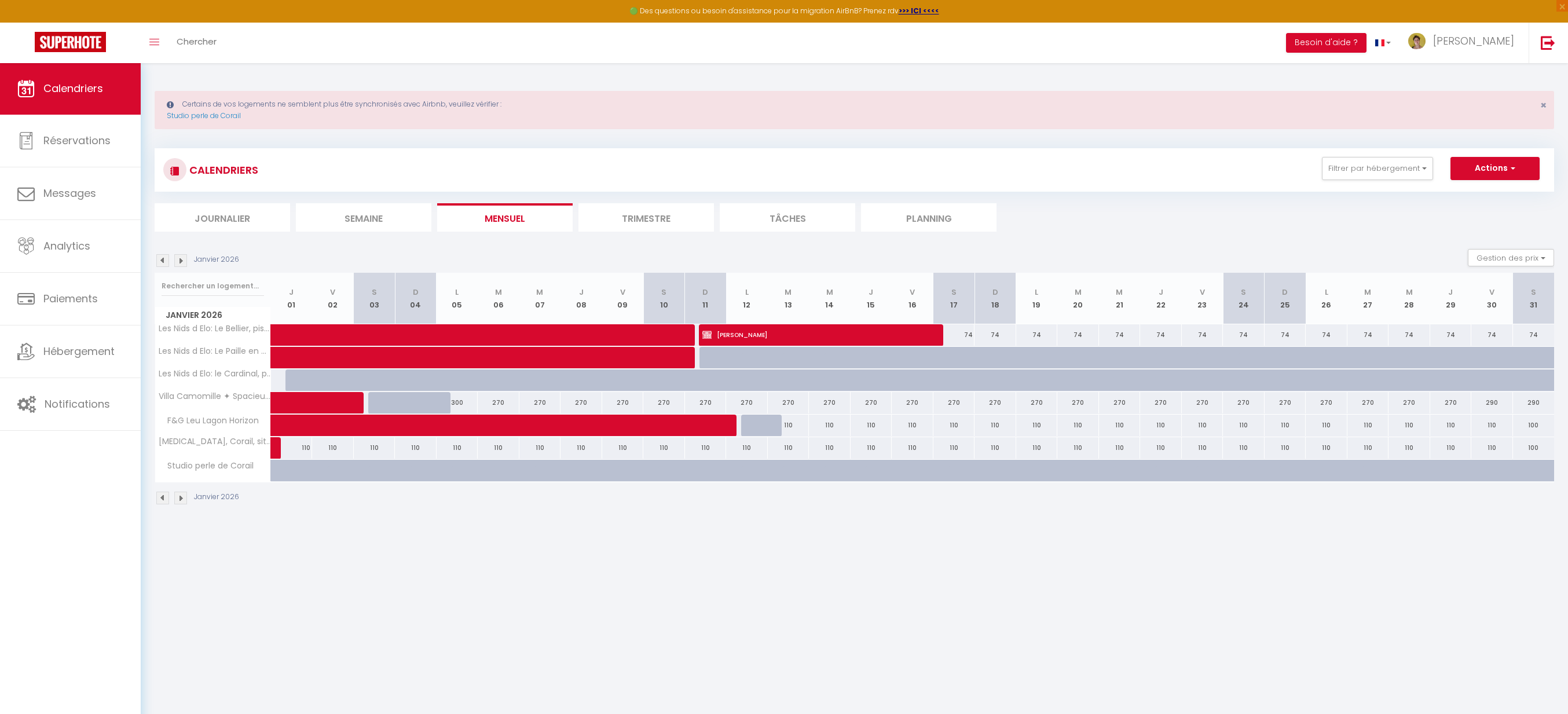
click at [463, 406] on div "300" at bounding box center [457, 402] width 42 height 21
type input "300"
type input "Lun 05 Janvier 2026"
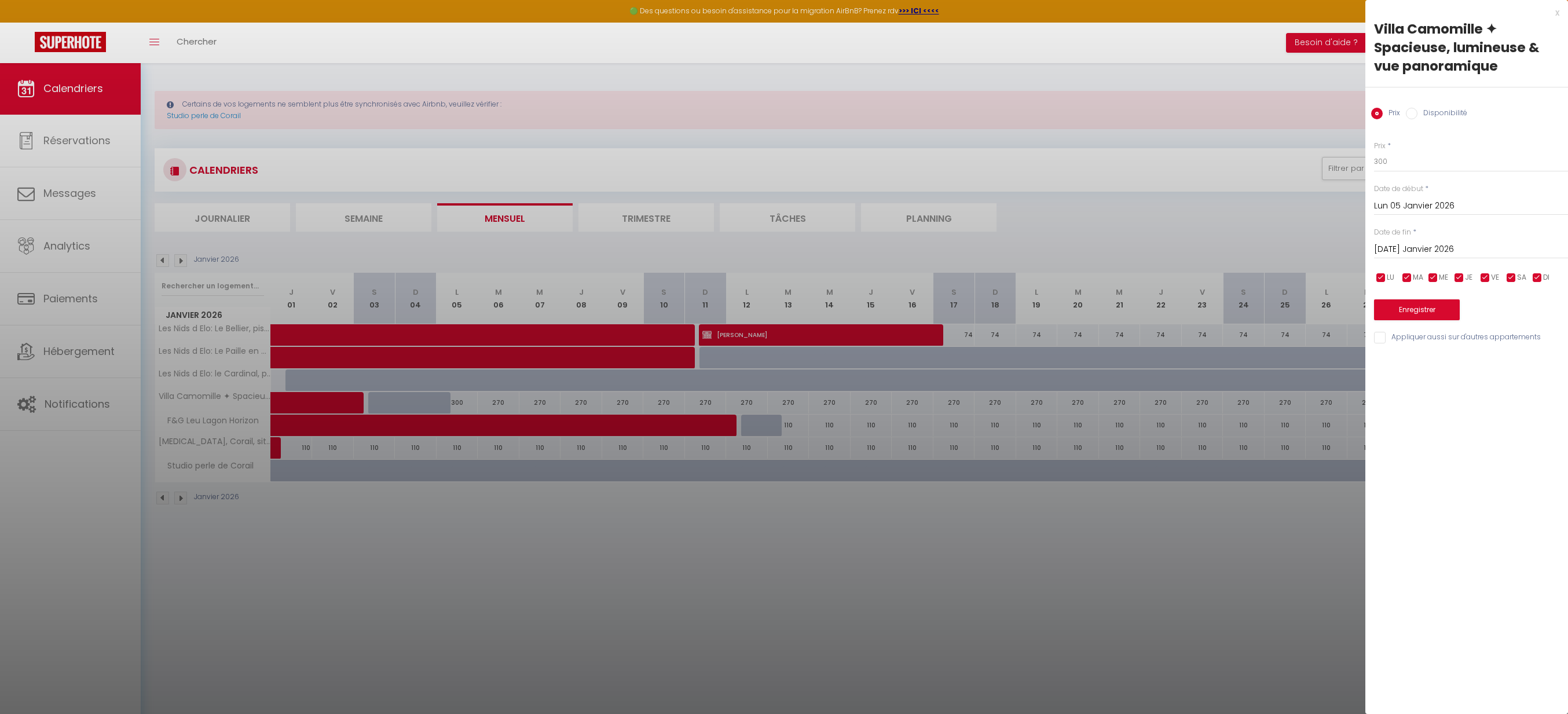
click at [1434, 248] on input "[DATE] Janvier 2026" at bounding box center [1471, 250] width 194 height 15
click at [1524, 407] on span "31" at bounding box center [1535, 408] width 25 height 23
type input "[PERSON_NAME] 31 Janvier 2026"
click at [1423, 161] on input "300" at bounding box center [1471, 161] width 194 height 21
drag, startPoint x: 1348, startPoint y: 162, endPoint x: 1333, endPoint y: 162, distance: 15.0
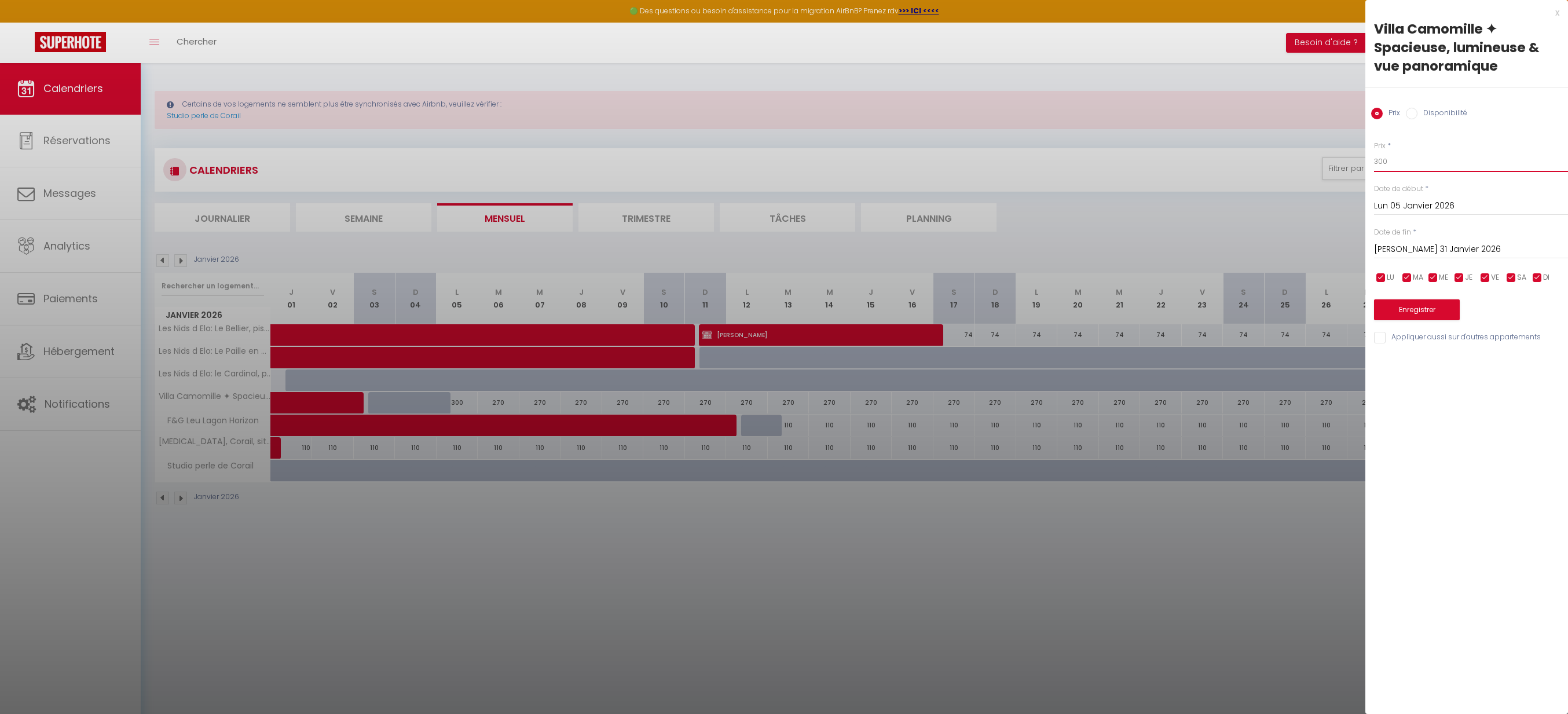
click at [1333, 162] on body "🟢 Des questions ou besoin d'assistance pour la migration AirBnB? Prenez rdv >>>…" at bounding box center [784, 419] width 1568 height 714
drag, startPoint x: 1392, startPoint y: 161, endPoint x: 1352, endPoint y: 156, distance: 40.3
click at [1352, 156] on body "🟢 Des questions ou besoin d'assistance pour la migration AirBnB? Prenez rdv >>>…" at bounding box center [784, 419] width 1568 height 714
type input "3"
type input "250"
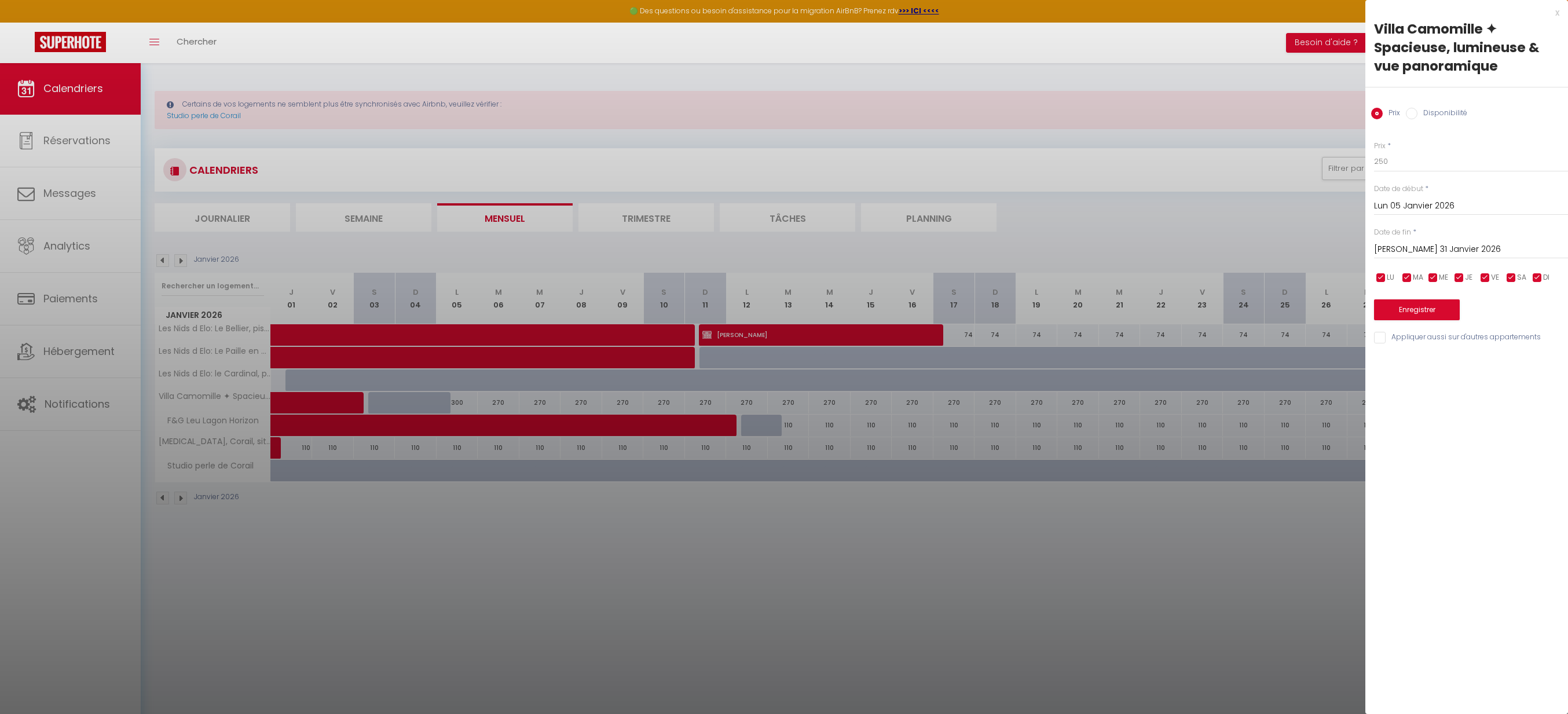
click at [1424, 306] on button "Enregistrer" at bounding box center [1417, 310] width 86 height 21
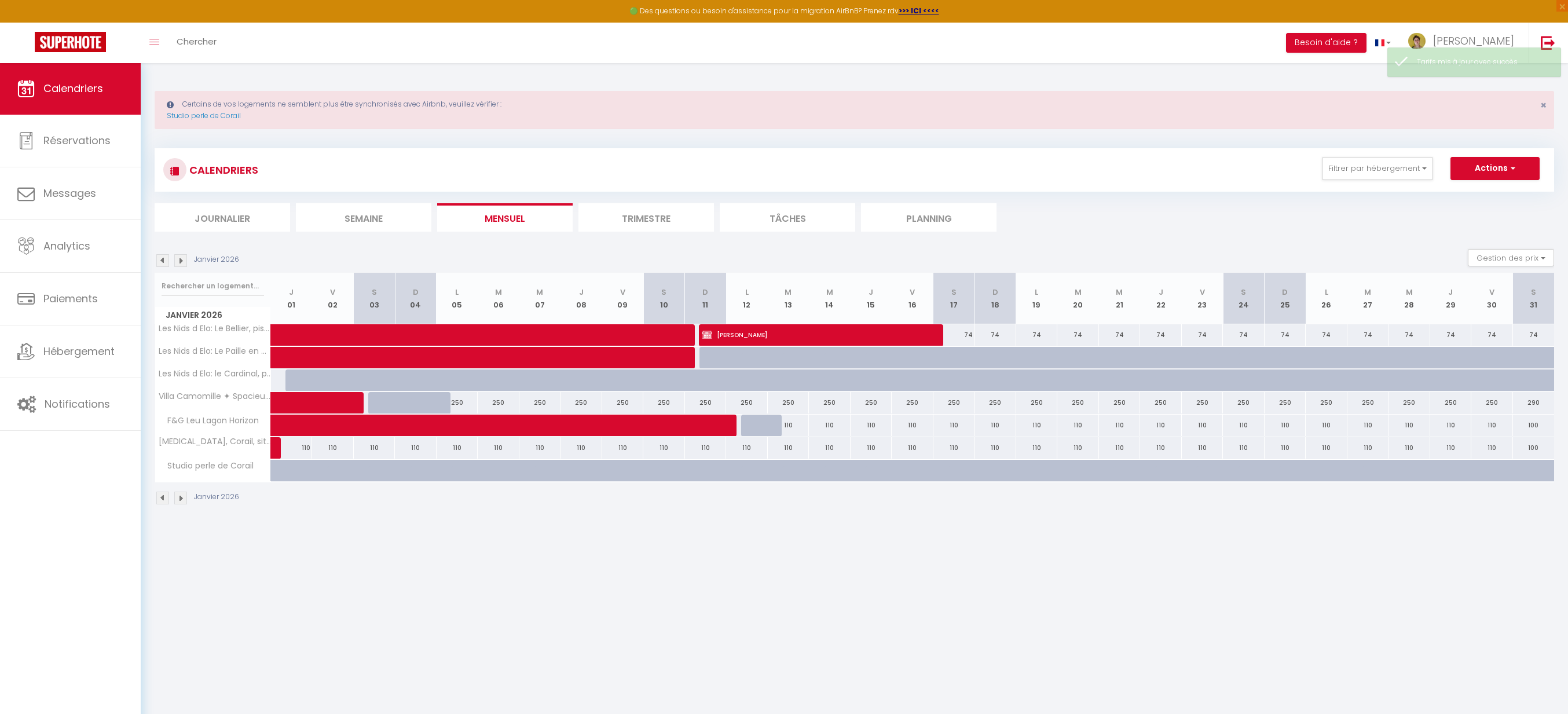
click at [178, 263] on img at bounding box center [181, 261] width 13 height 13
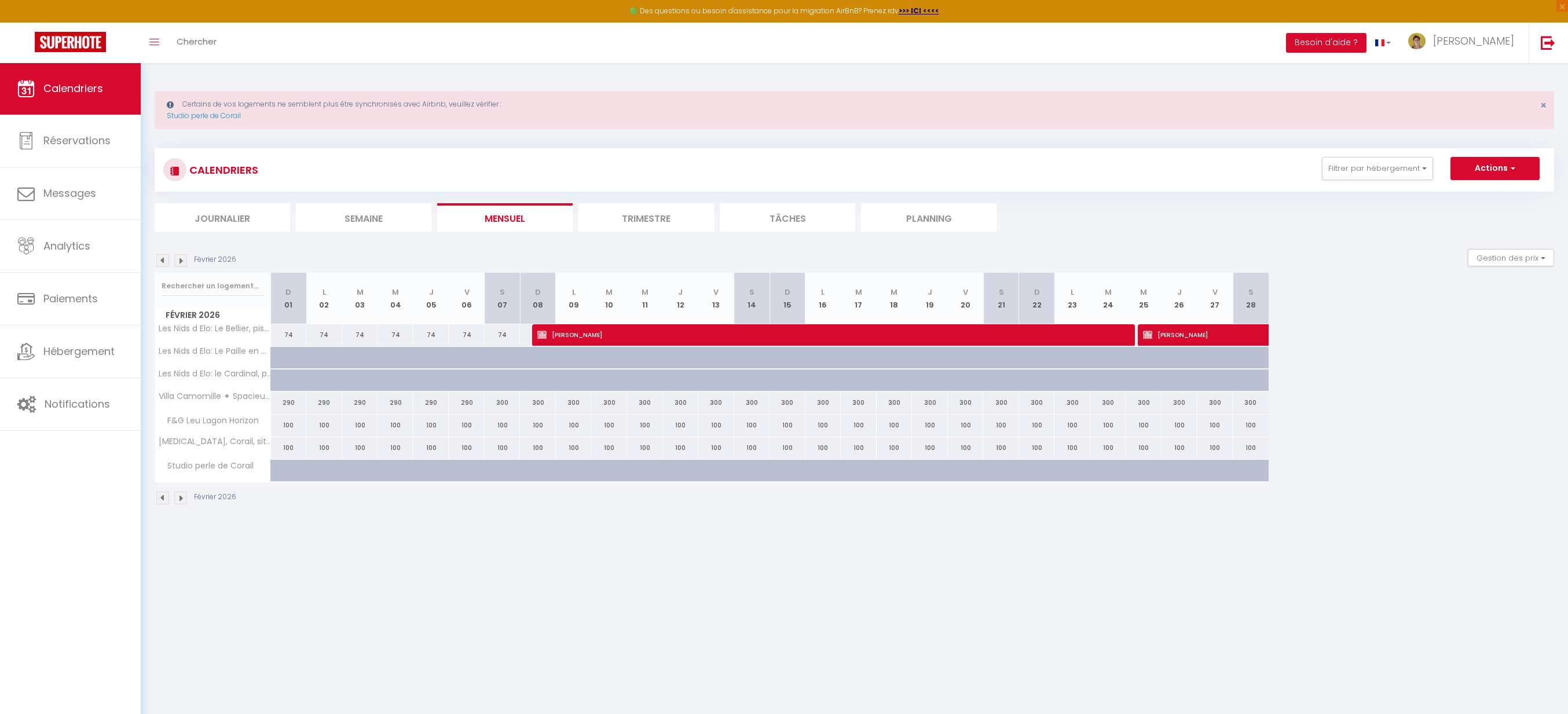
click at [163, 261] on img at bounding box center [163, 261] width 13 height 13
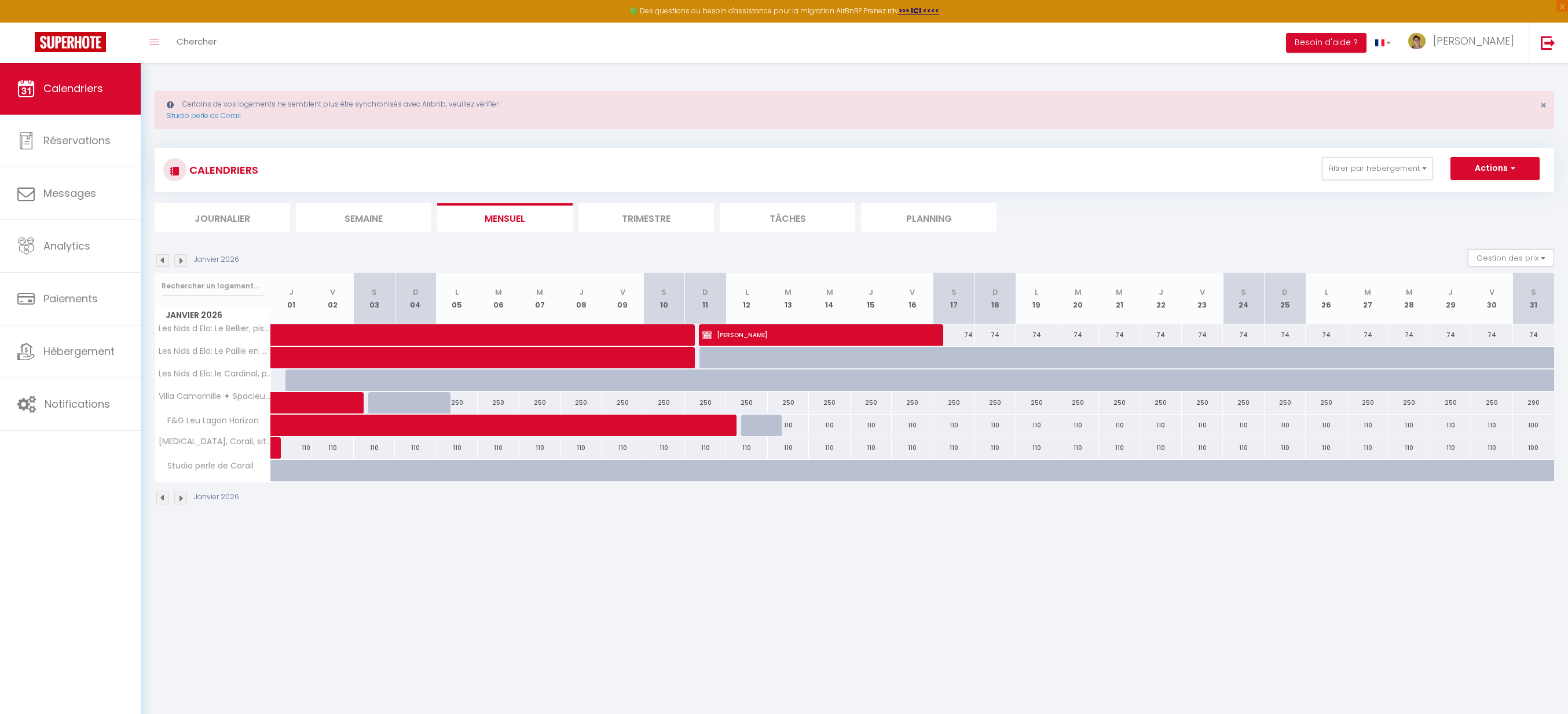
click at [899, 401] on div "250" at bounding box center [912, 402] width 42 height 21
type input "250"
type input "Ven 16 Janvier 2026"
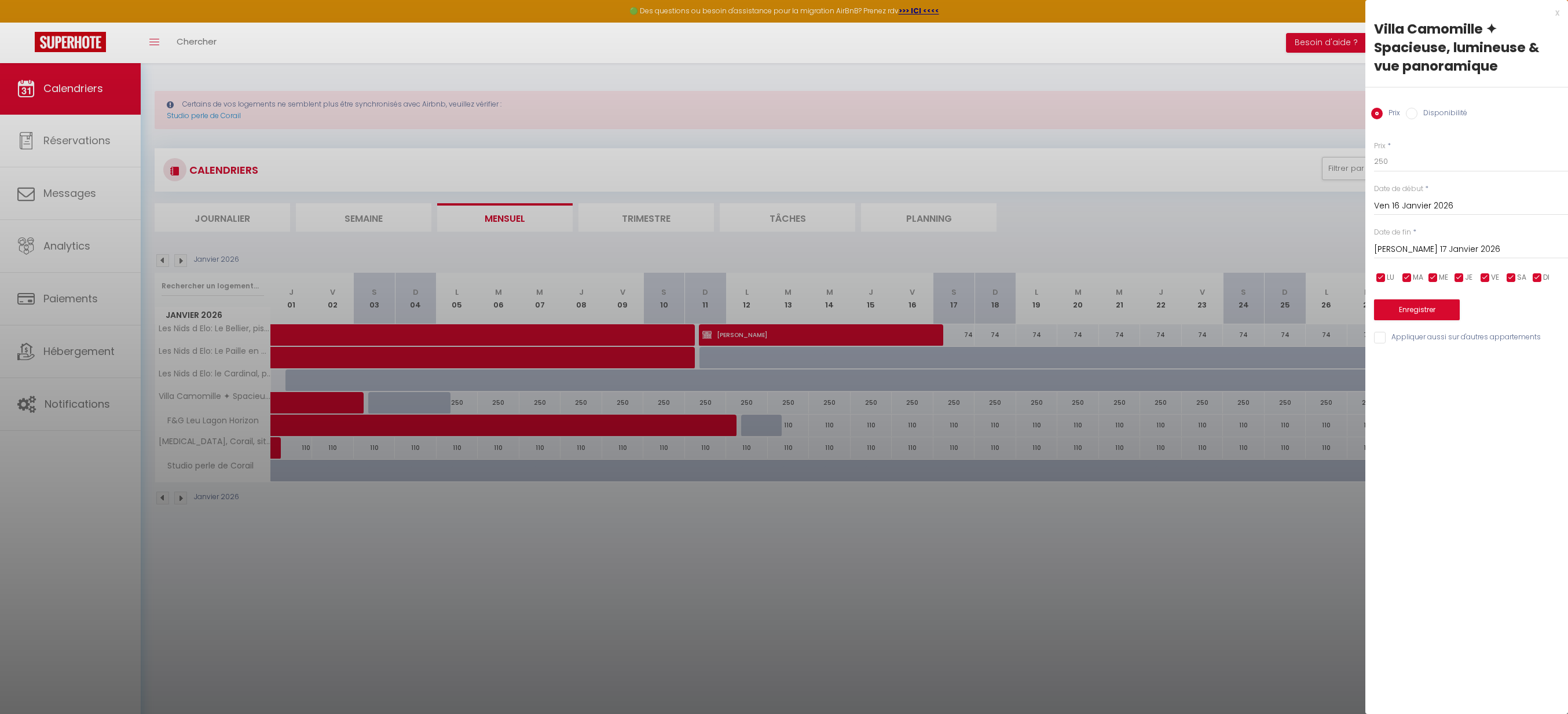
click at [1444, 250] on input "[PERSON_NAME] 17 Janvier 2026" at bounding box center [1471, 250] width 194 height 15
click at [1530, 269] on span ">" at bounding box center [1535, 269] width 25 height 23
click at [1532, 382] on span "28" at bounding box center [1535, 385] width 25 height 23
type input "[PERSON_NAME] 28 Février 2026"
click at [1416, 165] on input "250" at bounding box center [1471, 161] width 194 height 21
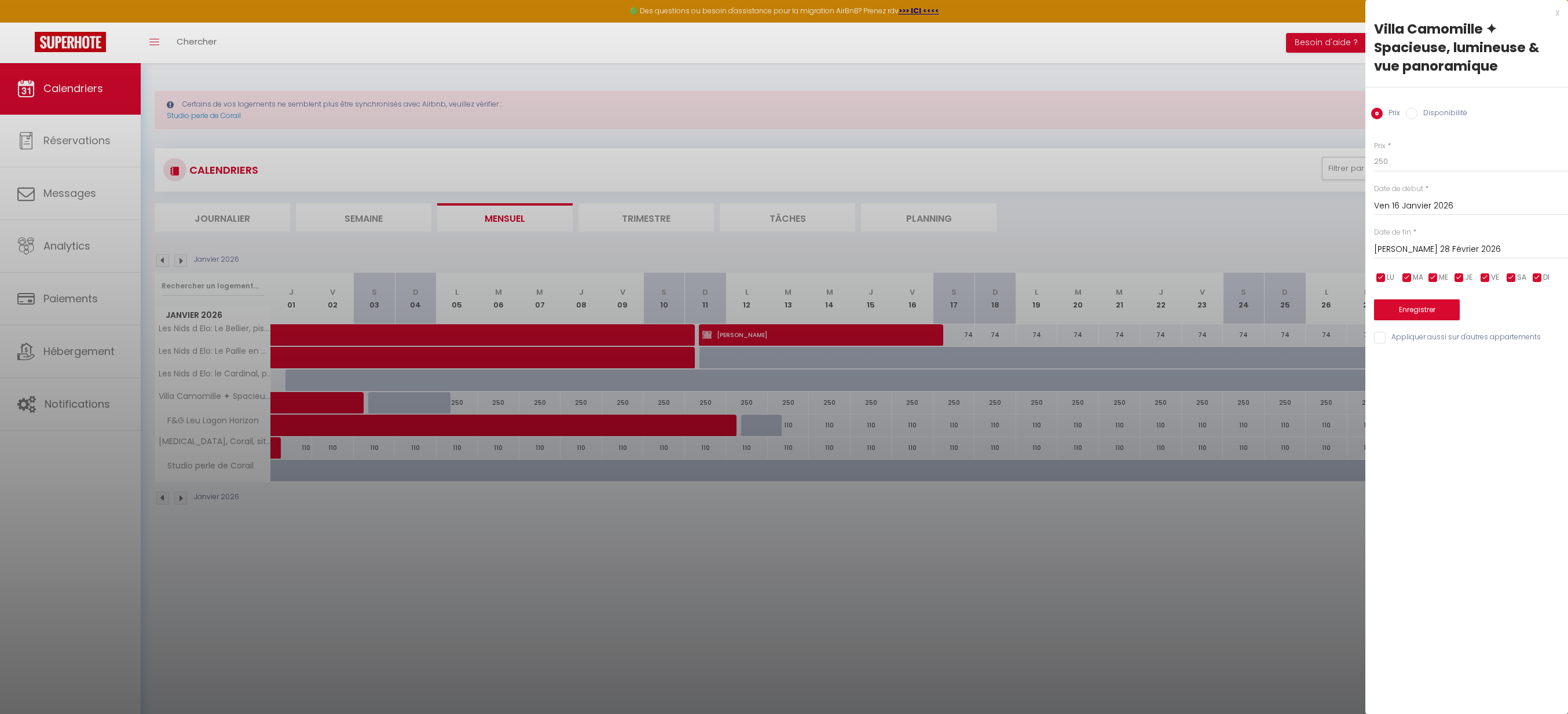
click at [1449, 312] on button "Enregistrer" at bounding box center [1417, 310] width 86 height 21
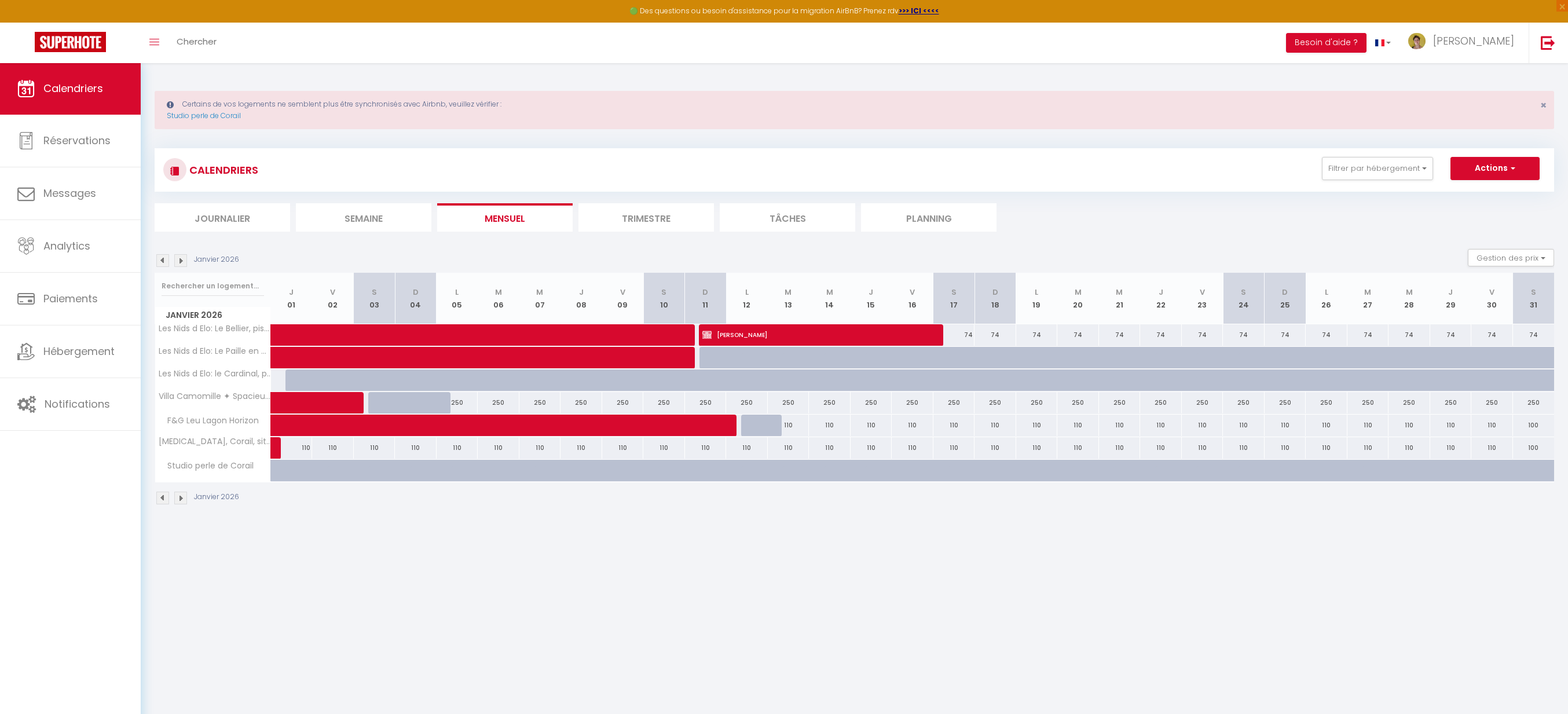
click at [163, 262] on img at bounding box center [163, 261] width 13 height 13
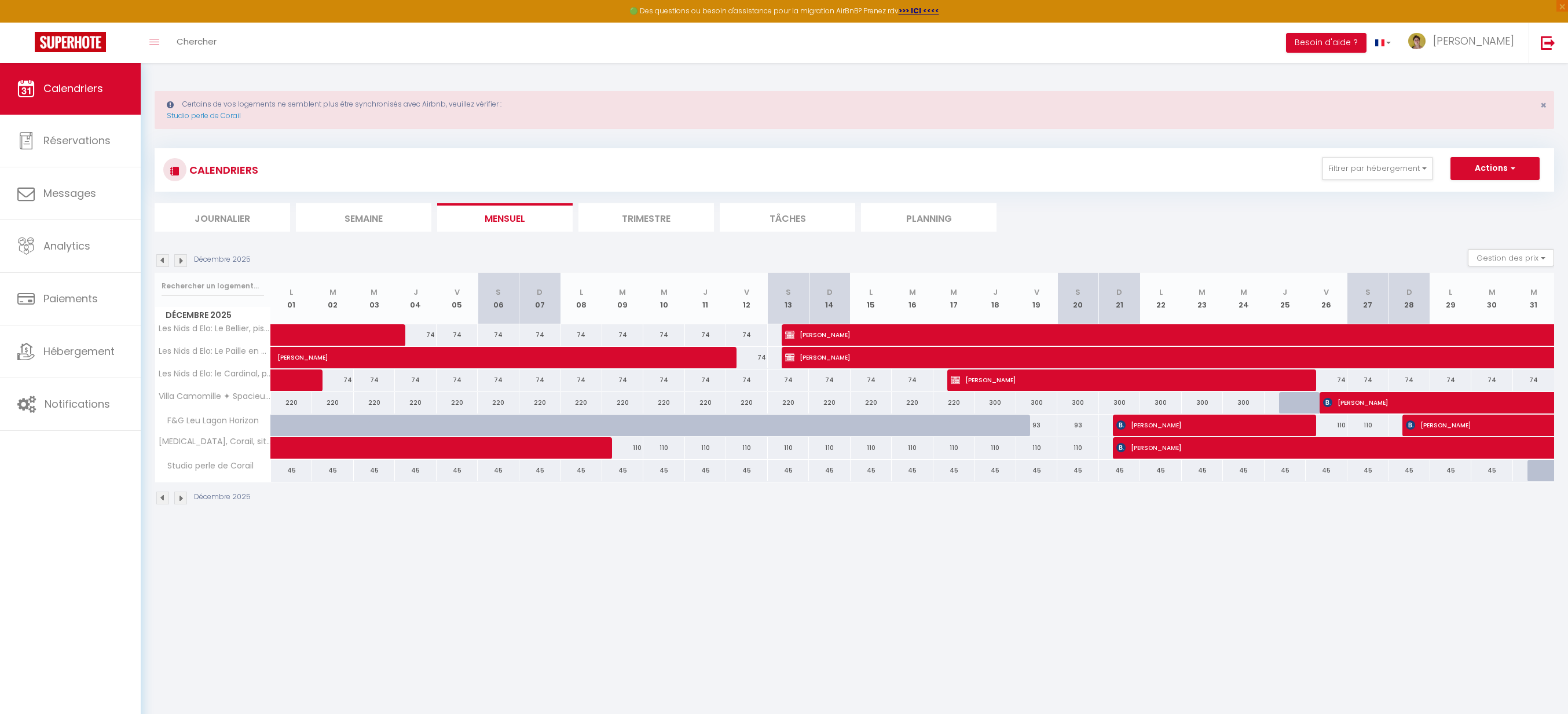
click at [330, 404] on div "220" at bounding box center [332, 402] width 42 height 21
type input "220"
type input "[DATE] Décembre 2025"
type input "Mer 03 Décembre 2025"
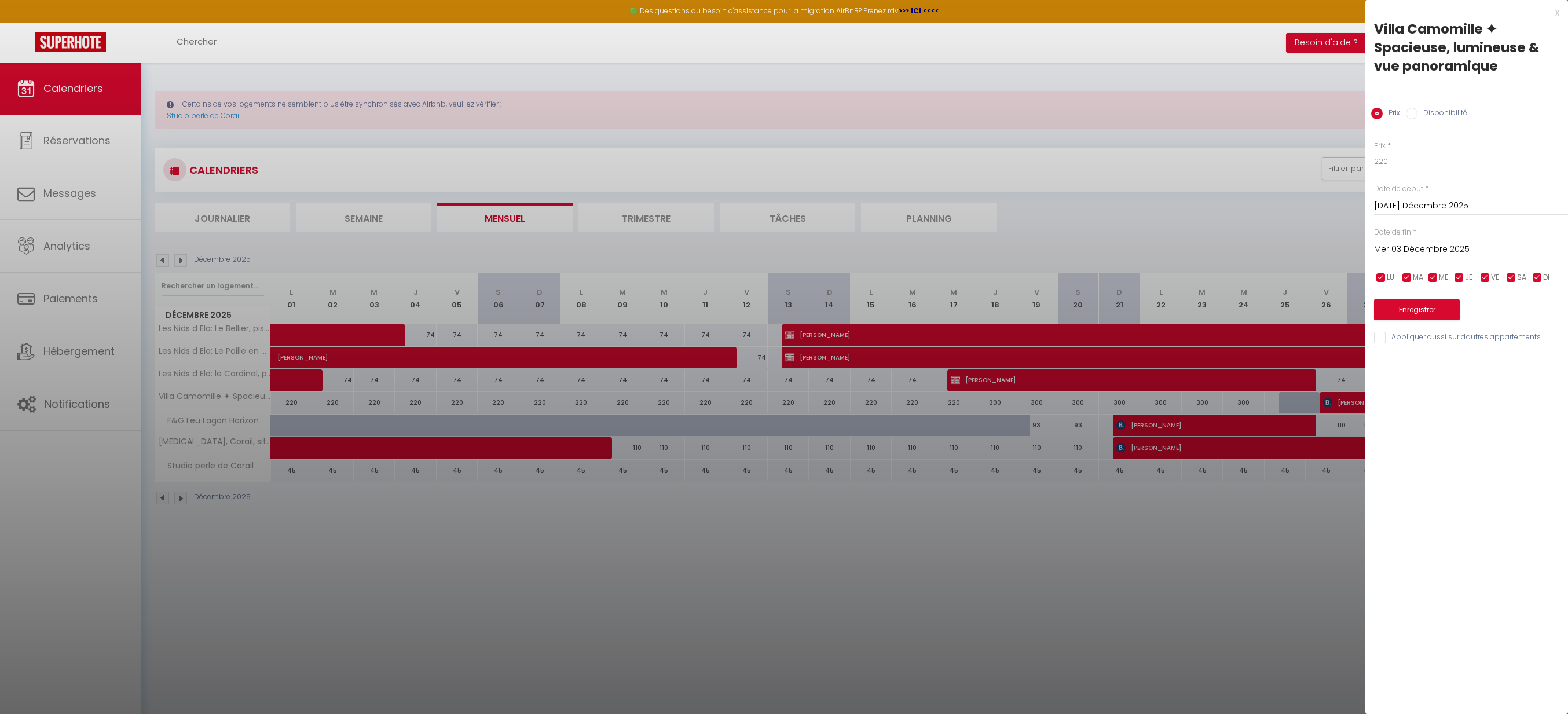
click at [1423, 210] on input "[DATE] Décembre 2025" at bounding box center [1471, 206] width 194 height 15
click at [1410, 271] on span "1" at bounding box center [1412, 272] width 25 height 23
type input "Lun 01 Décembre 2025"
click at [1442, 246] on input "Mer 03 Décembre 2025" at bounding box center [1471, 250] width 194 height 15
click at [1487, 362] on span "18" at bounding box center [1485, 362] width 25 height 23
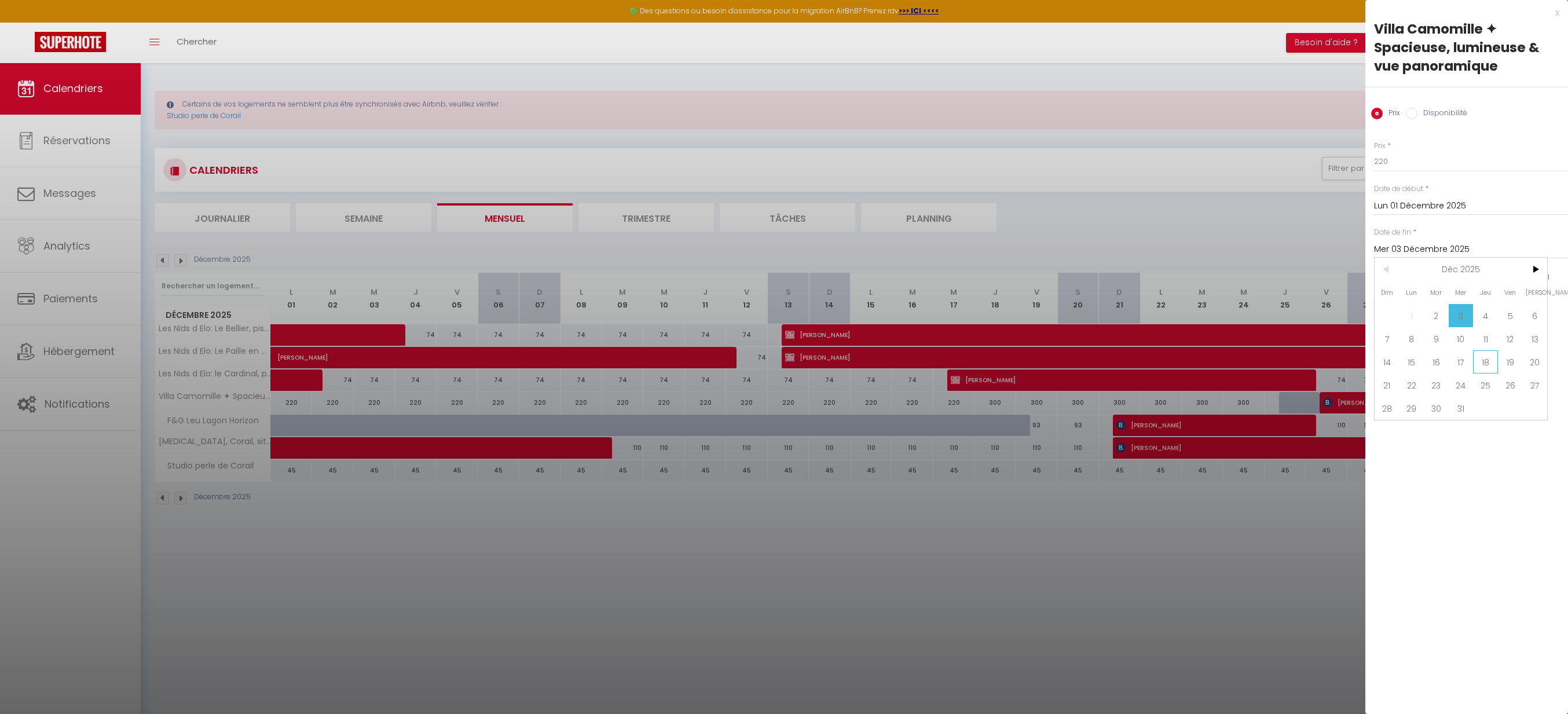
type input "Jeu 18 Décembre 2025"
drag, startPoint x: 1416, startPoint y: 163, endPoint x: 1323, endPoint y: 167, distance: 93.1
click at [1321, 162] on body "🟢 Des questions ou besoin d'assistance pour la migration AirBnB? Prenez rdv >>>…" at bounding box center [784, 419] width 1568 height 714
type input "230"
click at [1428, 309] on button "Enregistrer" at bounding box center [1417, 310] width 86 height 21
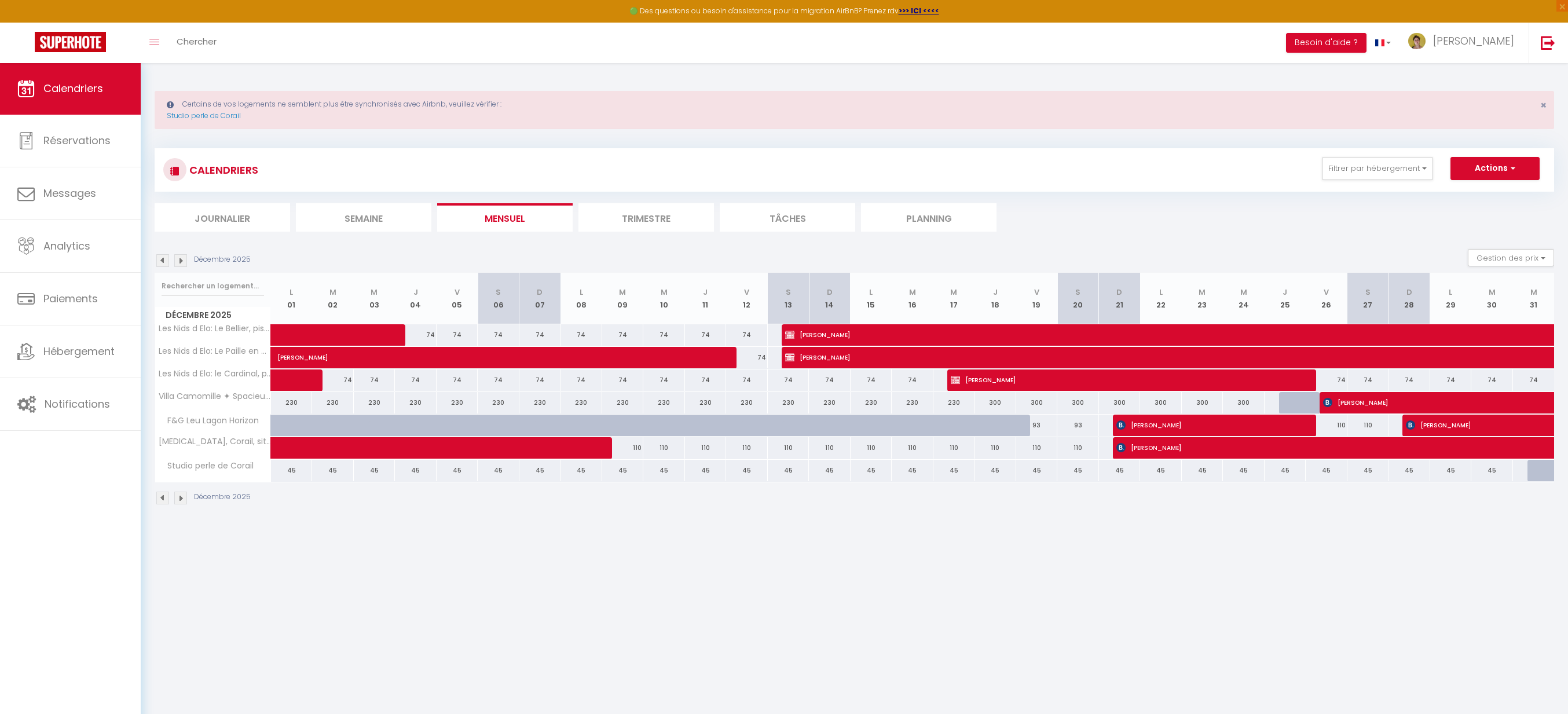
click at [179, 260] on img at bounding box center [181, 261] width 13 height 13
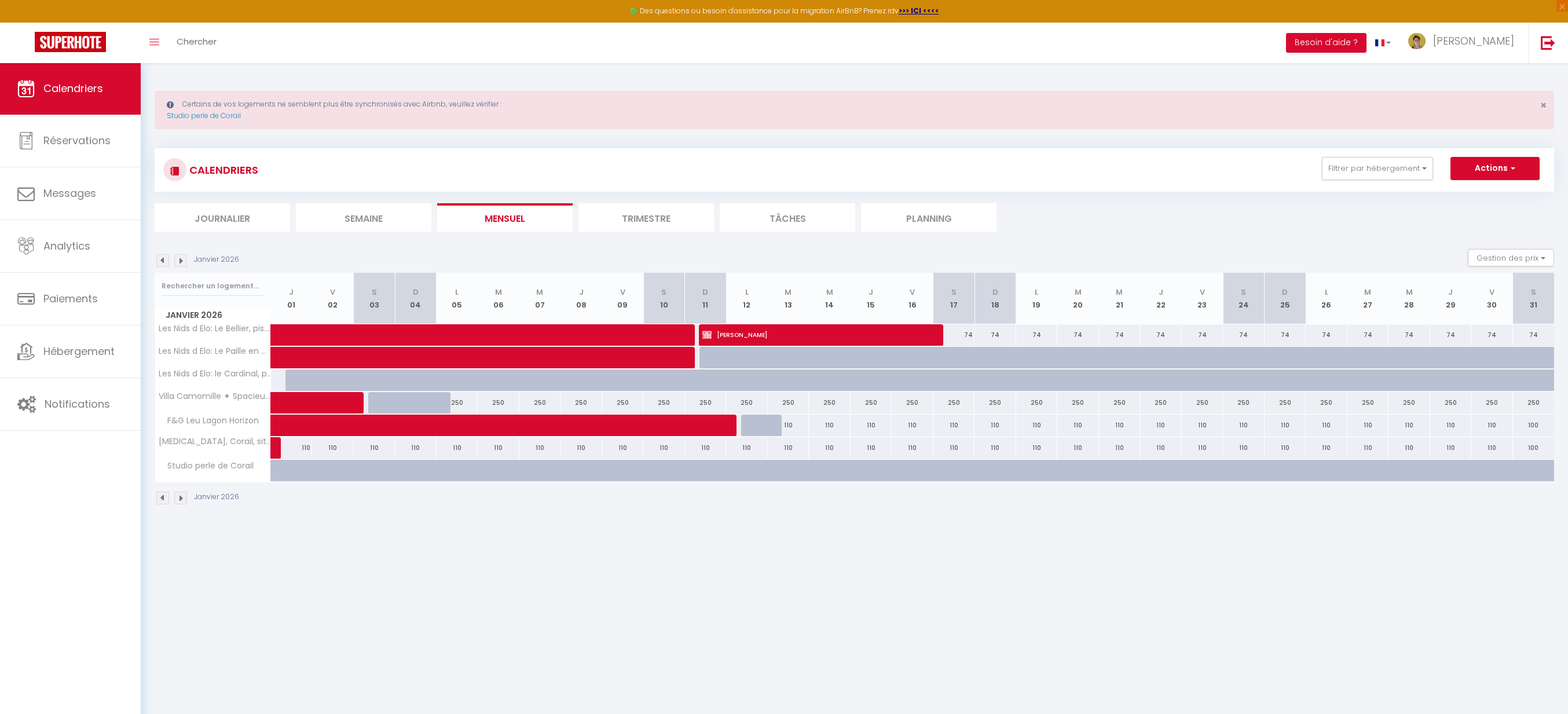
click at [179, 260] on img at bounding box center [181, 261] width 13 height 13
